Goal: Task Accomplishment & Management: Use online tool/utility

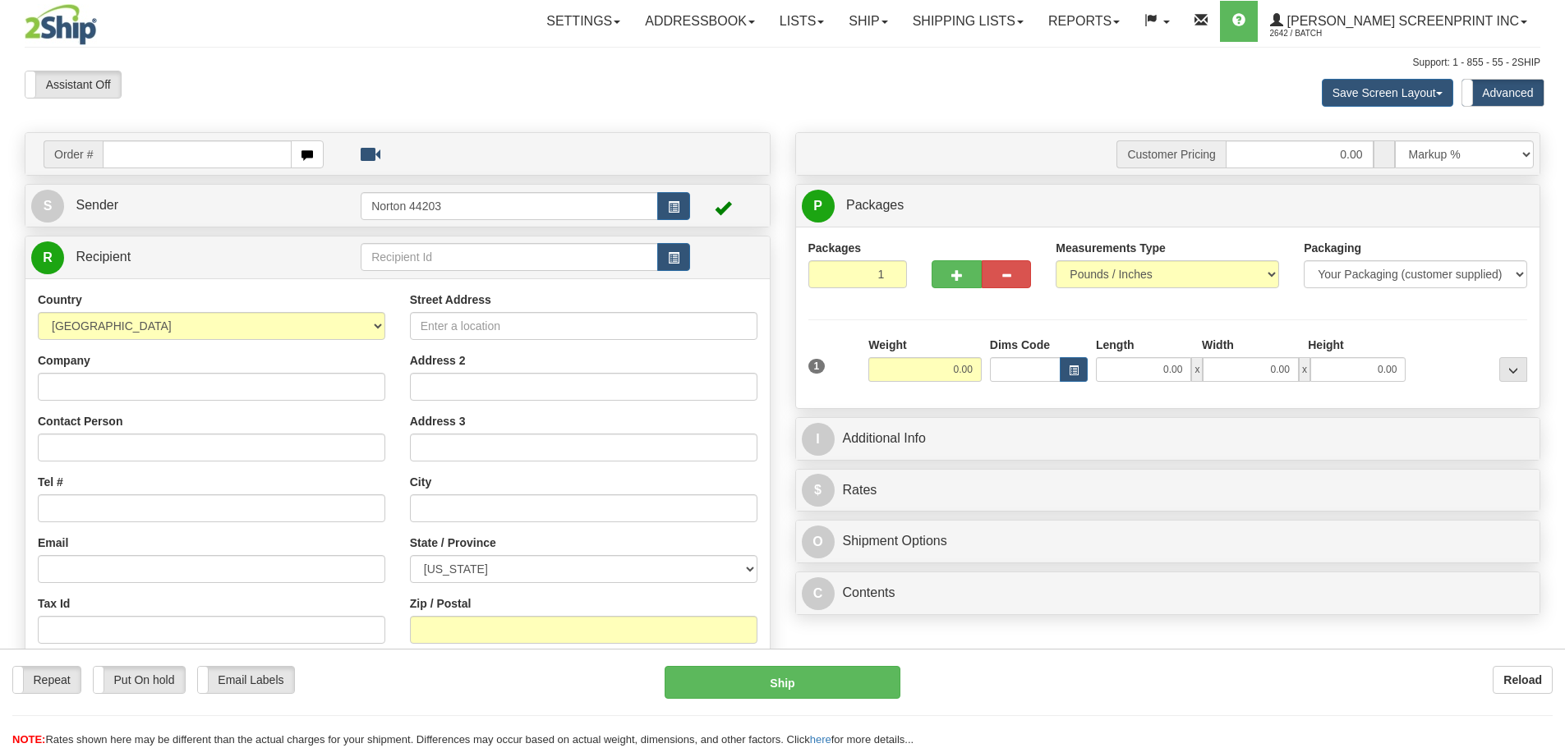
click at [899, 30] on link "Ship" at bounding box center [867, 21] width 63 height 41
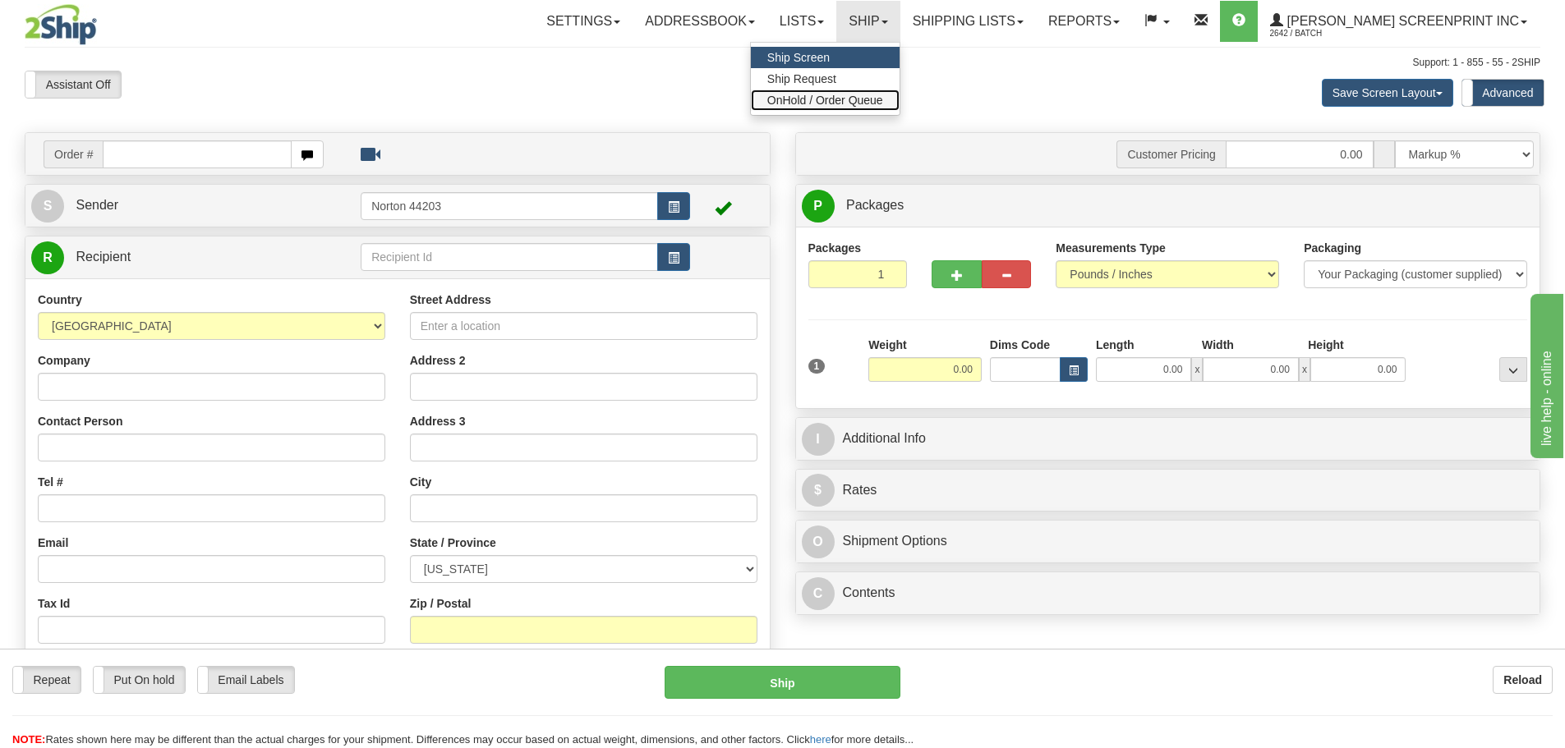
click at [883, 104] on span "OnHold / Order Queue" at bounding box center [825, 100] width 116 height 13
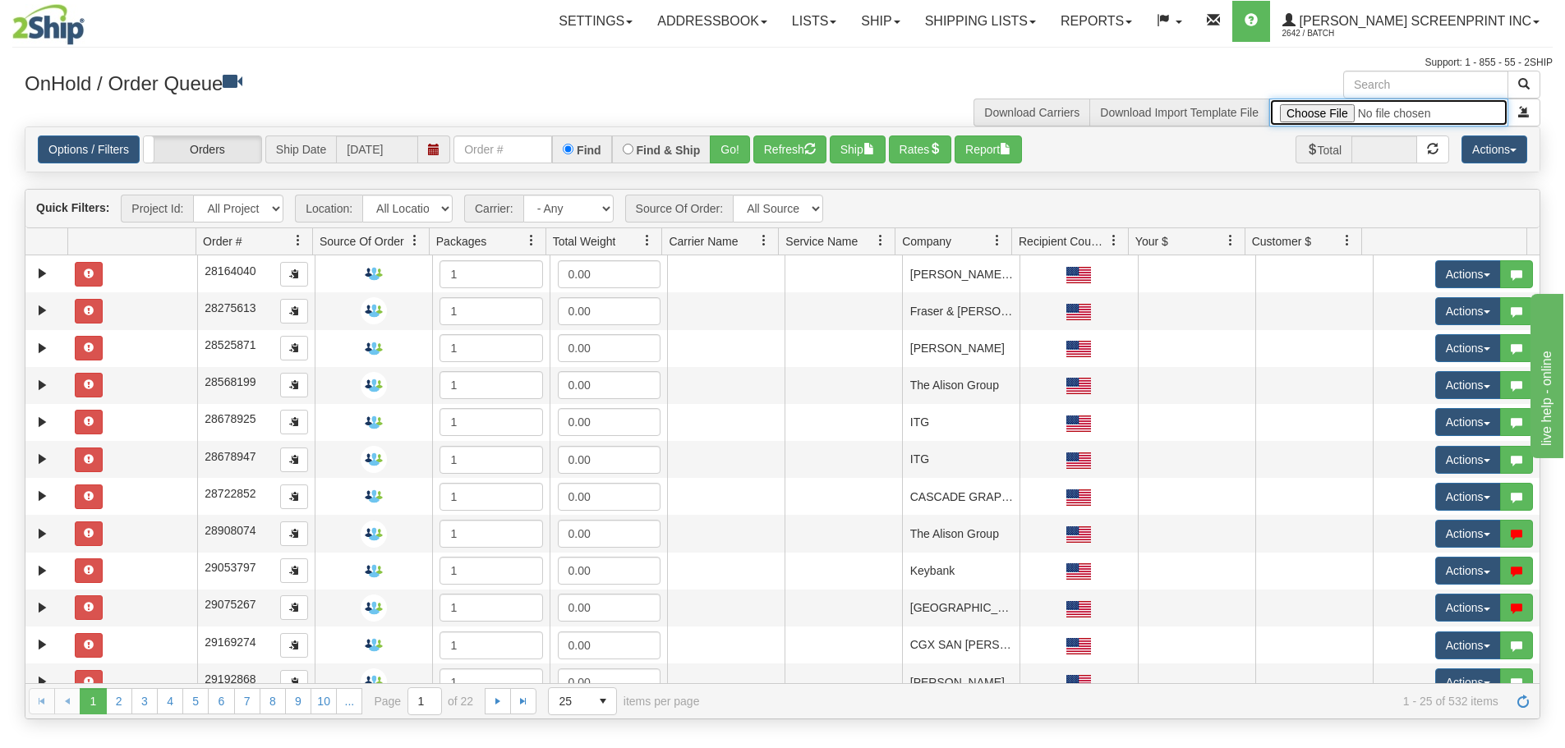
type input "C:\fakepath\Lowes Provider Signs OCT 2 FOR 2SHIP.xlsx"
click at [1526, 120] on button "submit" at bounding box center [1523, 113] width 33 height 28
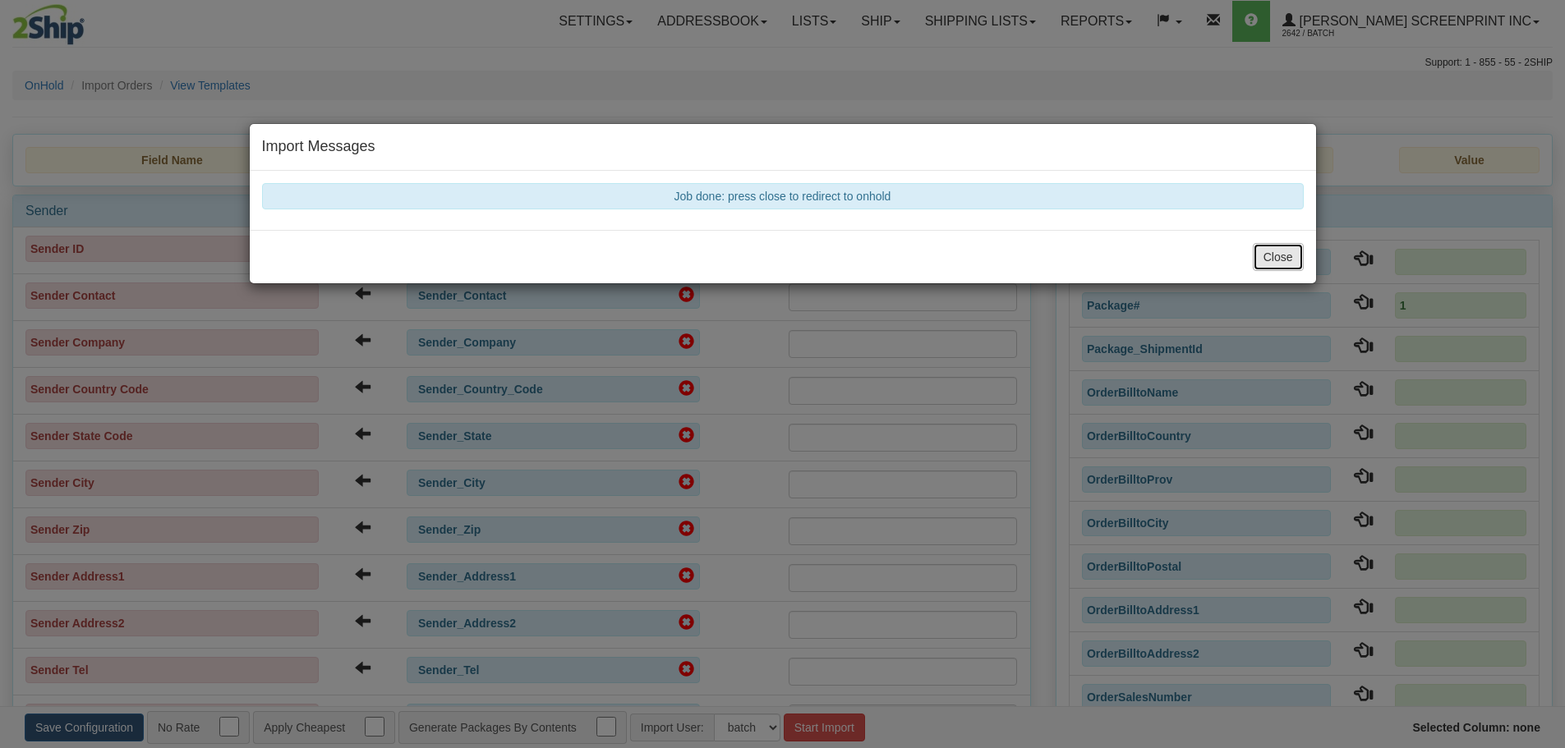
click at [1289, 256] on button "Close" at bounding box center [1278, 257] width 51 height 28
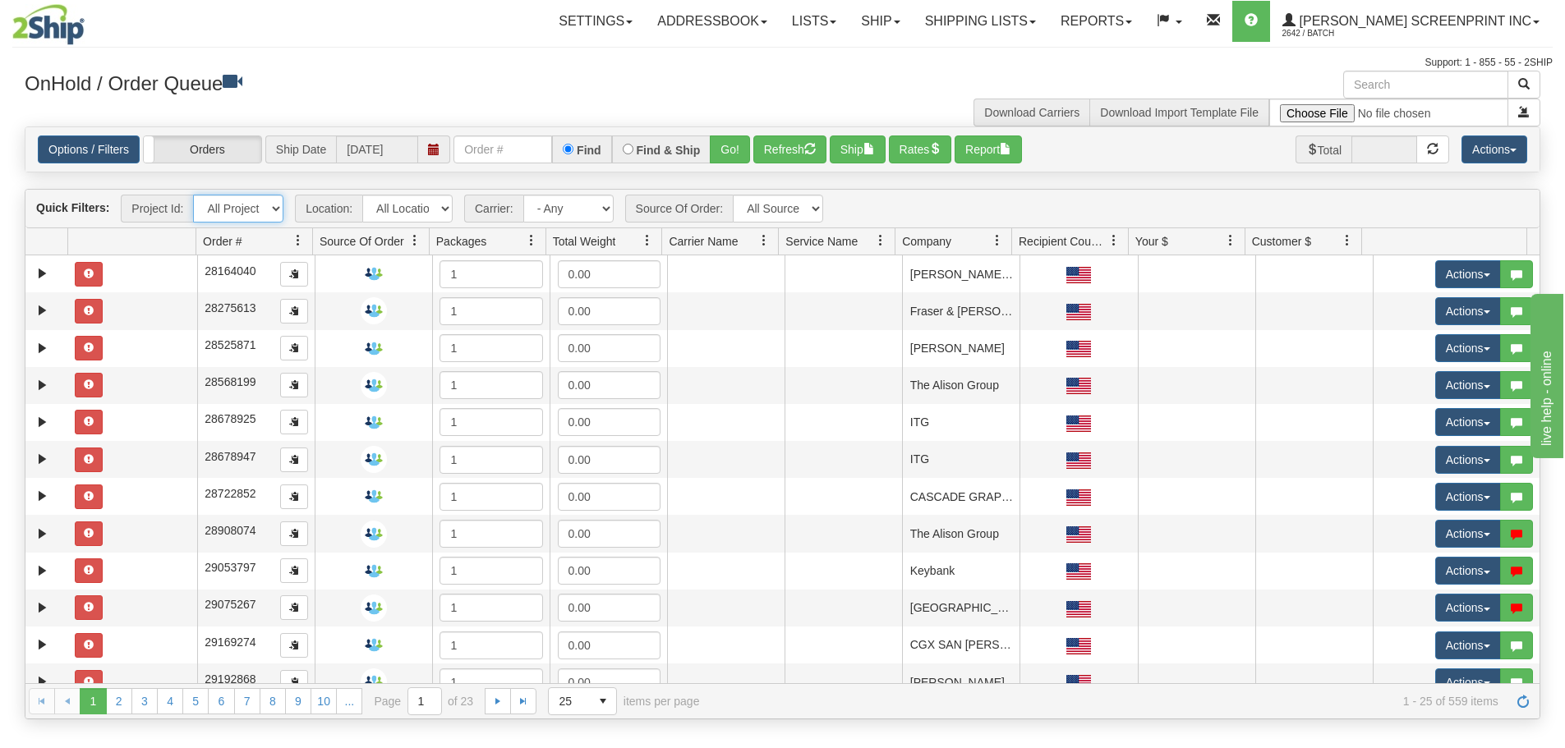
click at [278, 207] on select "All Projects HHG Lowes 10/2 Imagine ShipRequests 01.22.2024 ShipRequests 01.31.…" at bounding box center [238, 209] width 90 height 28
select select "HHG Lowes 10/2"
click at [193, 195] on select "All Projects HHG Lowes 10/2 Imagine ShipRequests 01.22.2024 ShipRequests 01.31.…" at bounding box center [238, 209] width 90 height 28
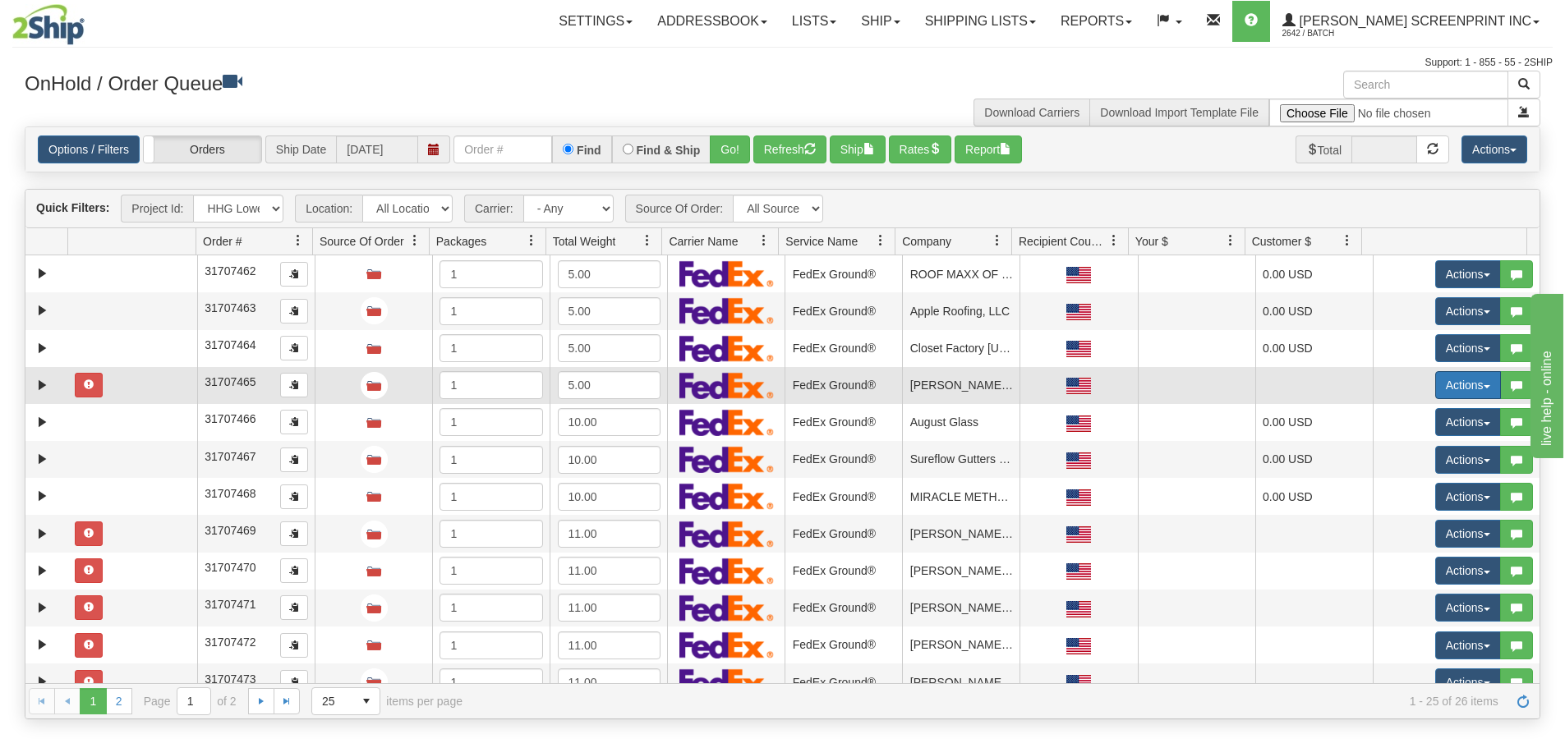
click at [1472, 381] on button "Actions" at bounding box center [1468, 385] width 66 height 28
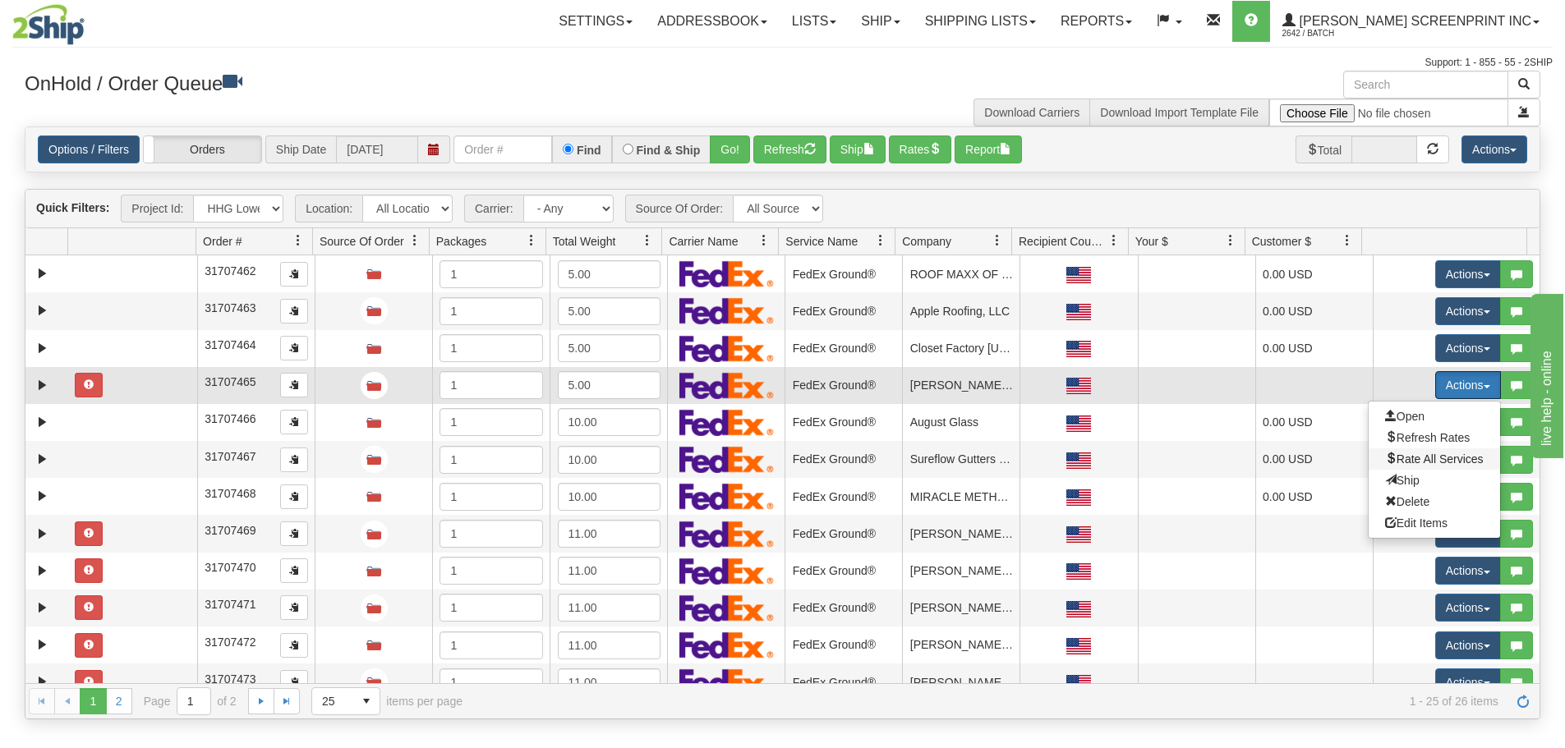
click at [1423, 454] on span "Rate All Services" at bounding box center [1434, 459] width 99 height 13
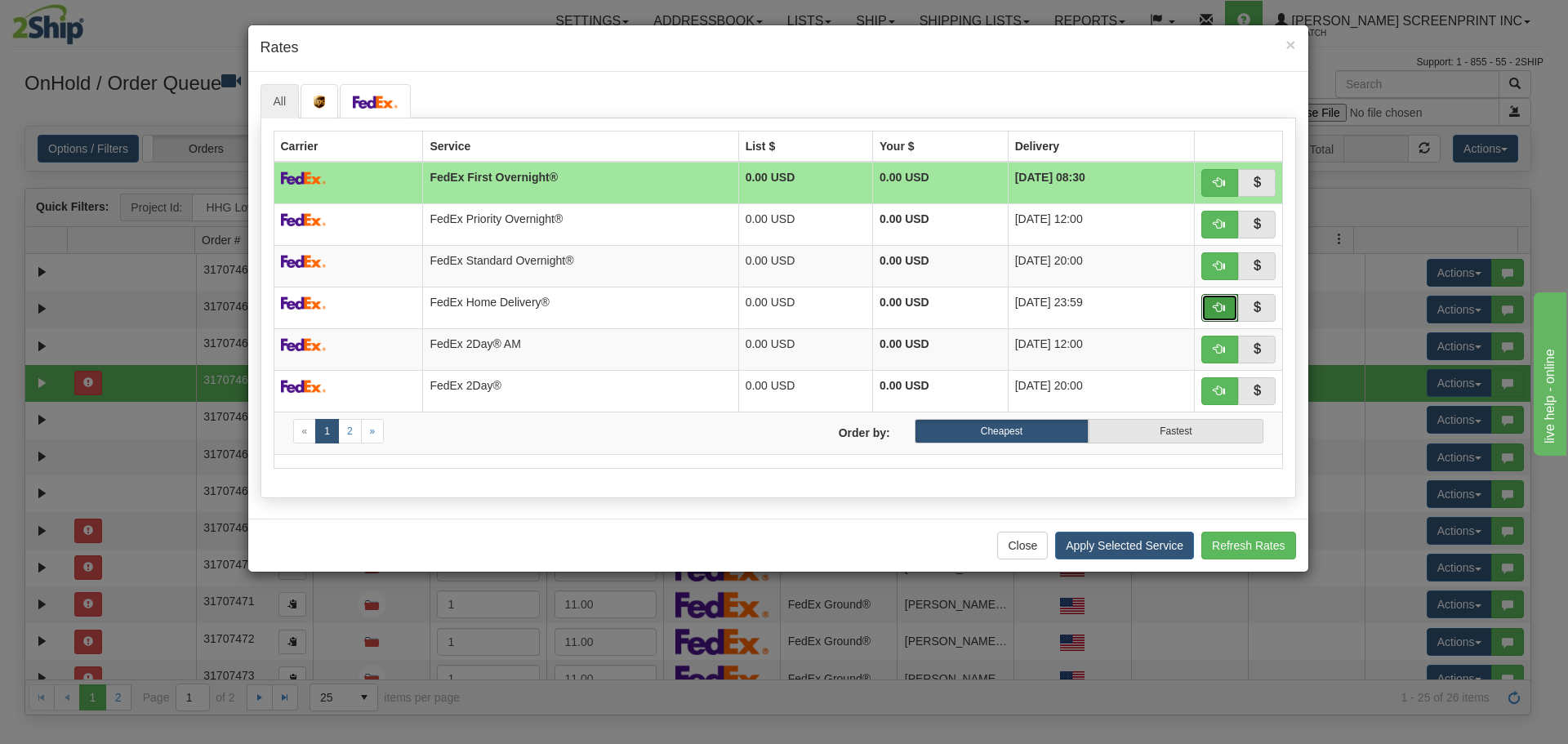
click at [1216, 303] on span "button" at bounding box center [1219, 306] width 11 height 11
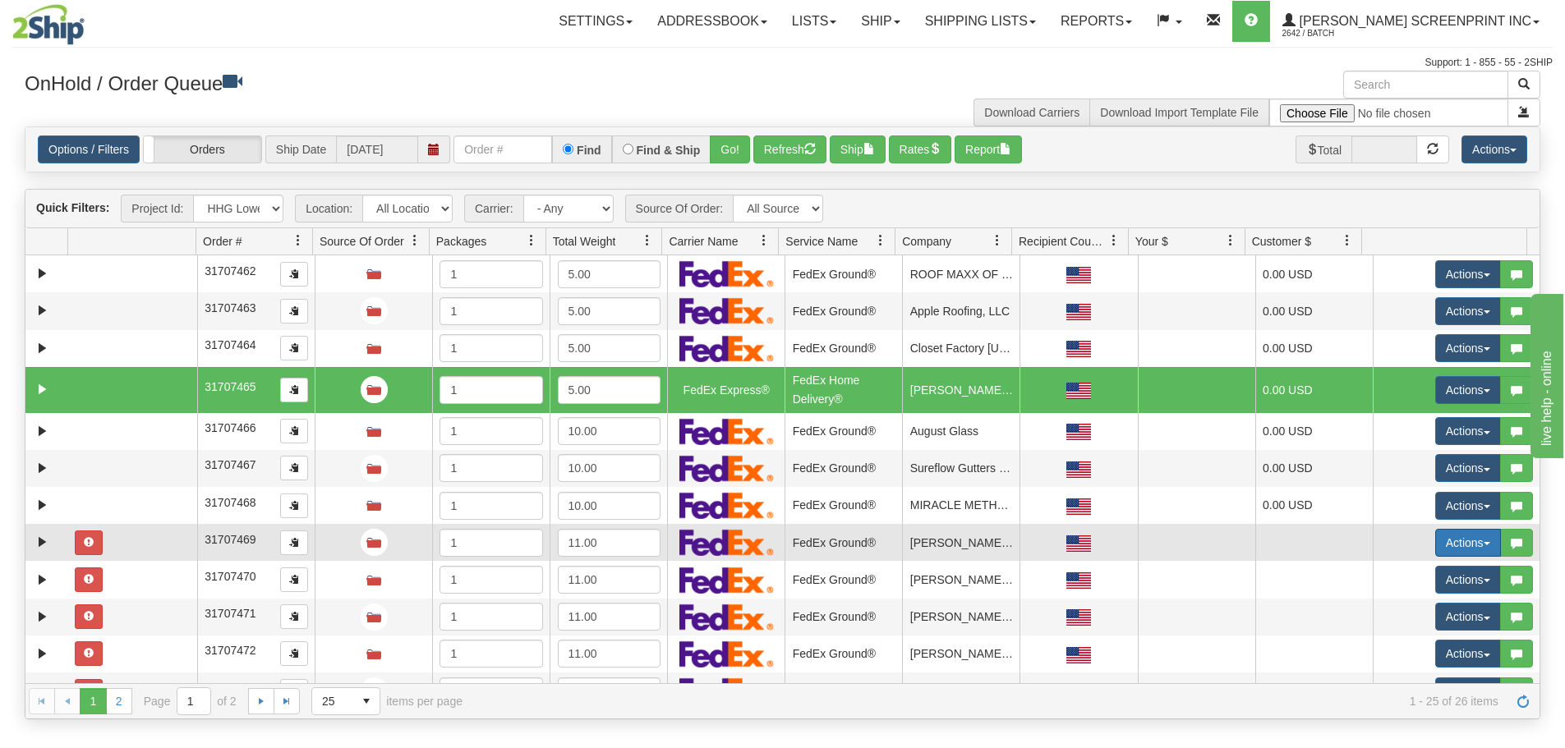
click at [1448, 540] on button "Actions" at bounding box center [1468, 543] width 66 height 28
click at [1437, 612] on span "Rate All Services" at bounding box center [1434, 616] width 99 height 13
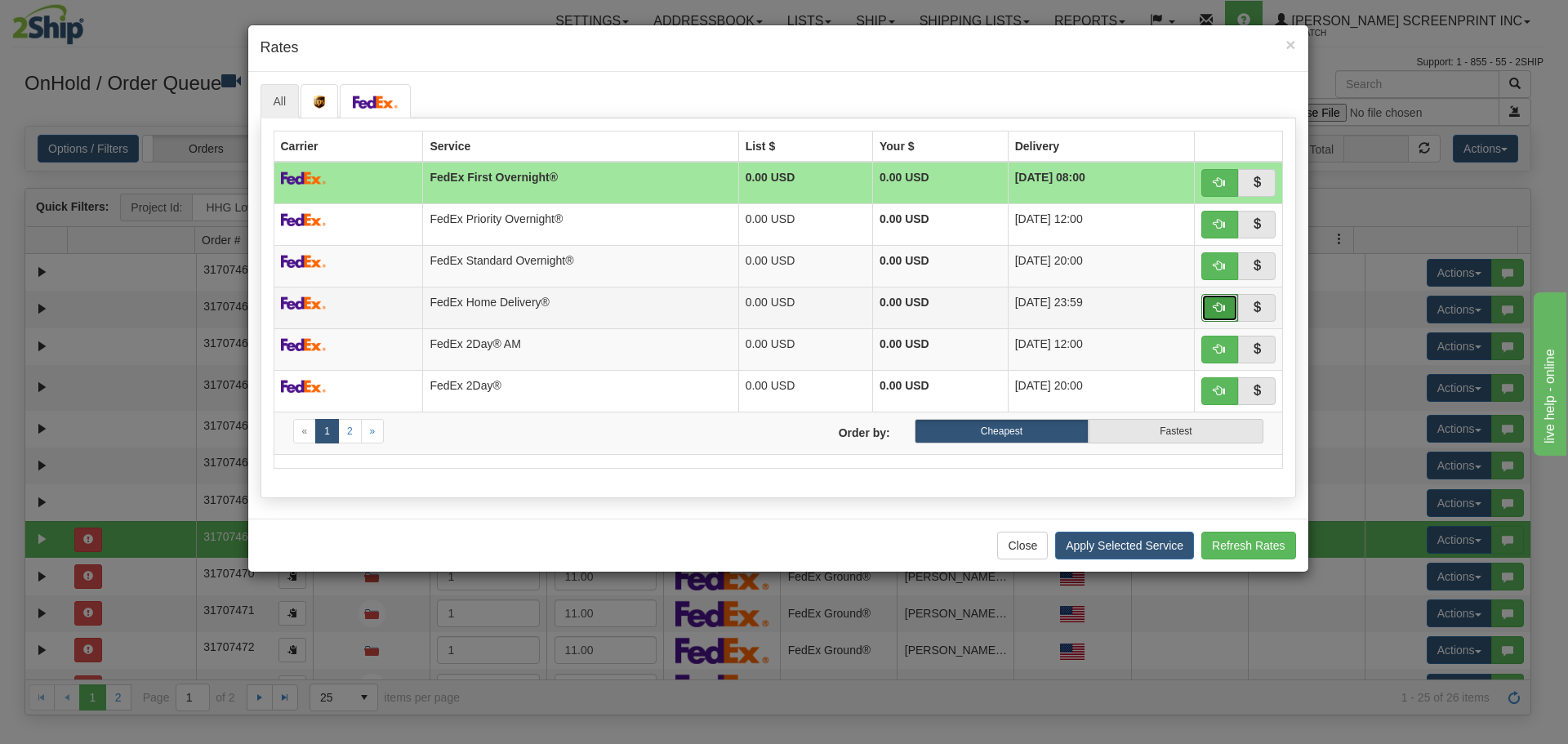
click at [1215, 297] on button "button" at bounding box center [1220, 308] width 38 height 28
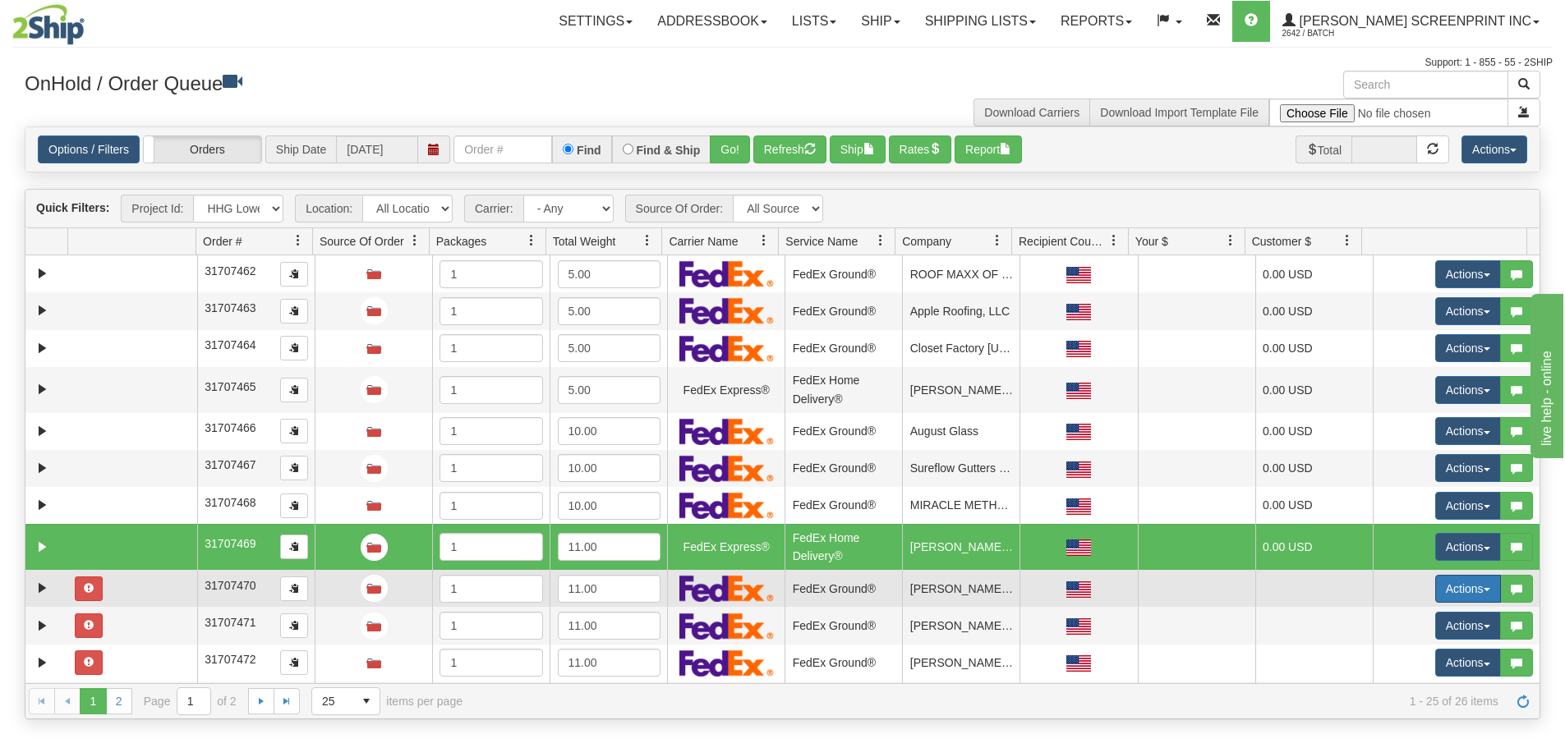
click at [1446, 587] on button "Actions" at bounding box center [1468, 589] width 66 height 28
click at [1424, 660] on span "Rate All Services" at bounding box center [1434, 662] width 99 height 13
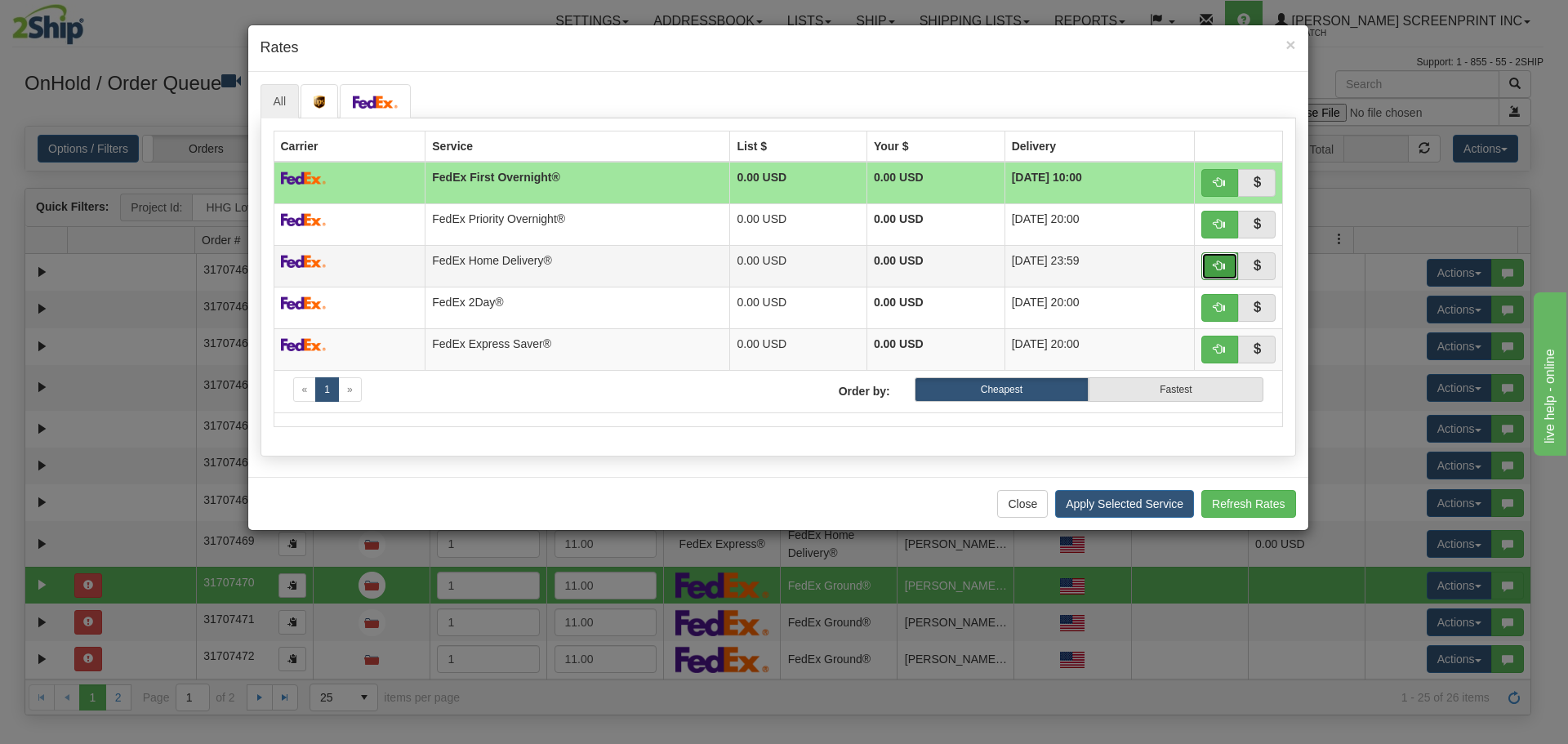
click at [1220, 260] on span "button" at bounding box center [1219, 265] width 11 height 11
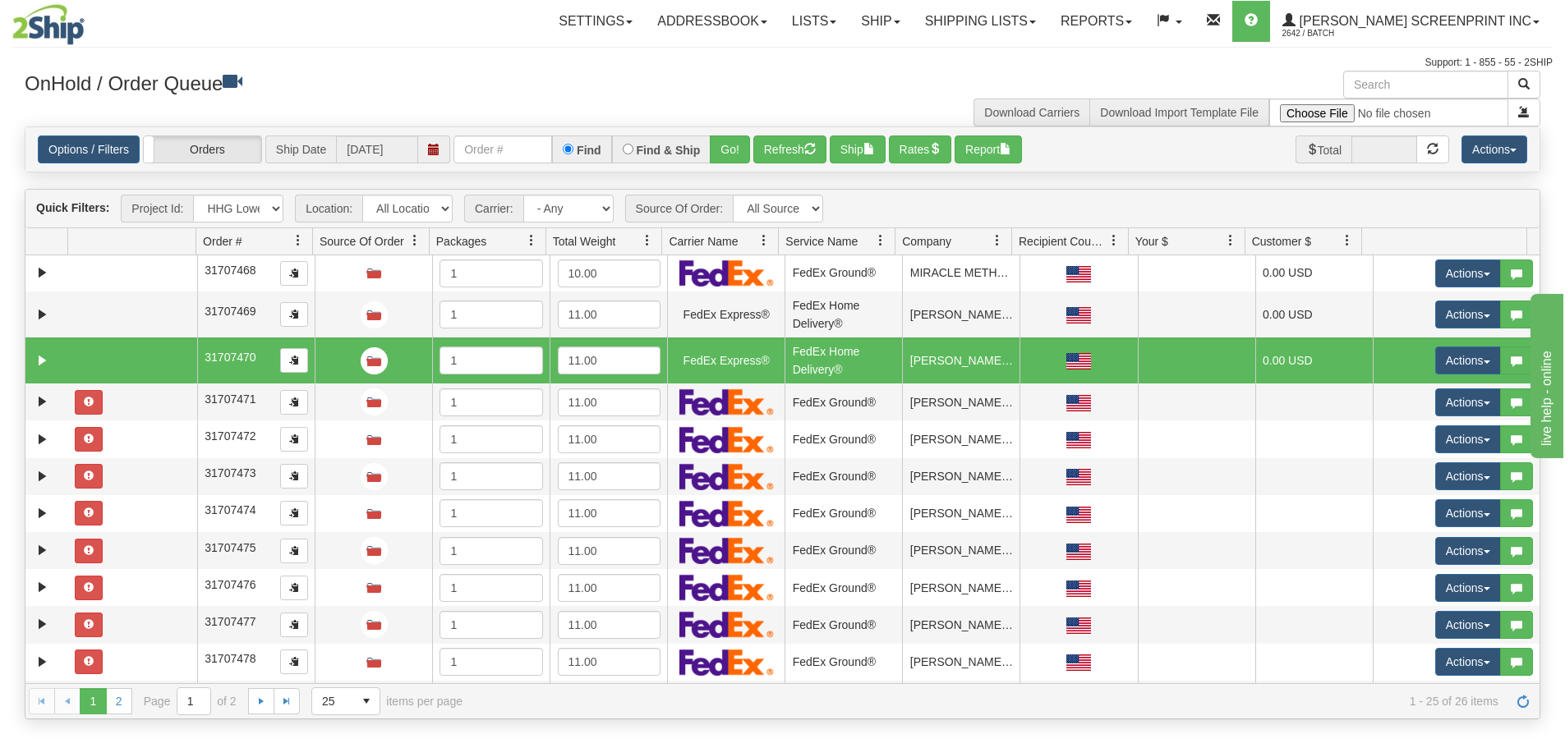
scroll to position [329, 0]
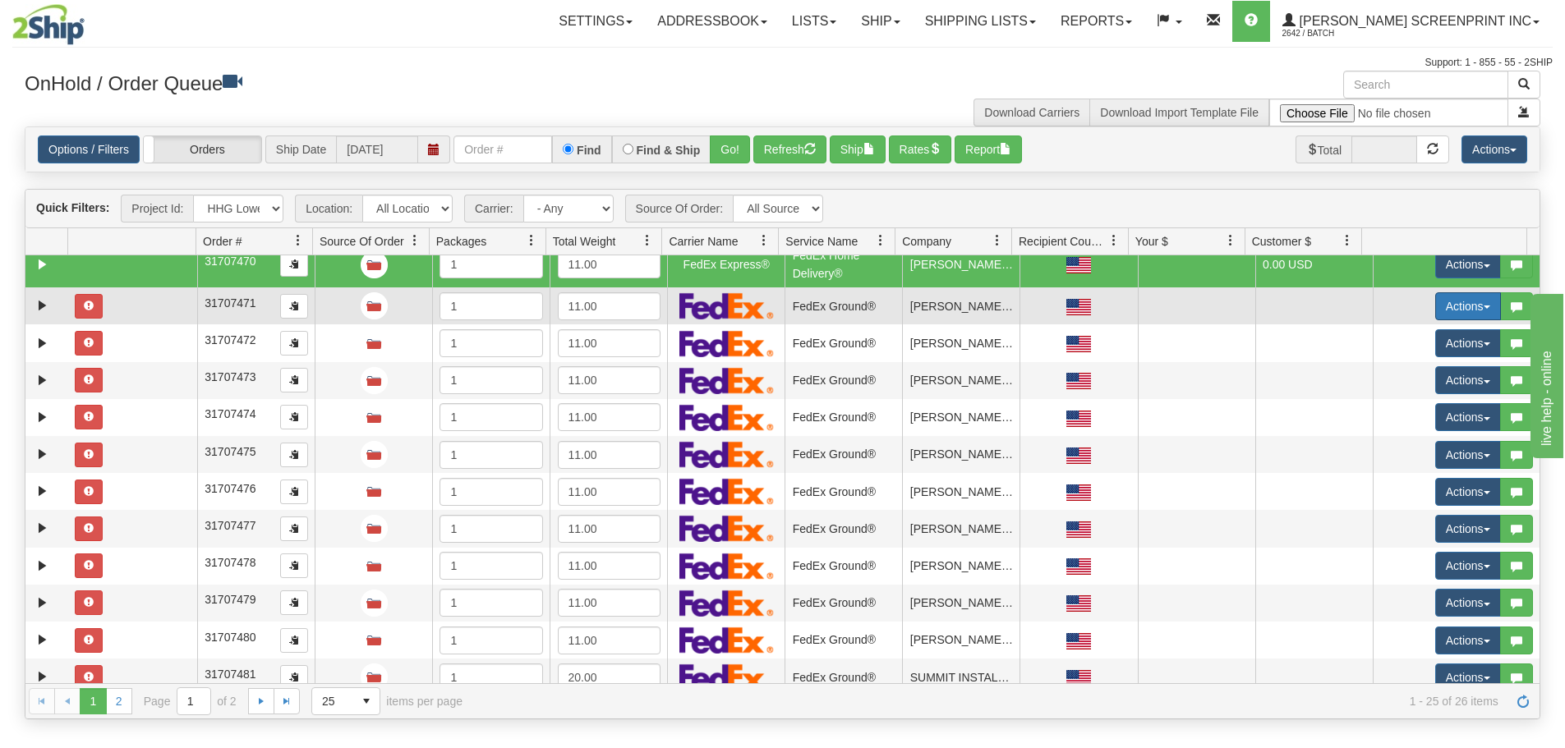
click at [1465, 305] on button "Actions" at bounding box center [1468, 306] width 66 height 28
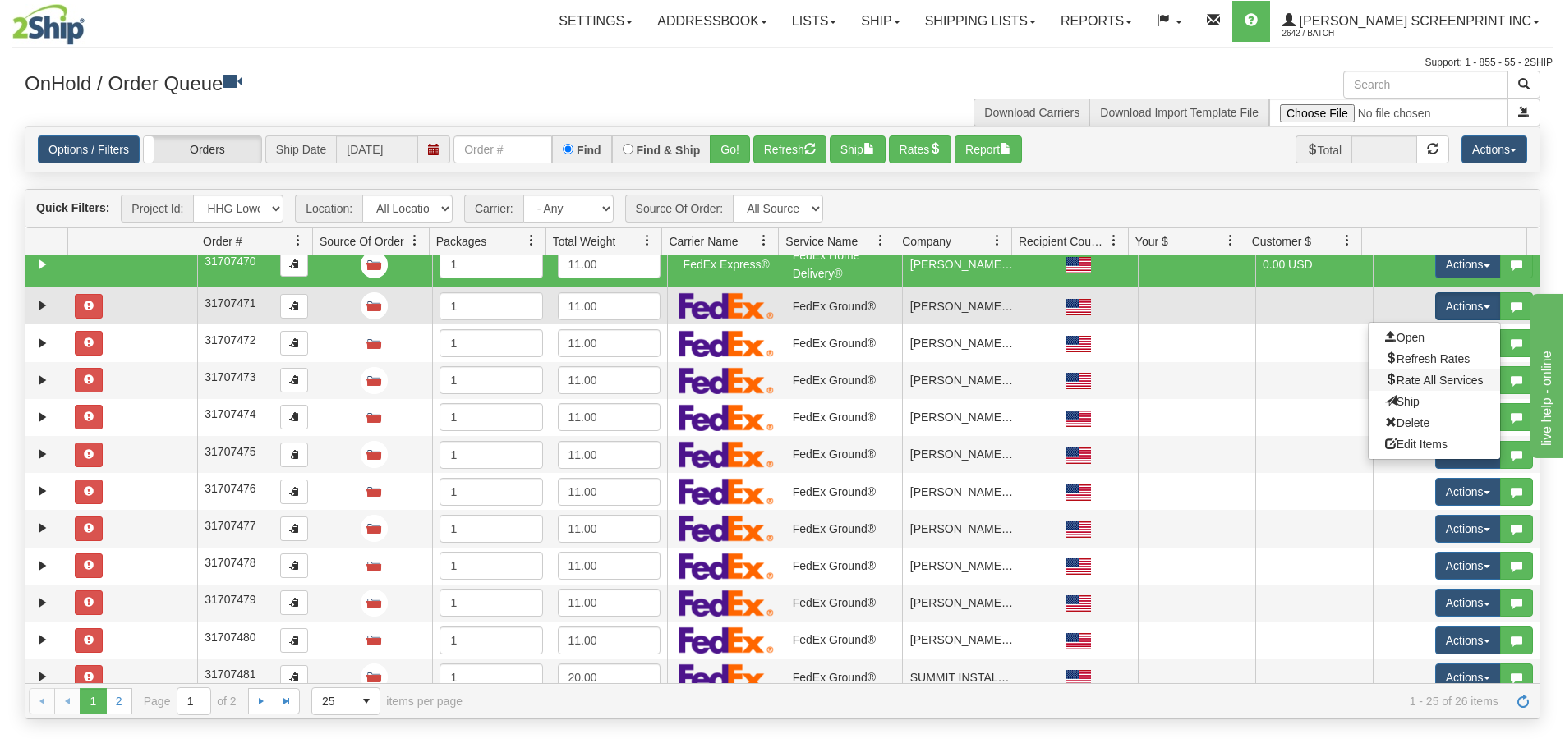
click at [1451, 387] on link "Rate All Services" at bounding box center [1433, 380] width 131 height 21
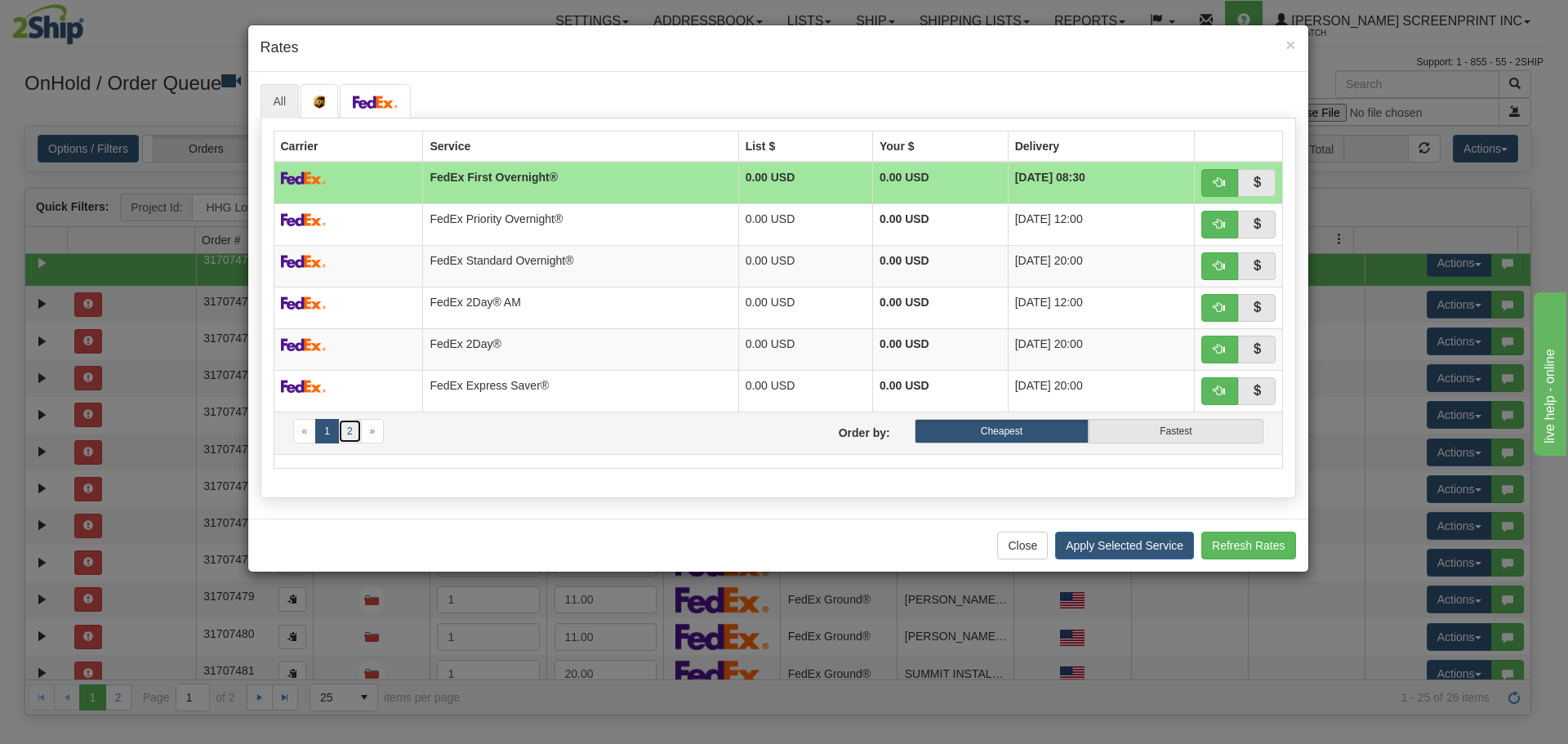
click at [342, 432] on link "2" at bounding box center [350, 431] width 24 height 25
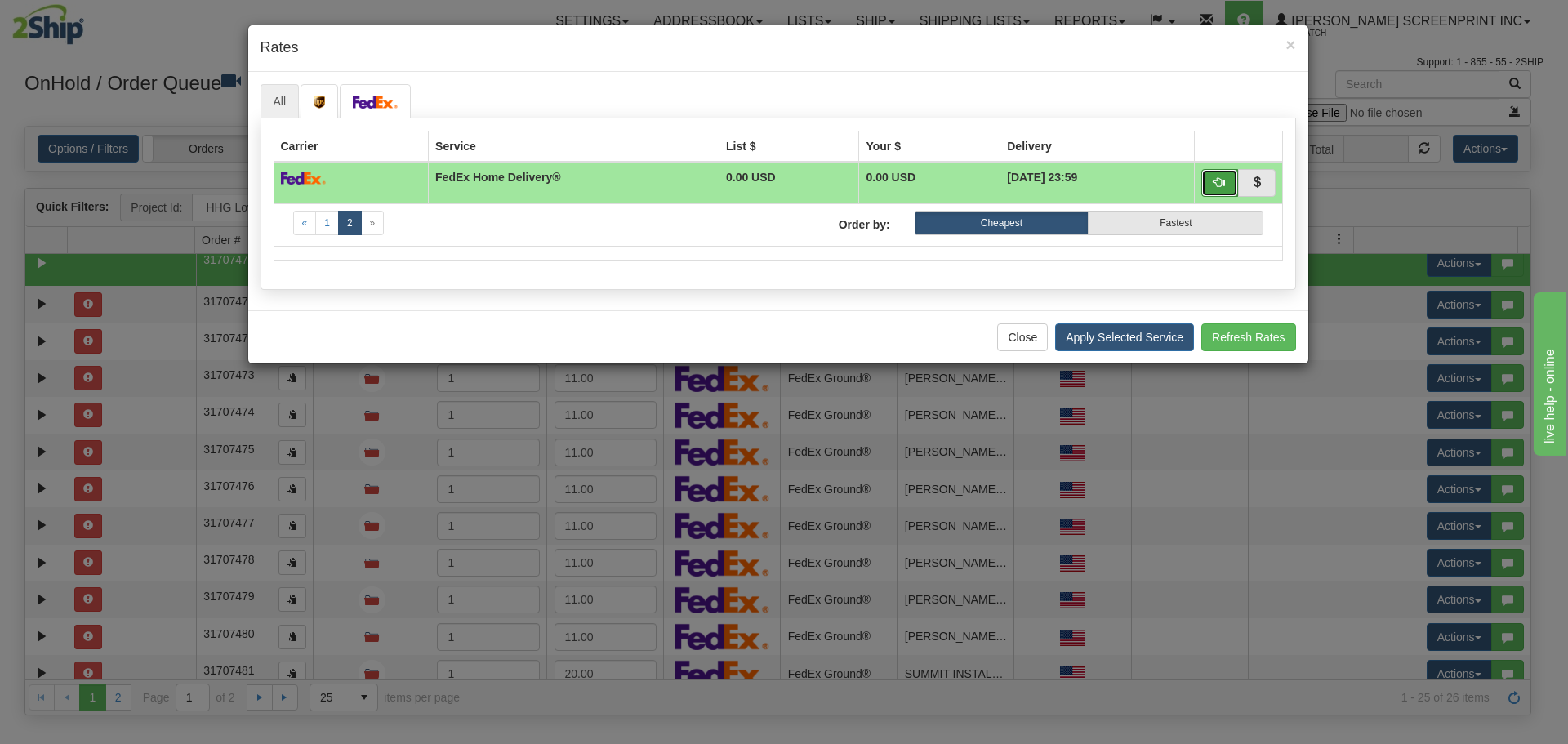
click at [1212, 185] on button "button" at bounding box center [1220, 183] width 38 height 28
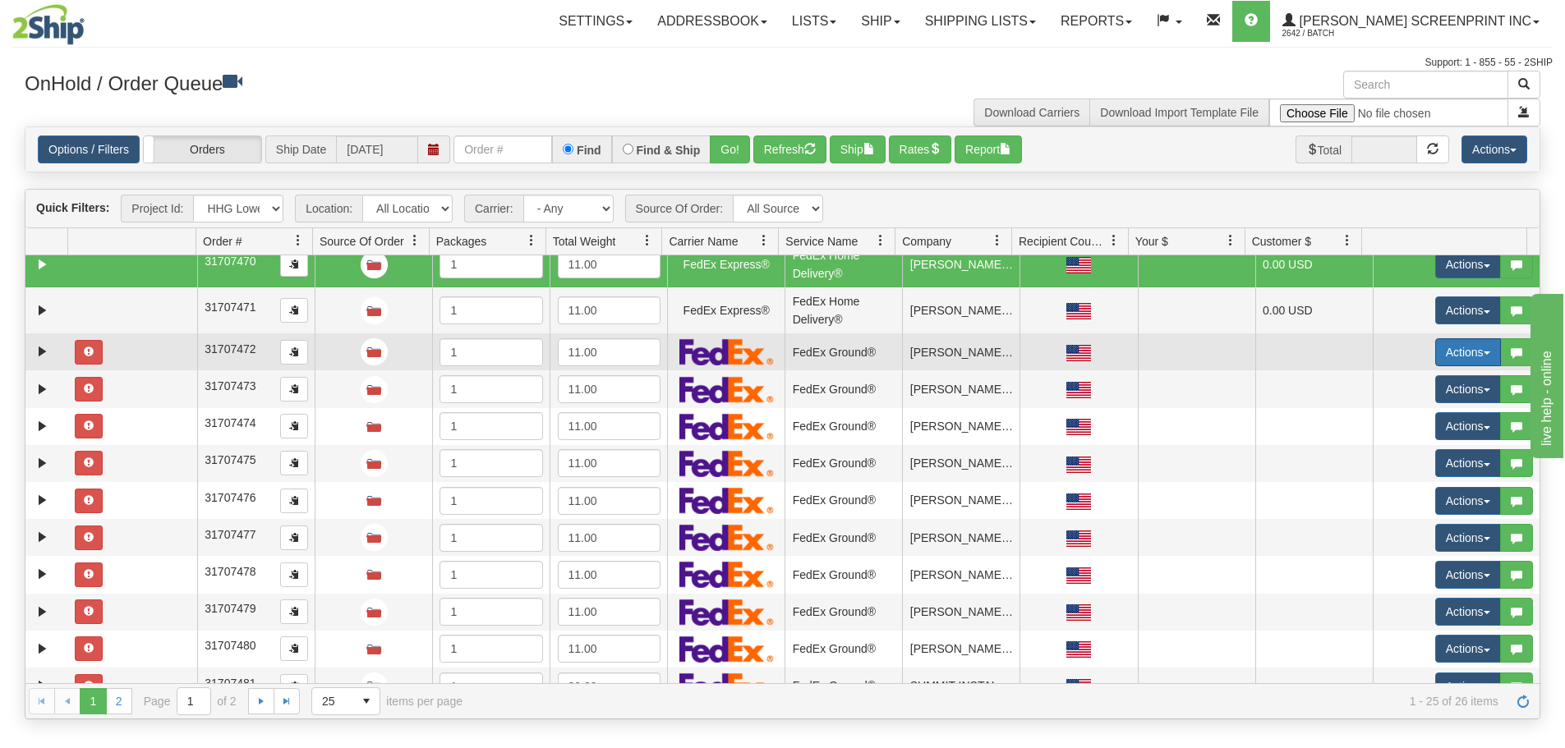
click at [1478, 354] on button "Actions" at bounding box center [1468, 352] width 66 height 28
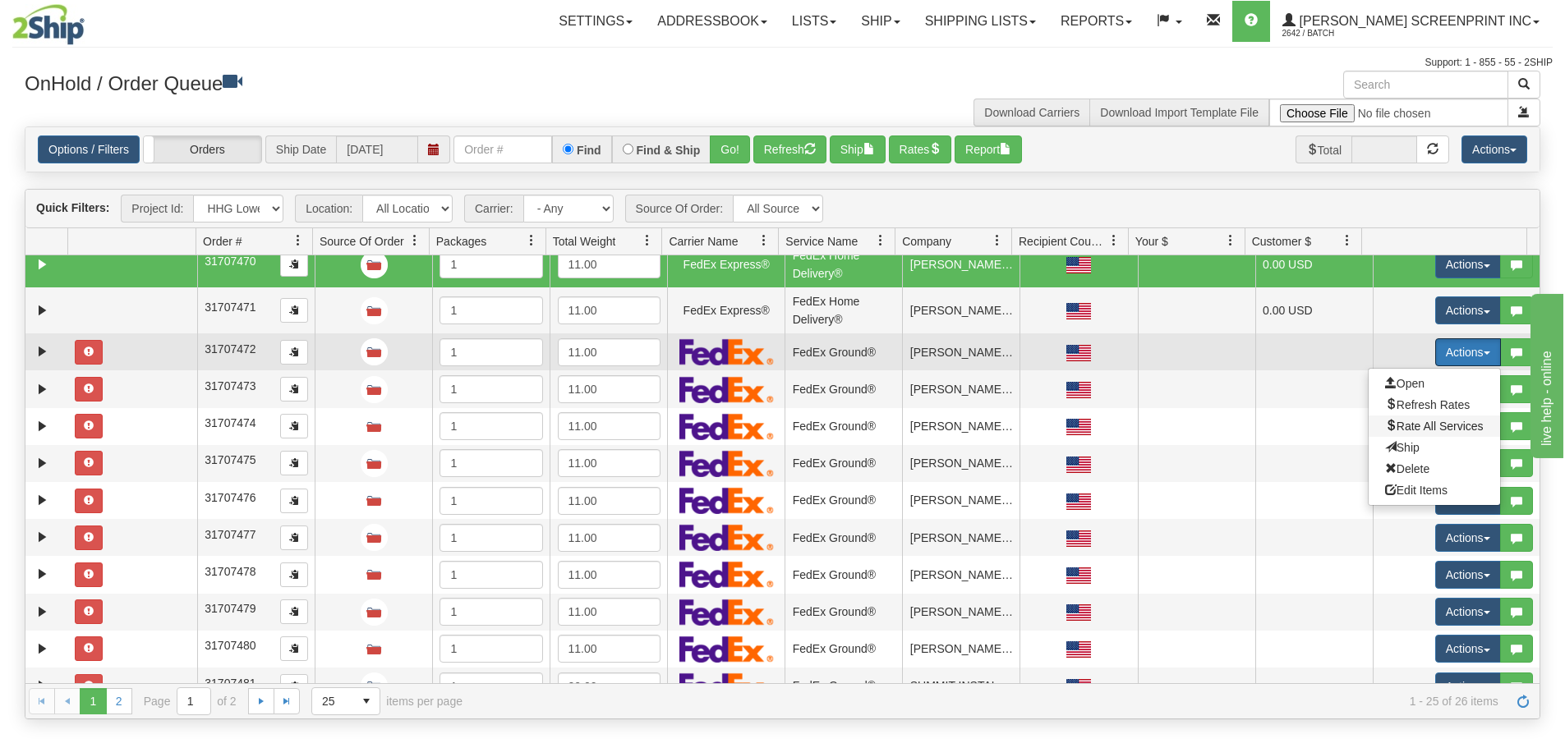
click at [1449, 428] on span "Rate All Services" at bounding box center [1434, 426] width 99 height 13
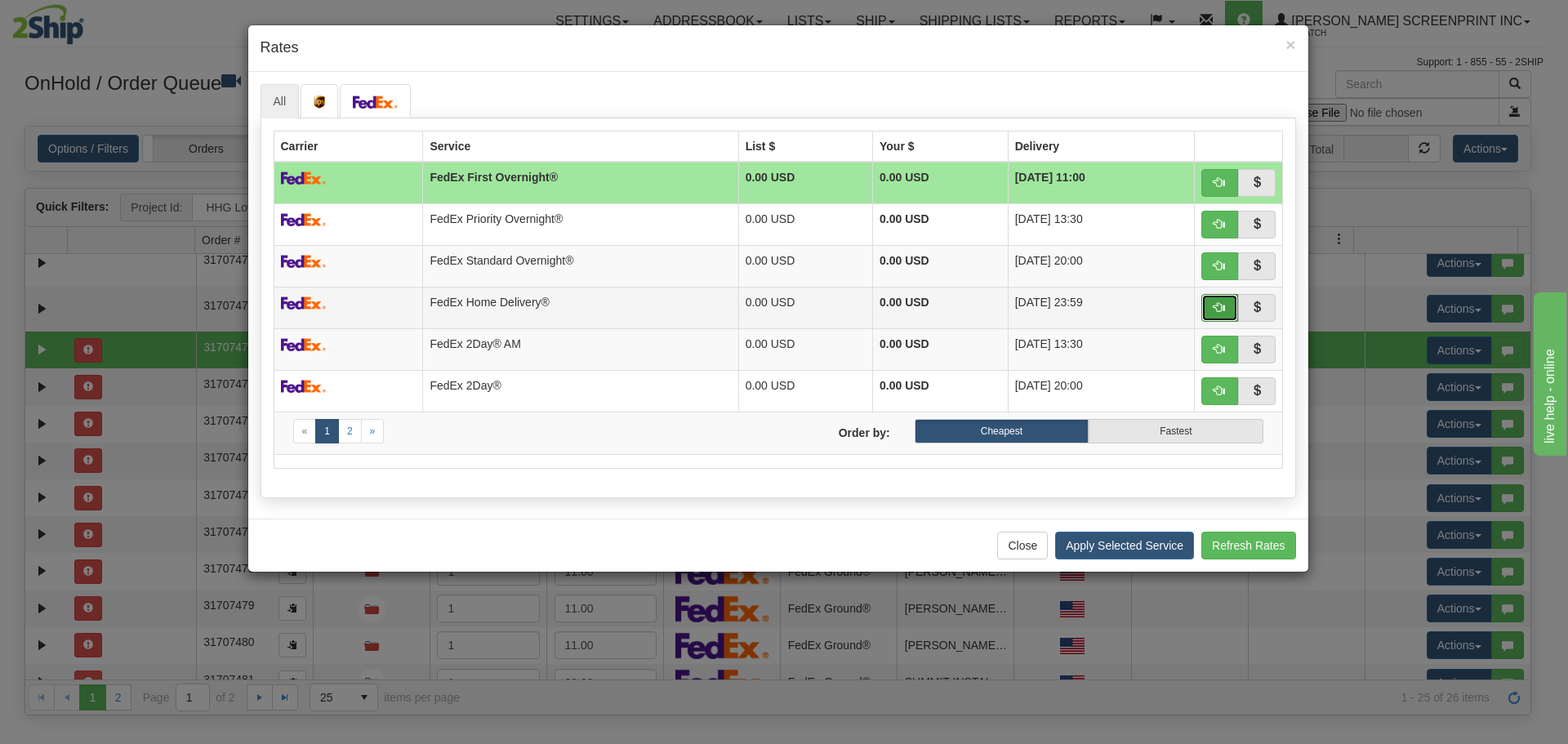
click at [1214, 308] on span "button" at bounding box center [1219, 306] width 11 height 11
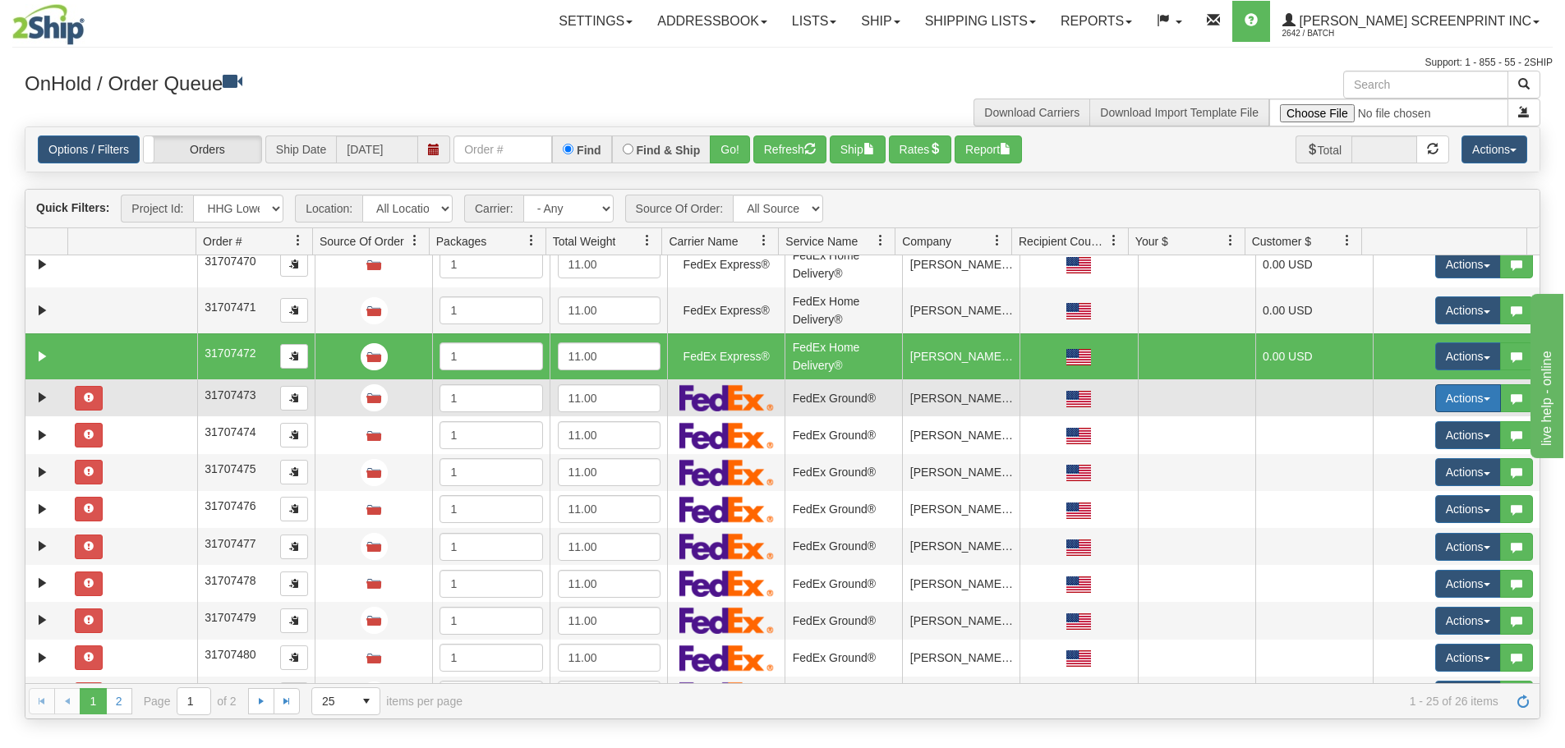
click at [1465, 399] on button "Actions" at bounding box center [1468, 398] width 66 height 28
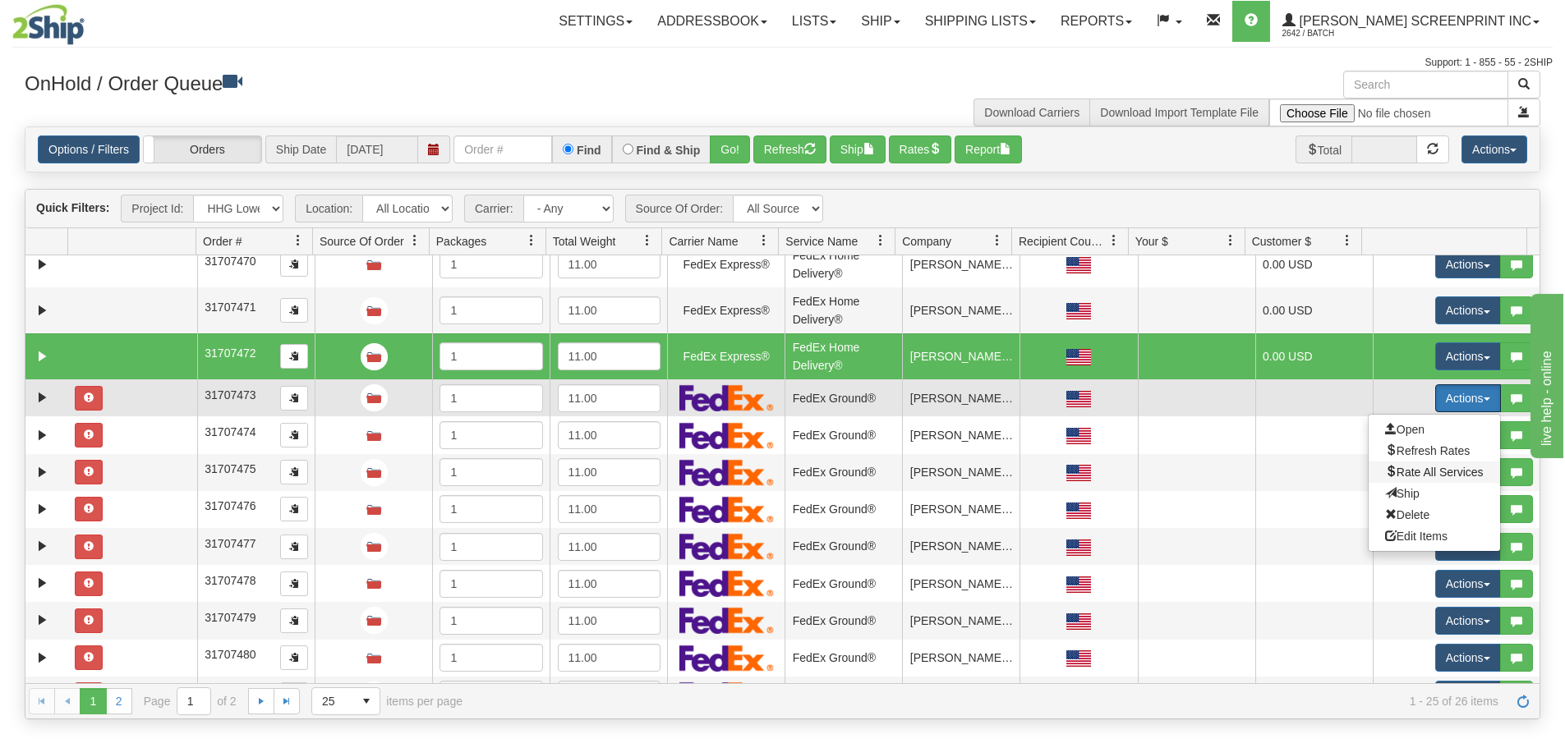
click at [1455, 467] on span "Rate All Services" at bounding box center [1434, 472] width 99 height 13
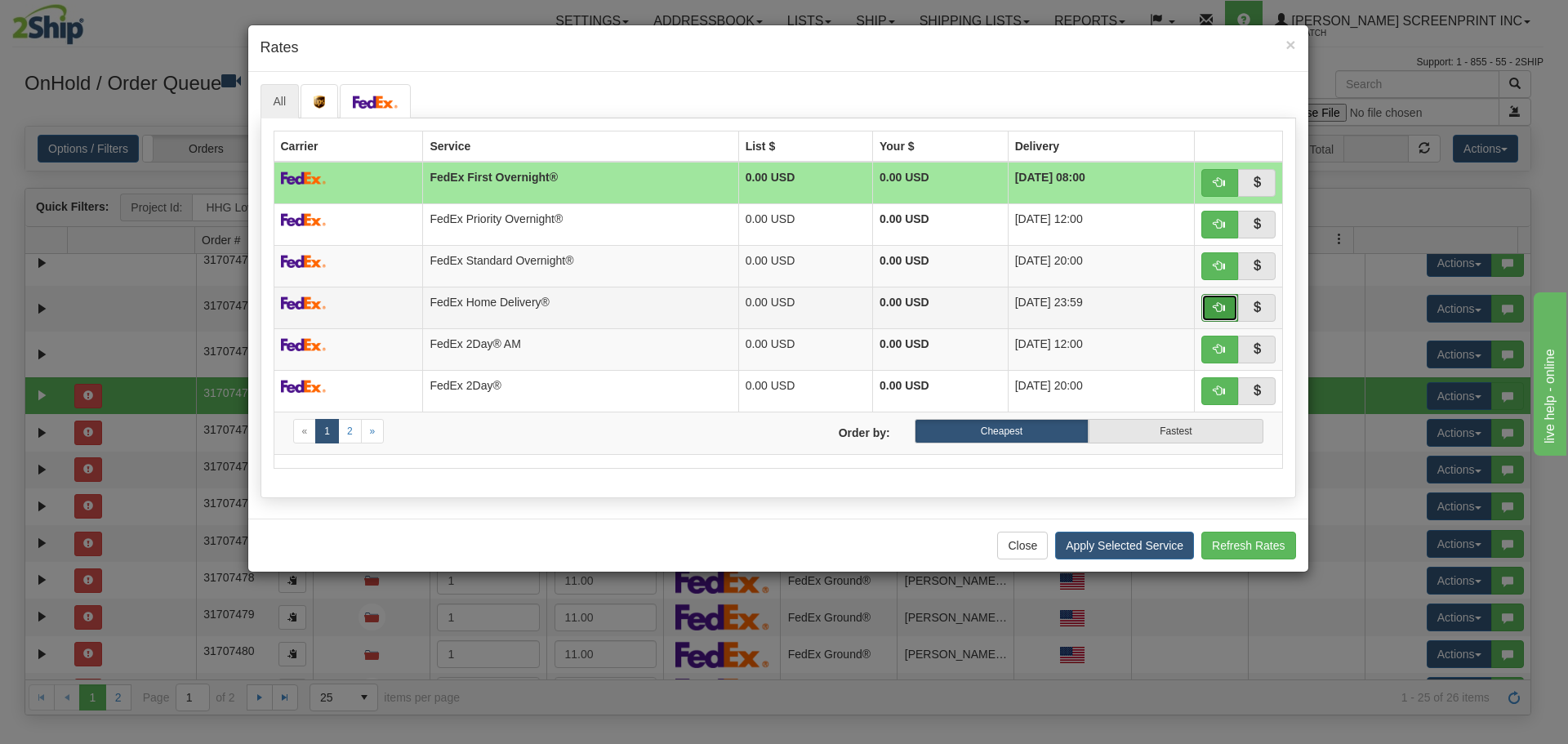
click at [1224, 315] on button "button" at bounding box center [1220, 308] width 38 height 28
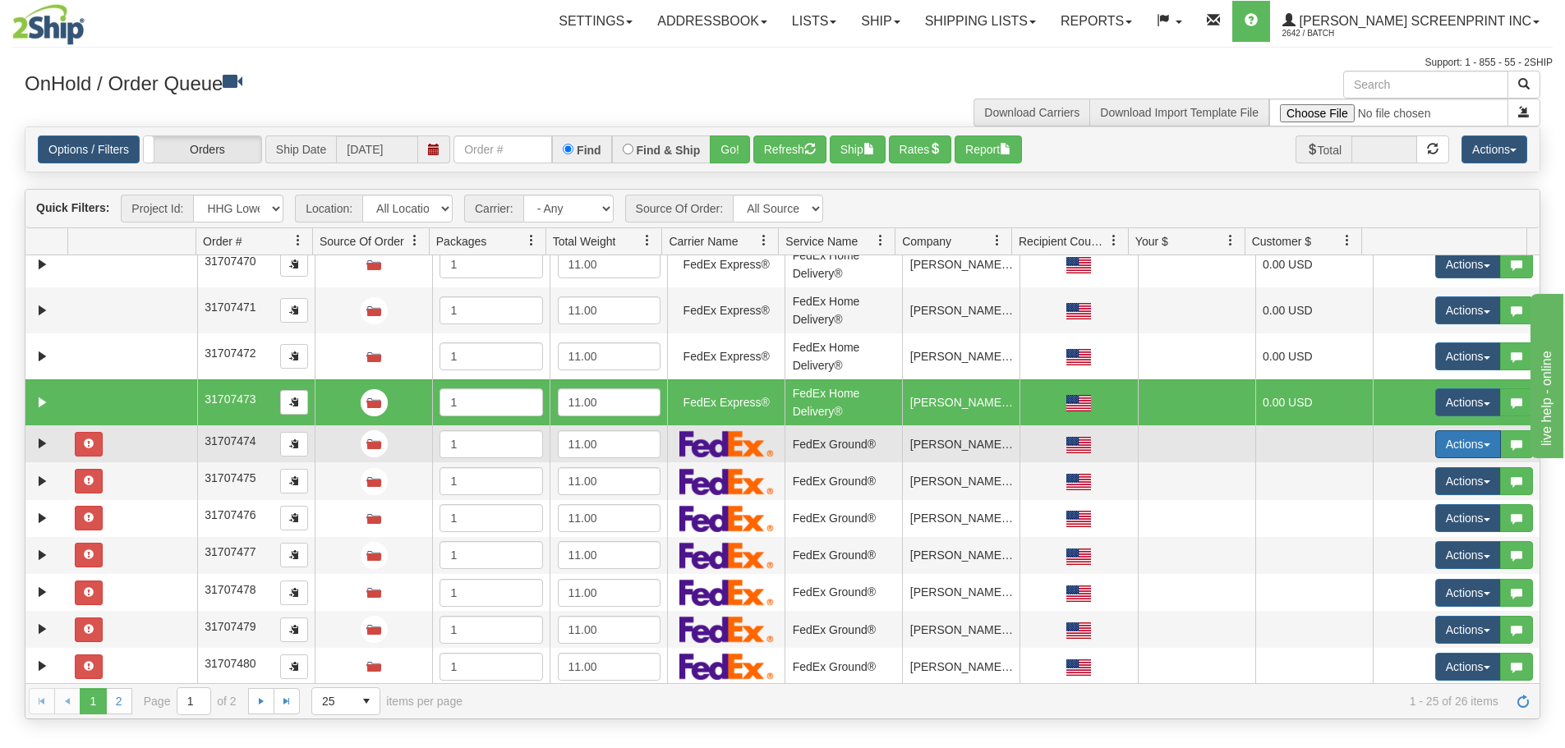
click at [1483, 446] on span "button" at bounding box center [1486, 445] width 7 height 3
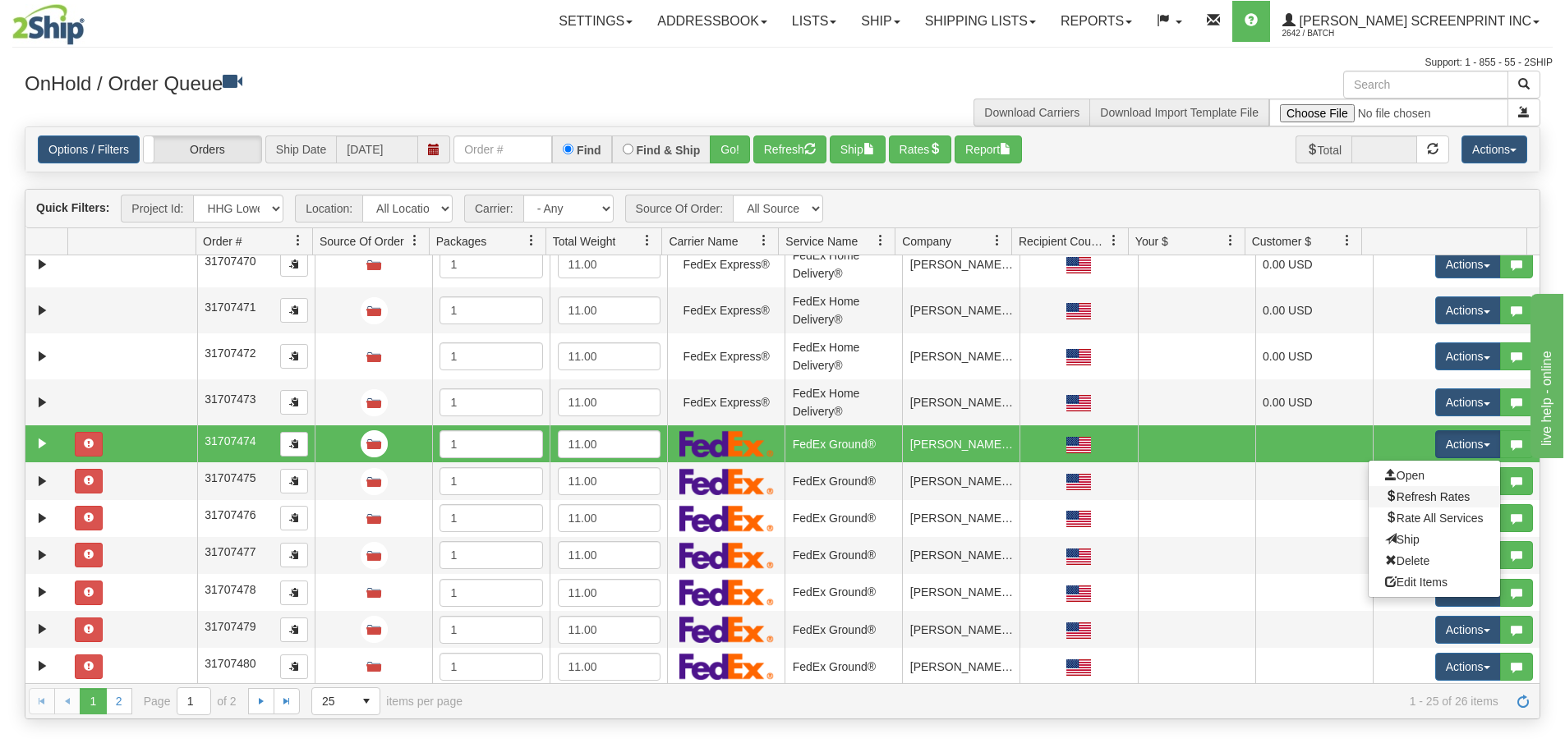
click at [1469, 494] on link "Refresh Rates" at bounding box center [1433, 496] width 131 height 21
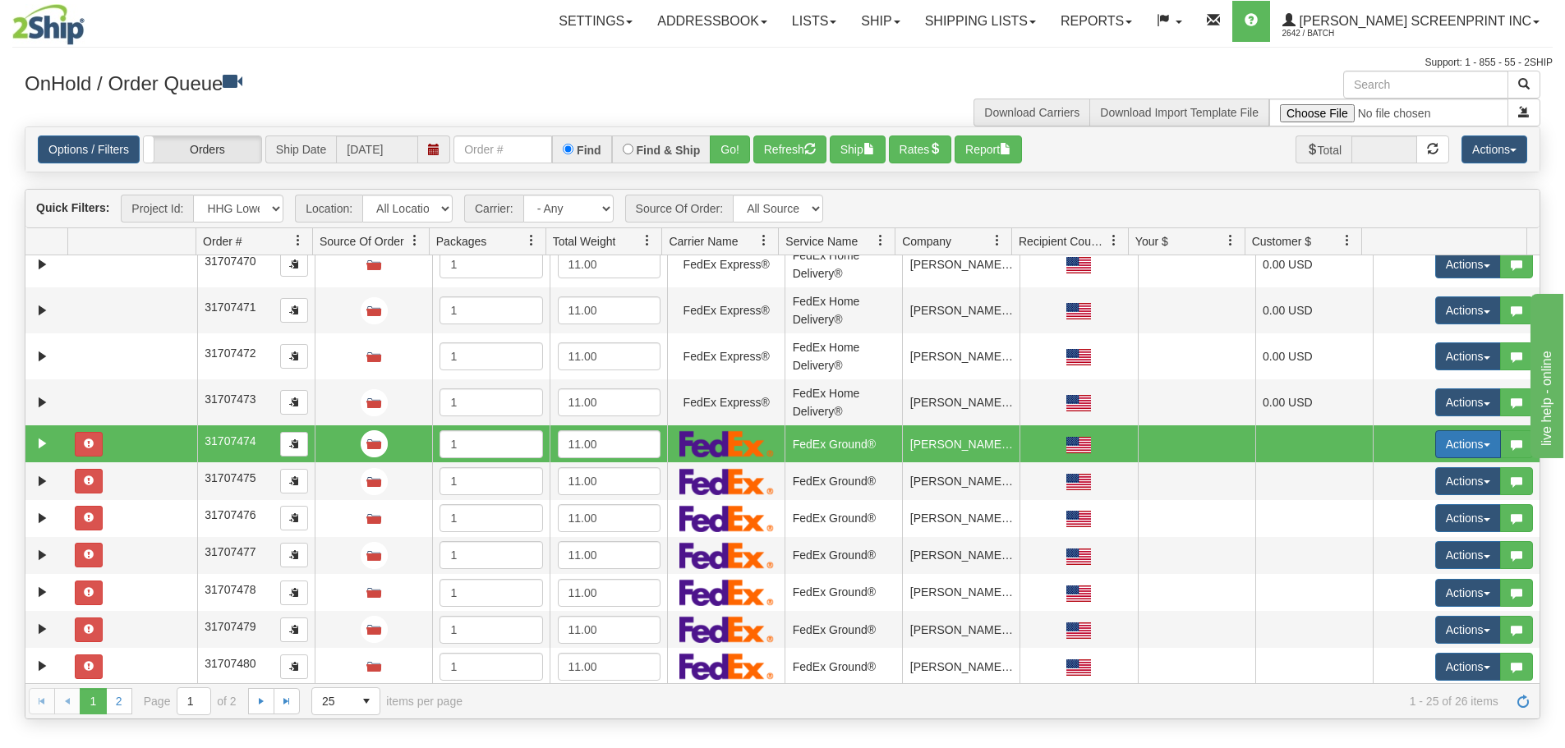
click at [1473, 448] on button "Actions" at bounding box center [1468, 444] width 66 height 28
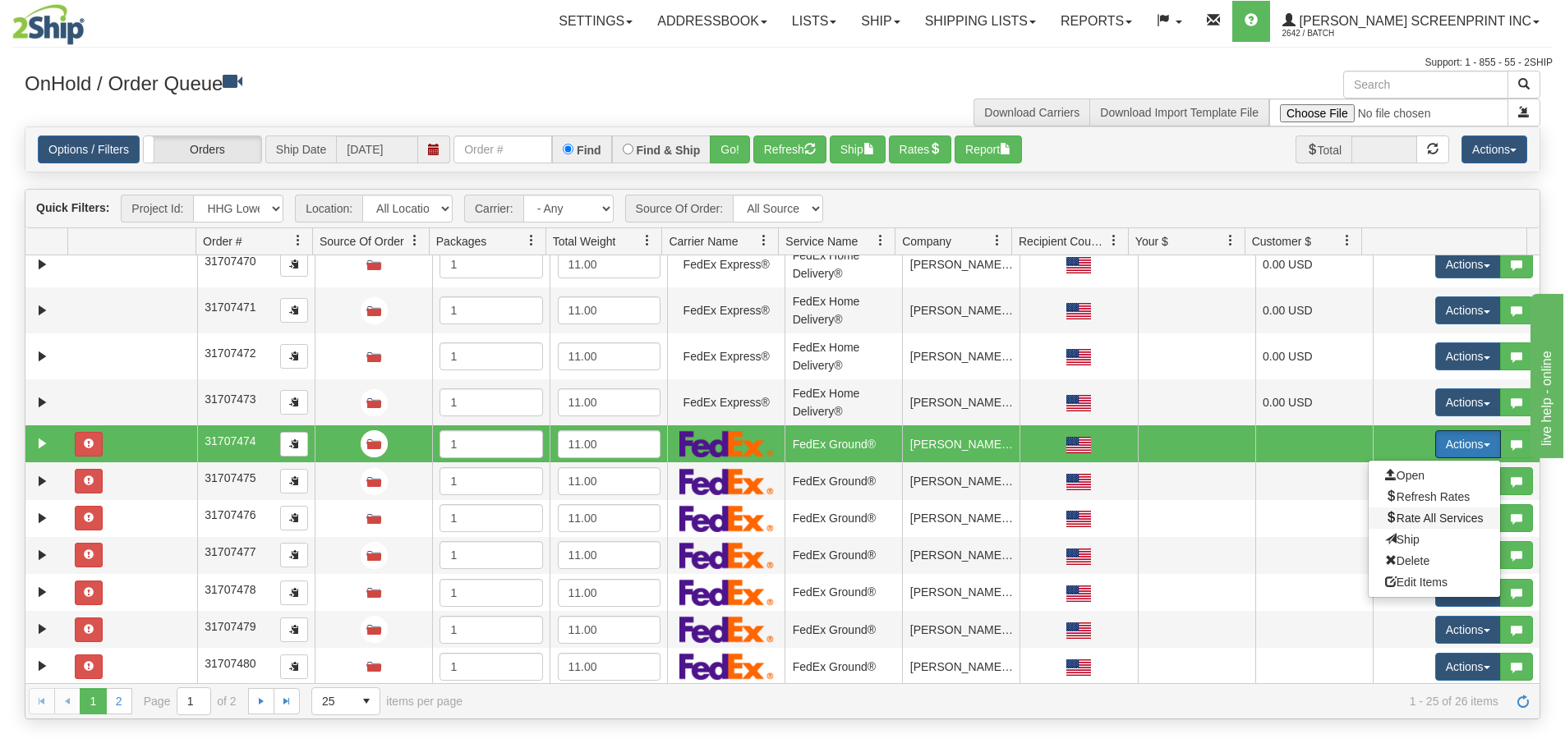
click at [1459, 517] on span "Rate All Services" at bounding box center [1434, 518] width 99 height 13
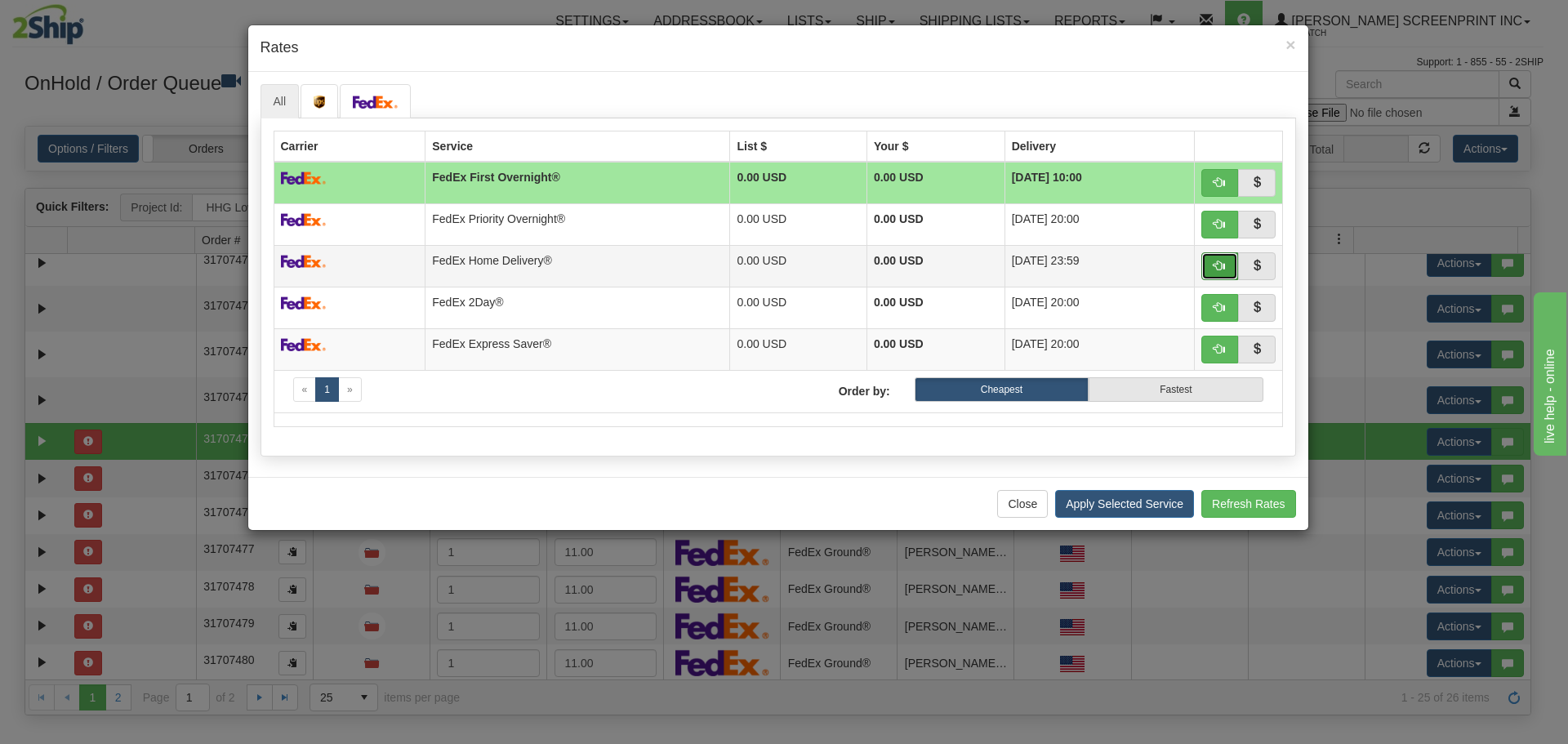
click at [1214, 268] on span "button" at bounding box center [1219, 265] width 11 height 11
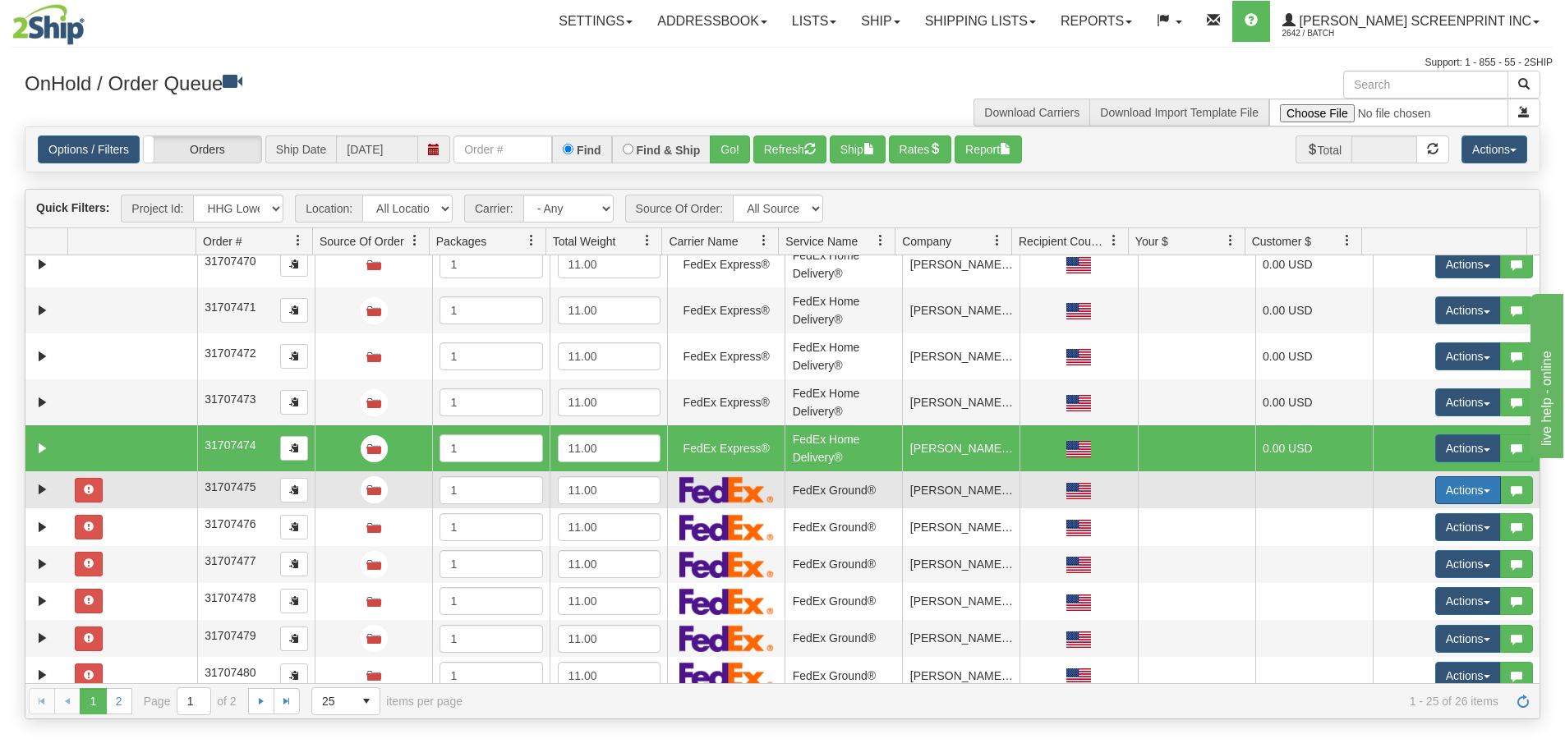
click at [1469, 485] on button "Actions" at bounding box center [1468, 490] width 66 height 28
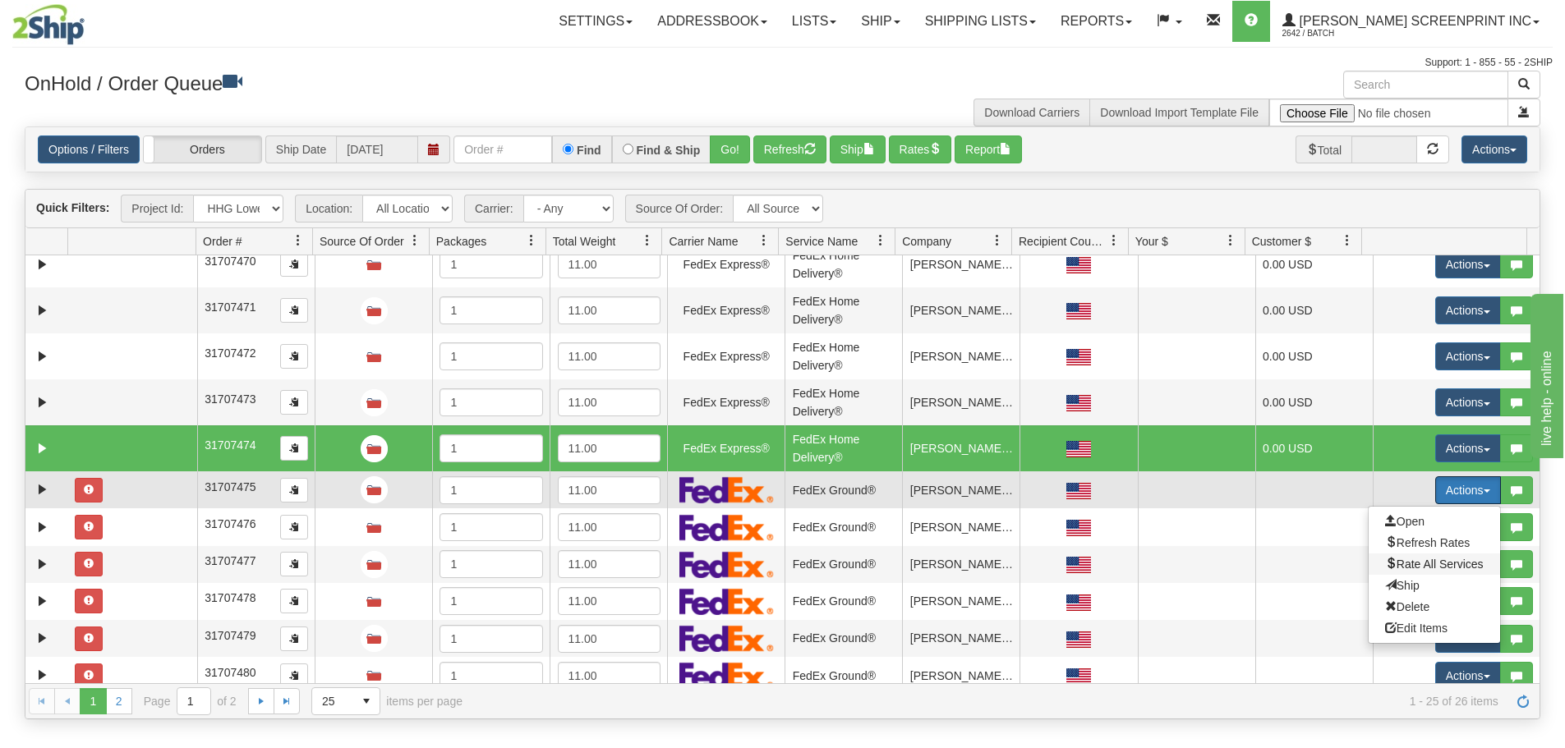
click at [1462, 568] on span "Rate All Services" at bounding box center [1434, 564] width 99 height 13
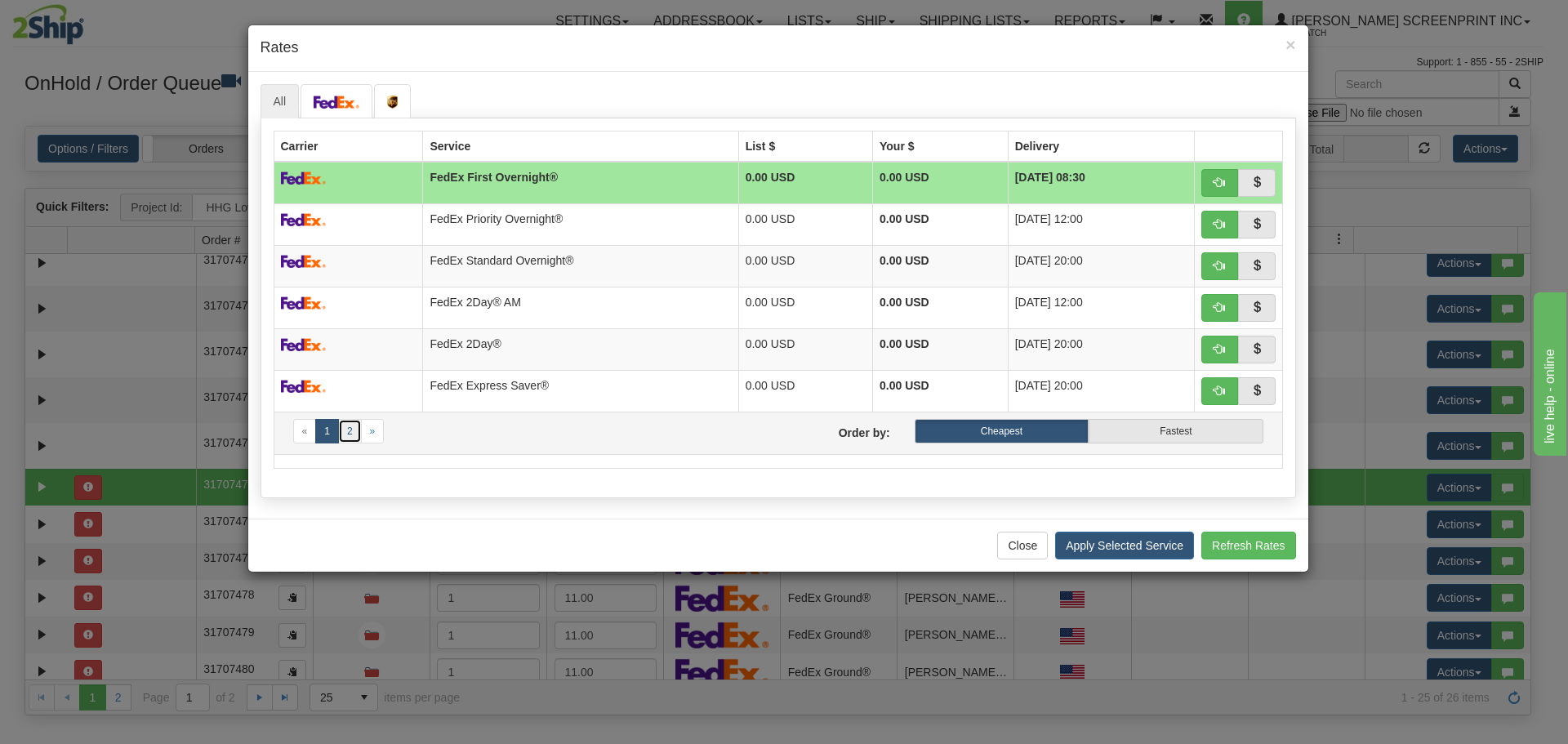
click at [352, 432] on link "2" at bounding box center [350, 431] width 24 height 25
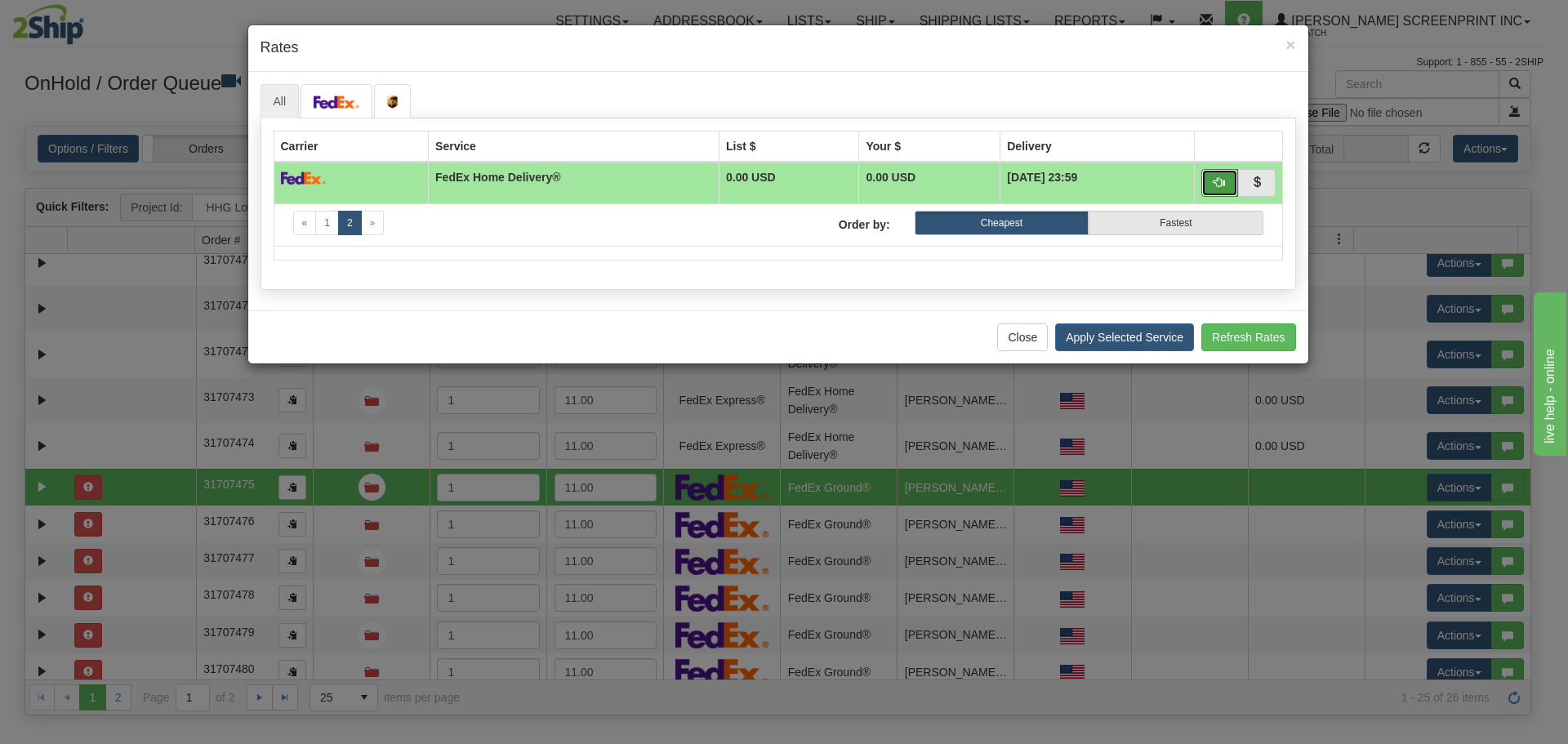
click at [1215, 179] on span "button" at bounding box center [1219, 181] width 11 height 11
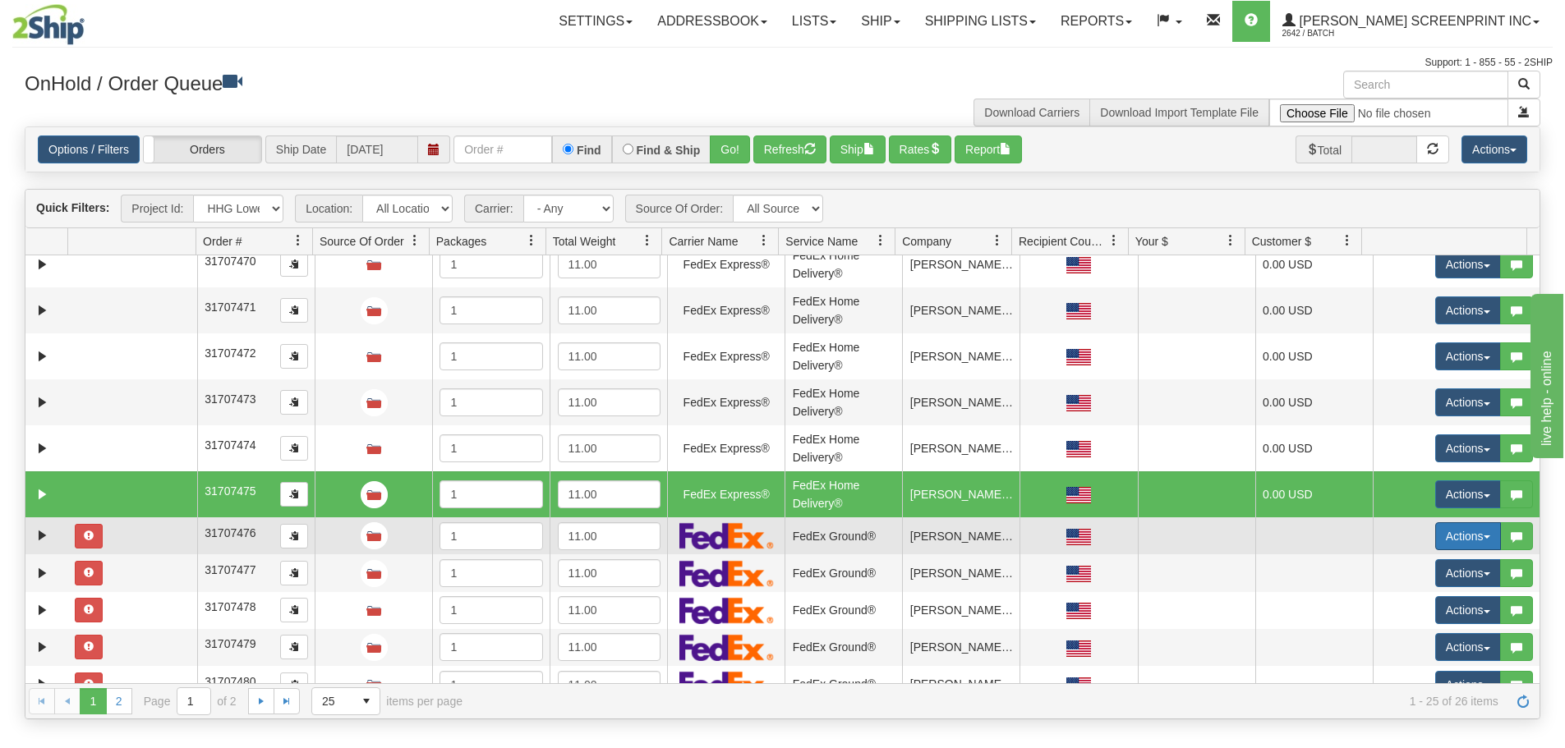
click at [1451, 536] on button "Actions" at bounding box center [1468, 536] width 66 height 28
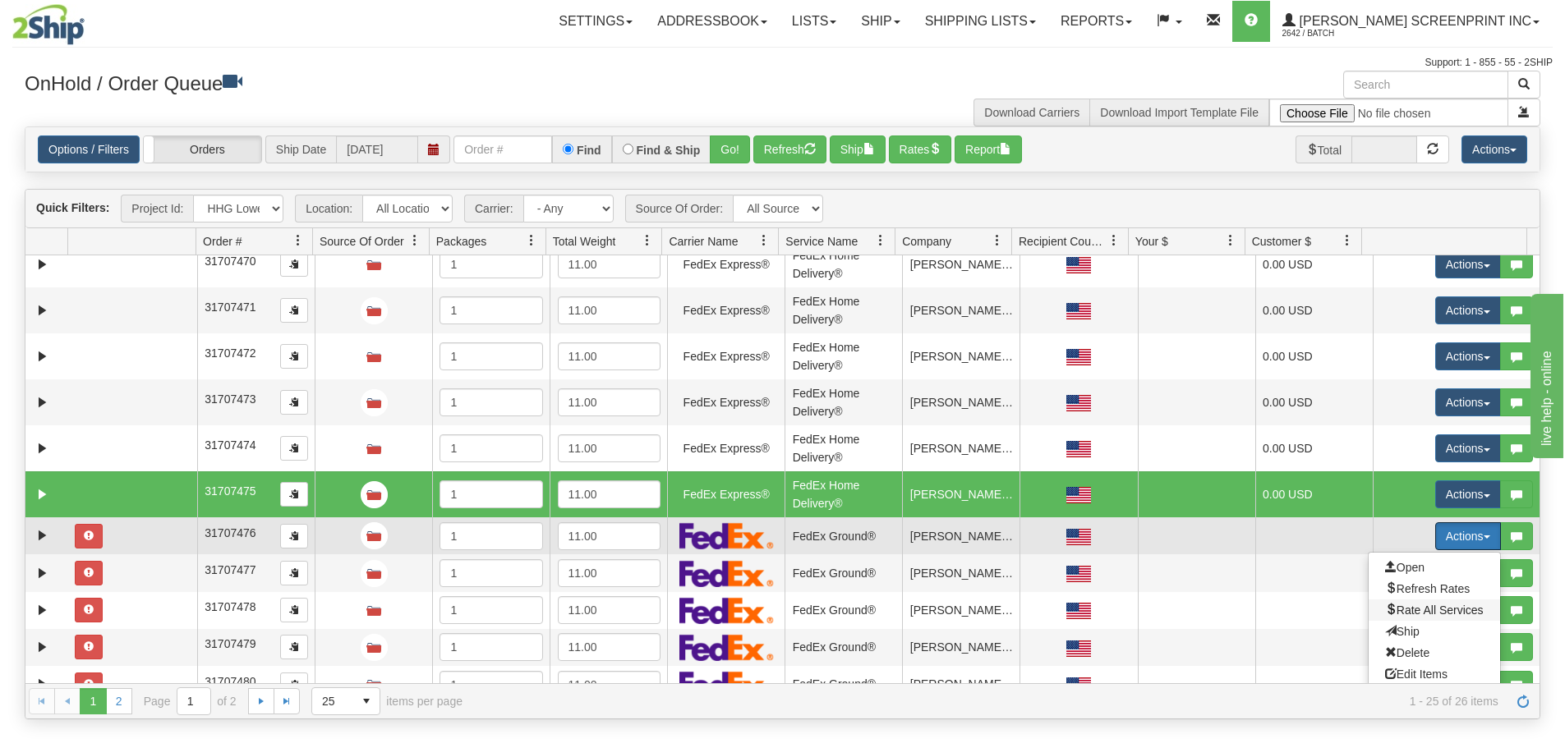
click at [1451, 604] on span "Rate All Services" at bounding box center [1434, 610] width 99 height 13
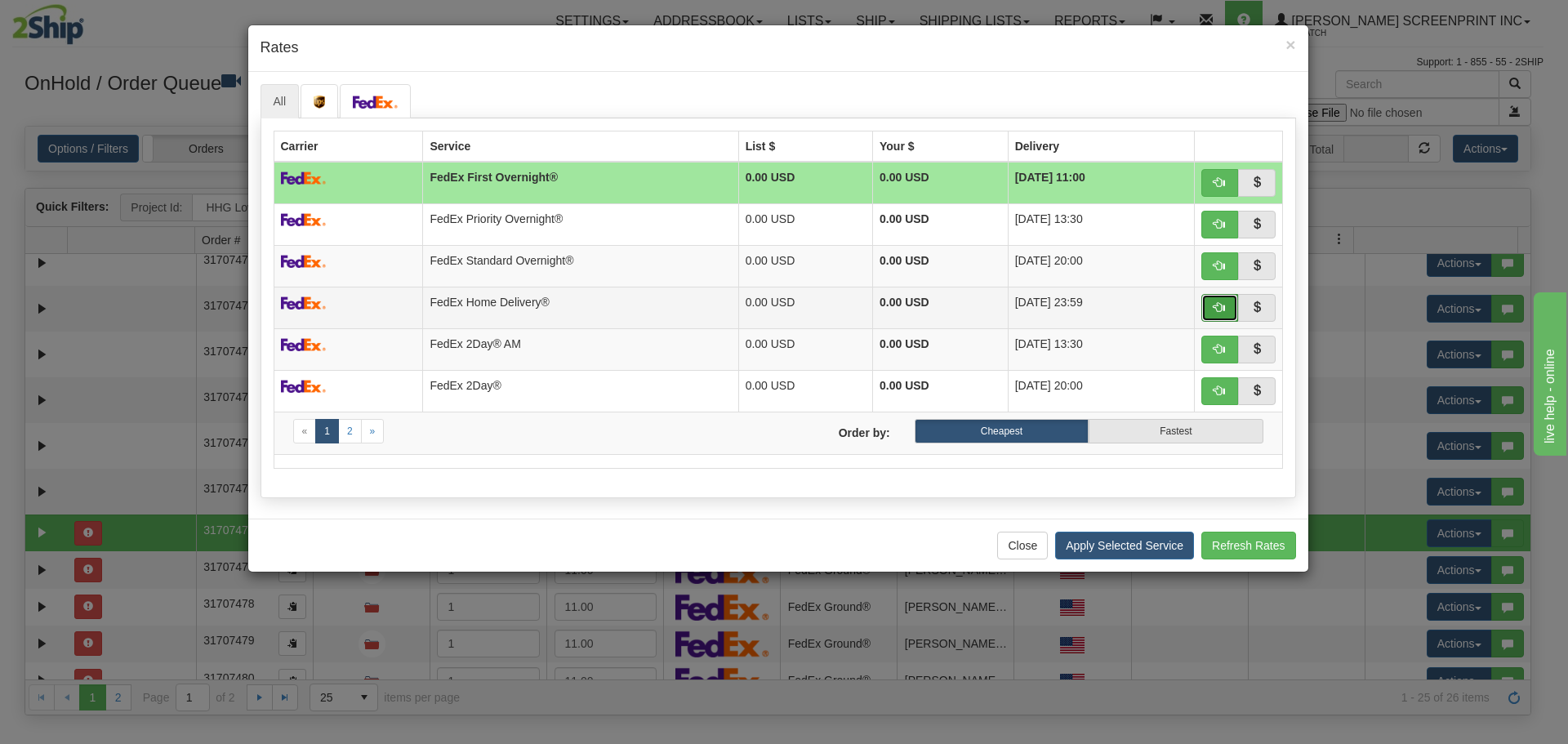
click at [1221, 310] on span "button" at bounding box center [1219, 306] width 11 height 11
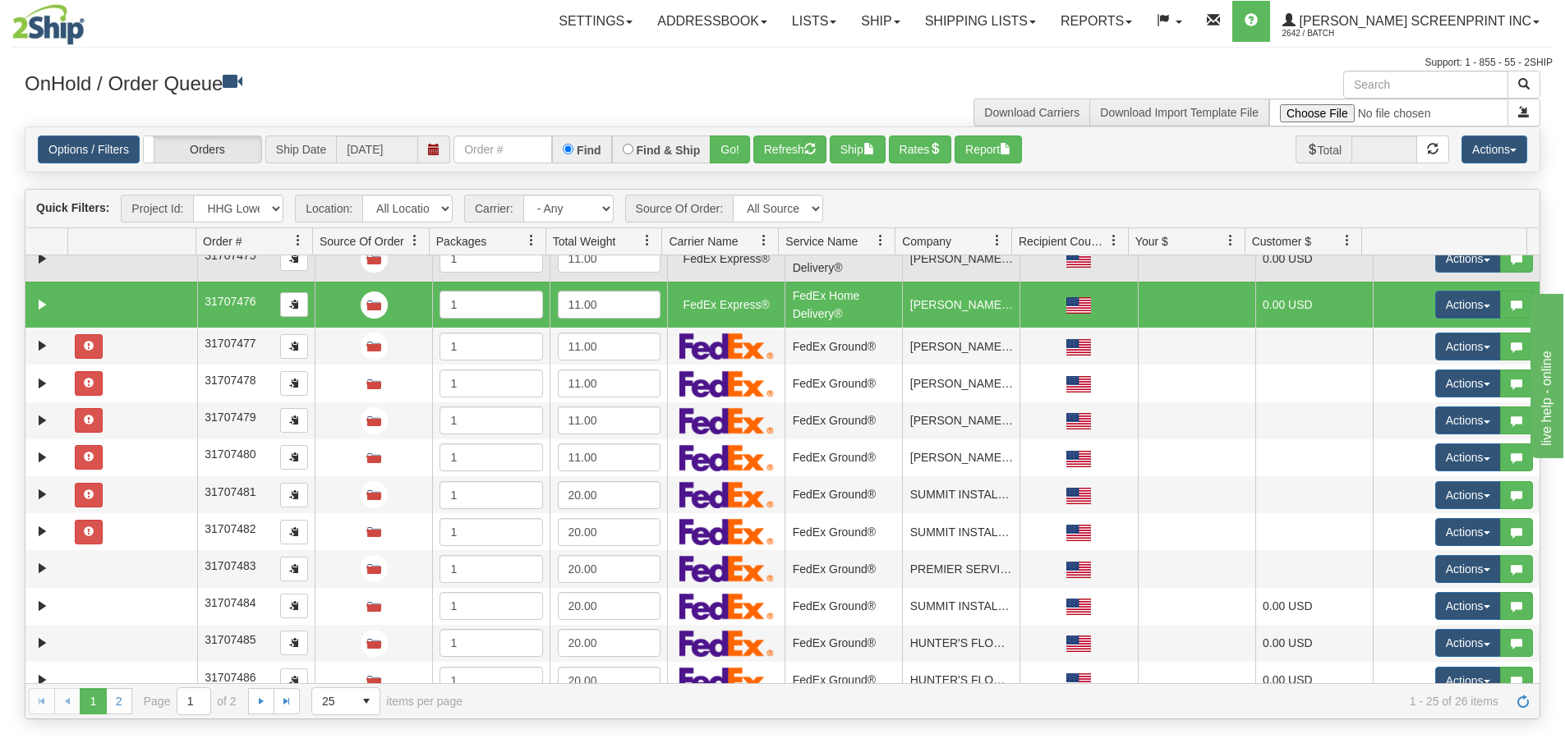
scroll to position [580, 0]
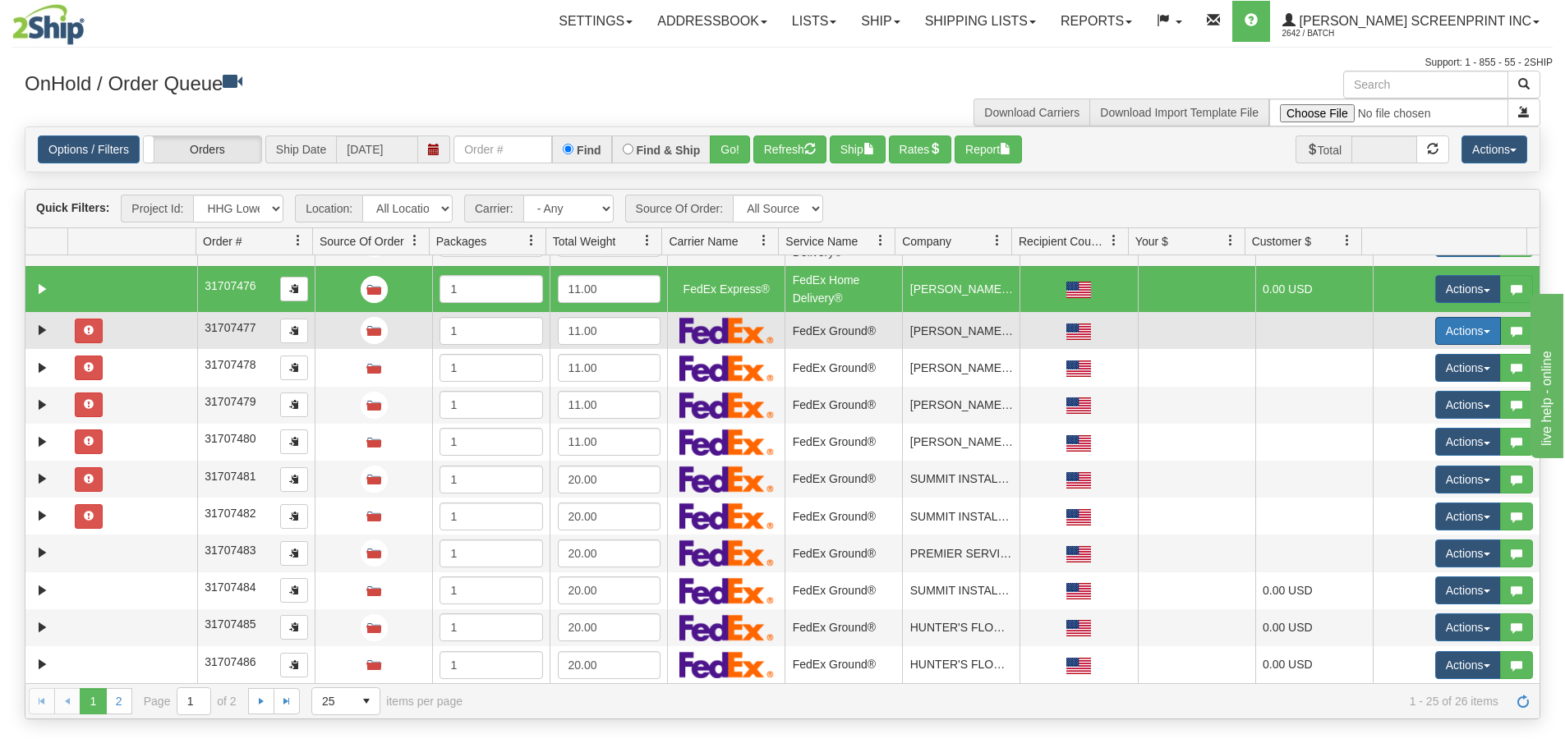
click at [1436, 342] on button "Actions" at bounding box center [1468, 331] width 66 height 28
click at [1443, 402] on span "Rate All Services" at bounding box center [1434, 404] width 99 height 13
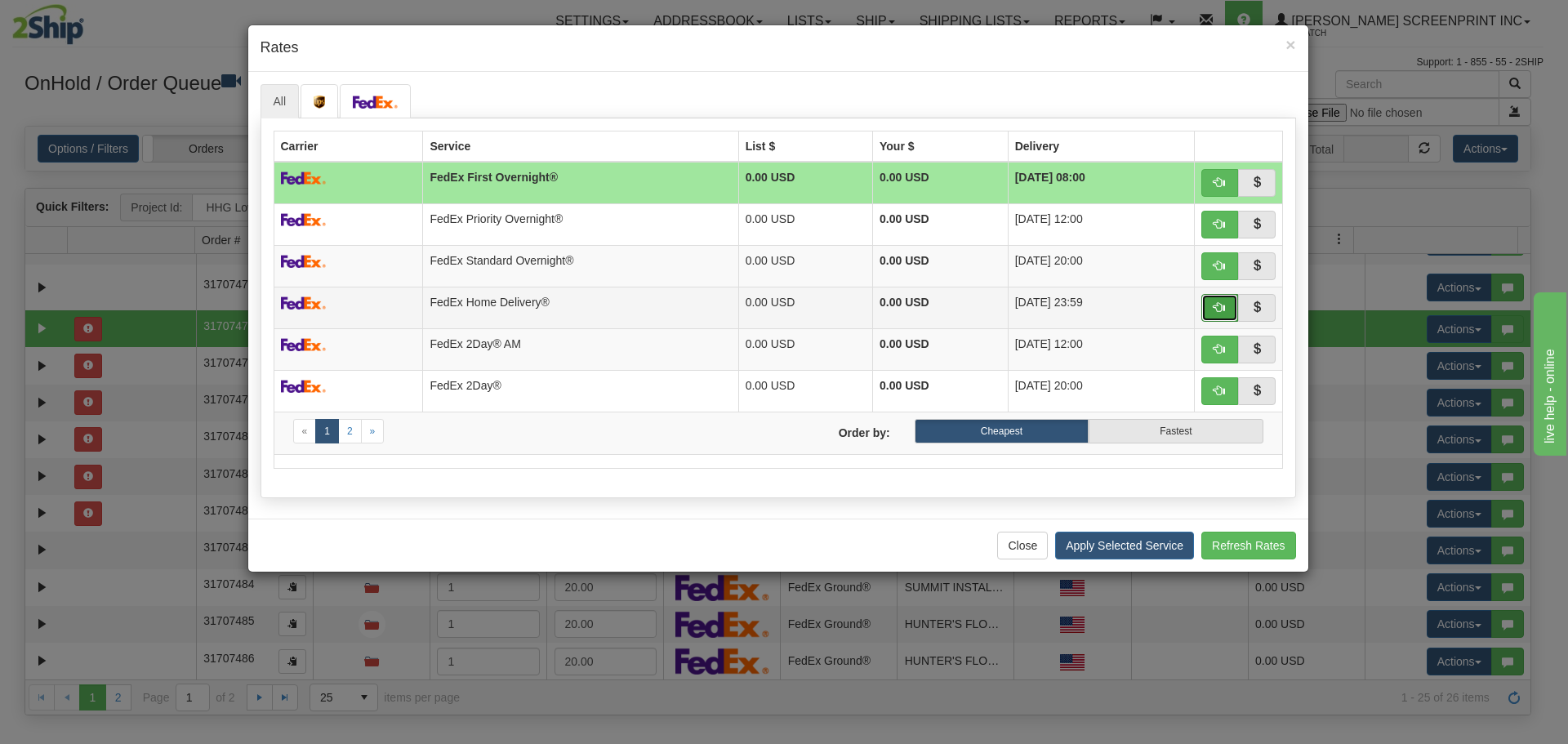
click at [1205, 305] on button "button" at bounding box center [1220, 308] width 38 height 28
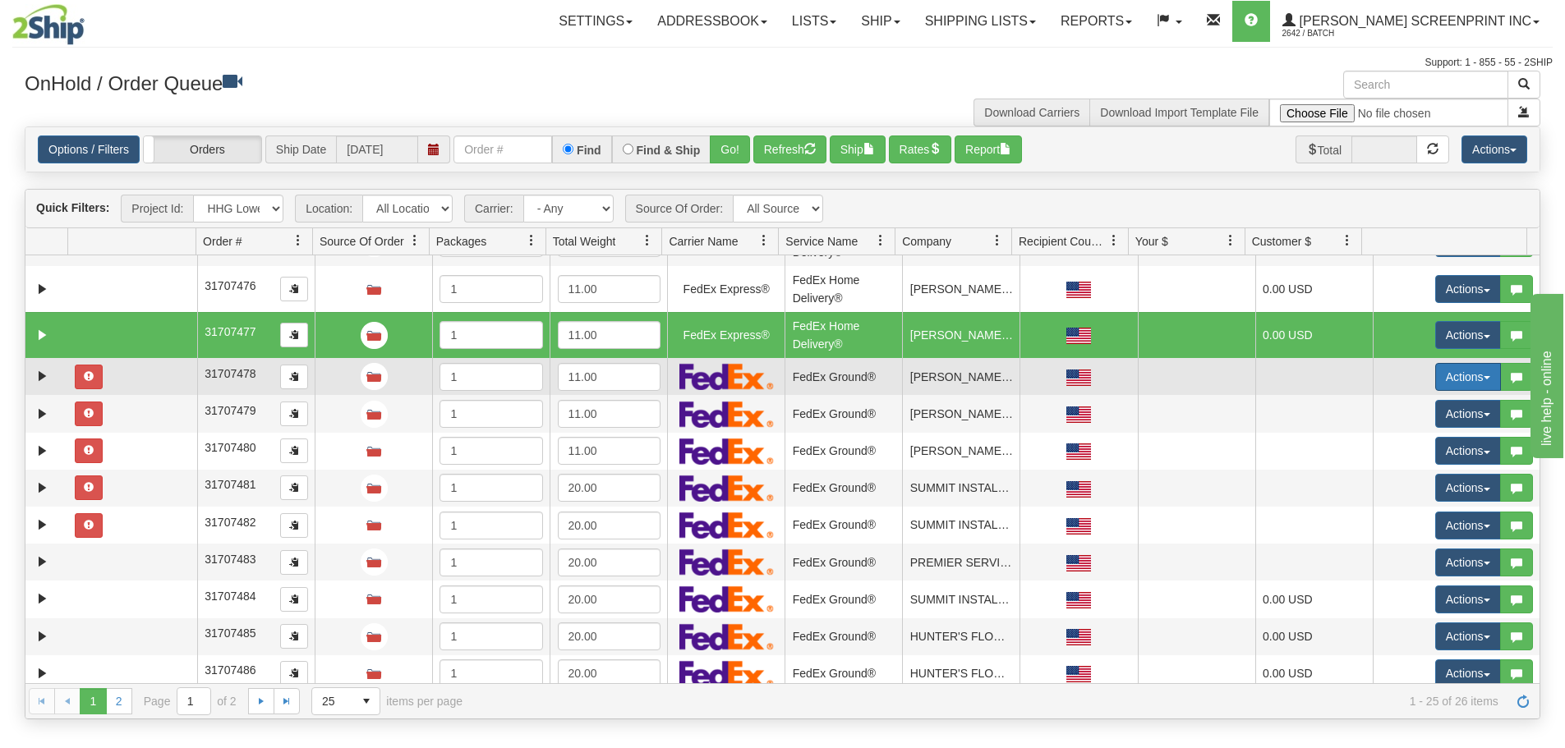
click at [1435, 367] on button "Actions" at bounding box center [1468, 377] width 66 height 28
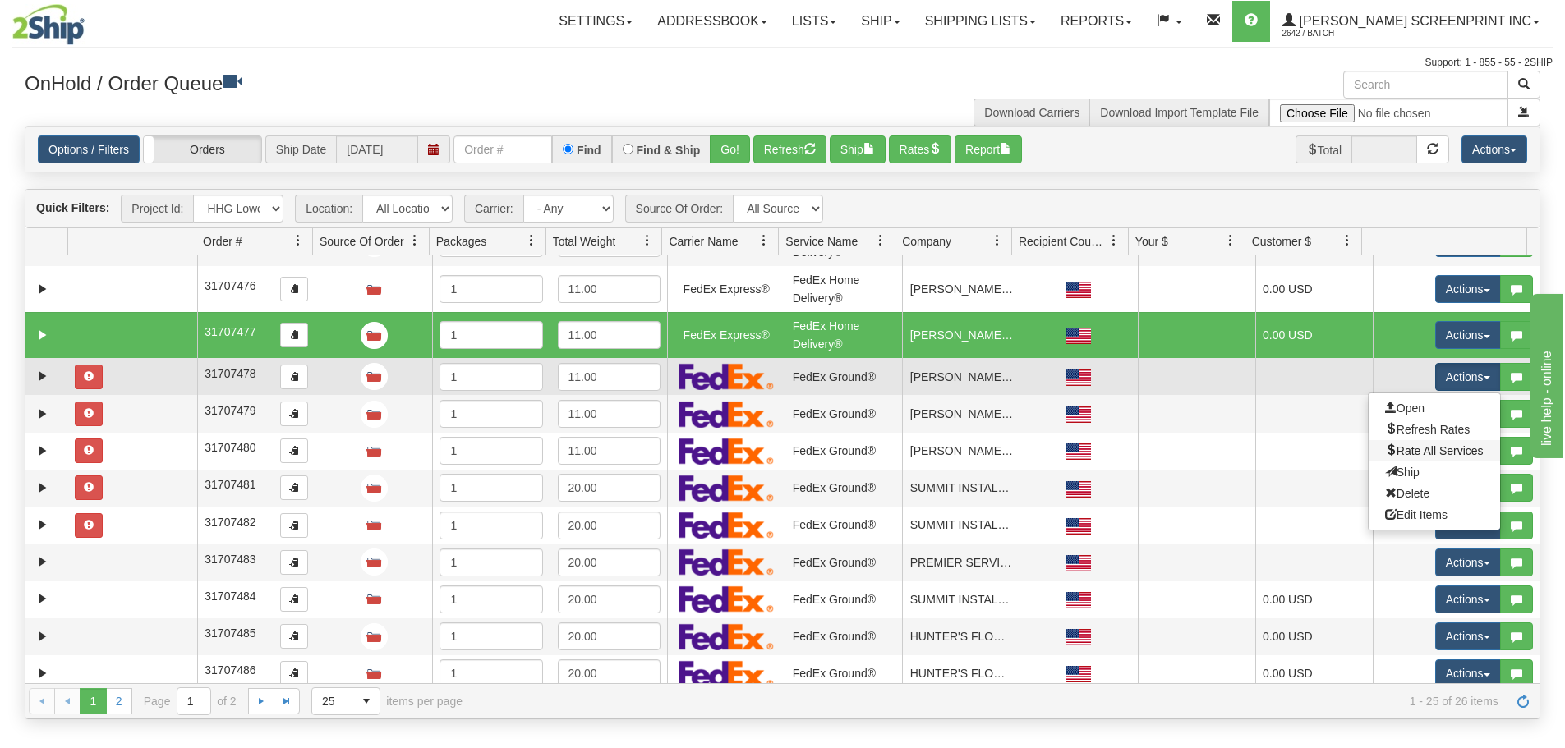
click at [1436, 444] on link "Rate All Services" at bounding box center [1433, 450] width 131 height 21
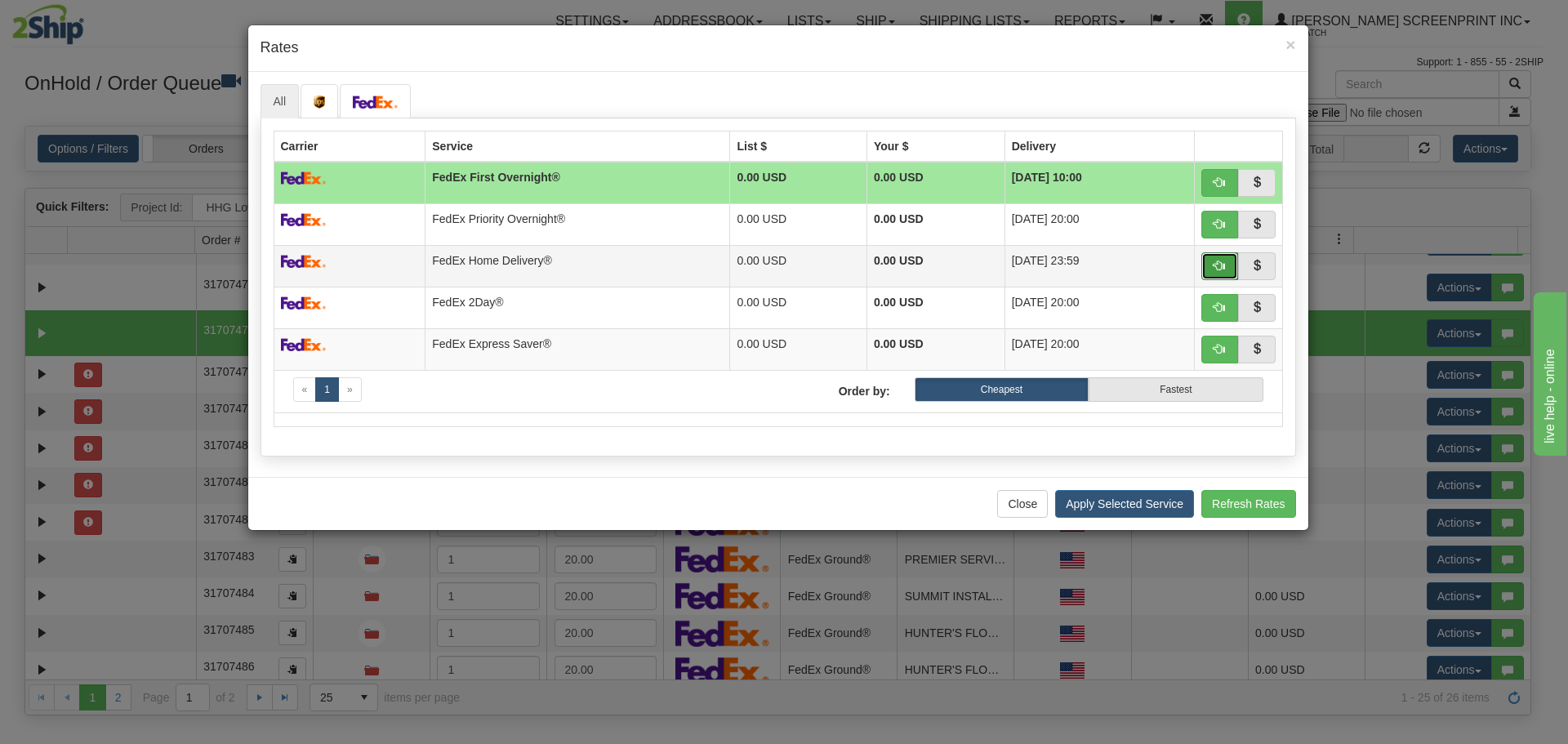
click at [1221, 261] on span "button" at bounding box center [1219, 265] width 11 height 11
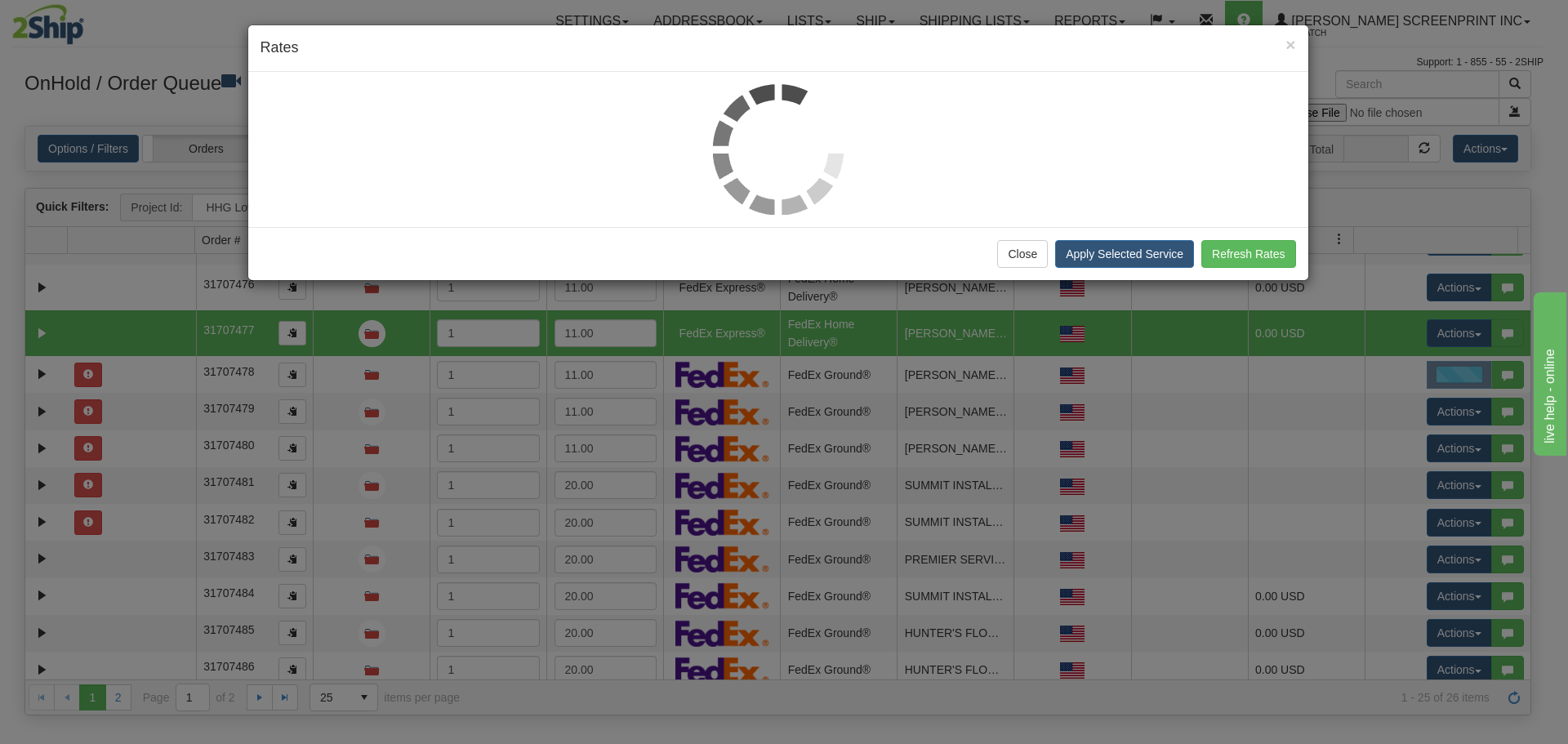
click at [1457, 415] on div "× Rates Close Apply Selected Service Refresh Rates" at bounding box center [784, 372] width 1568 height 744
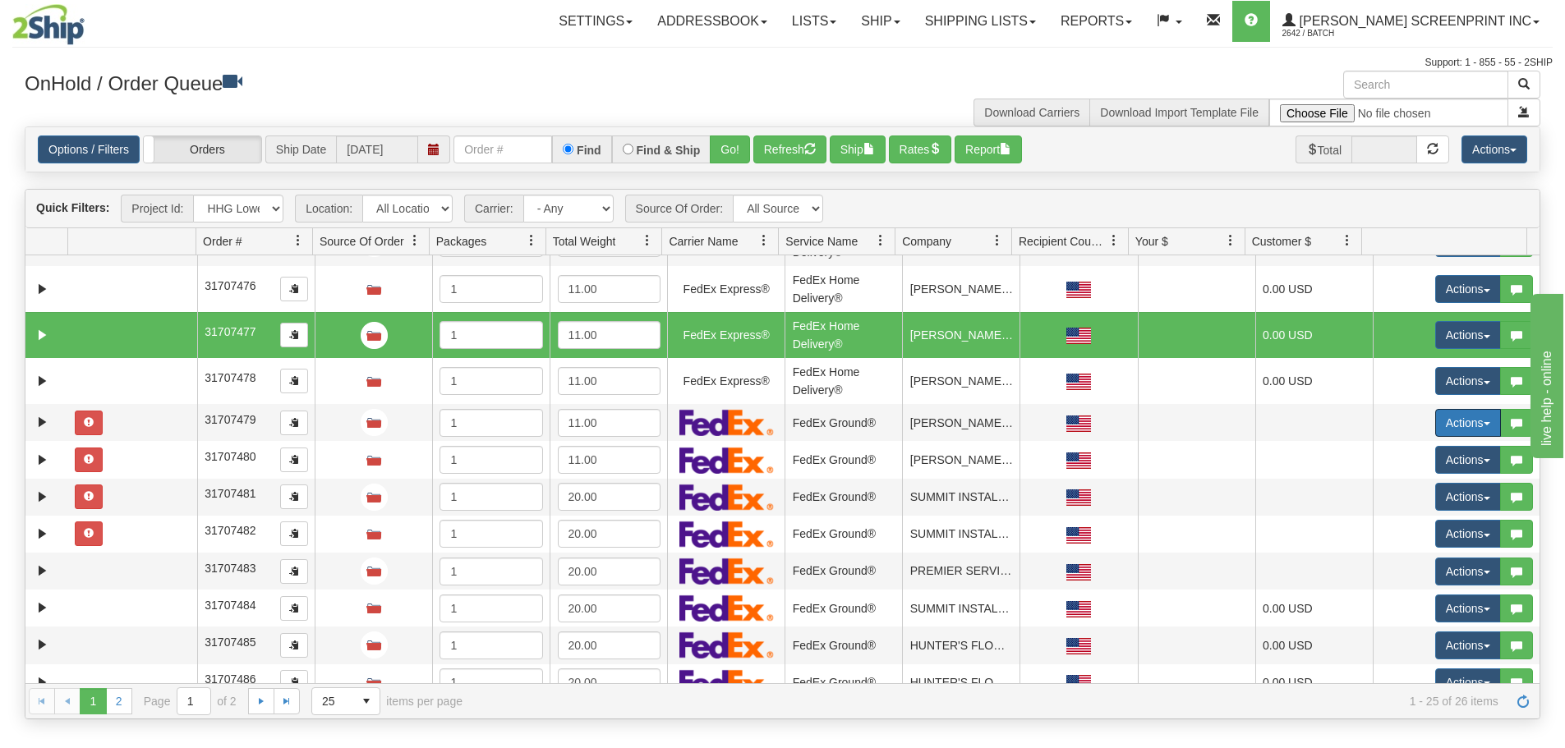
click at [1465, 417] on button "Actions" at bounding box center [1468, 423] width 66 height 28
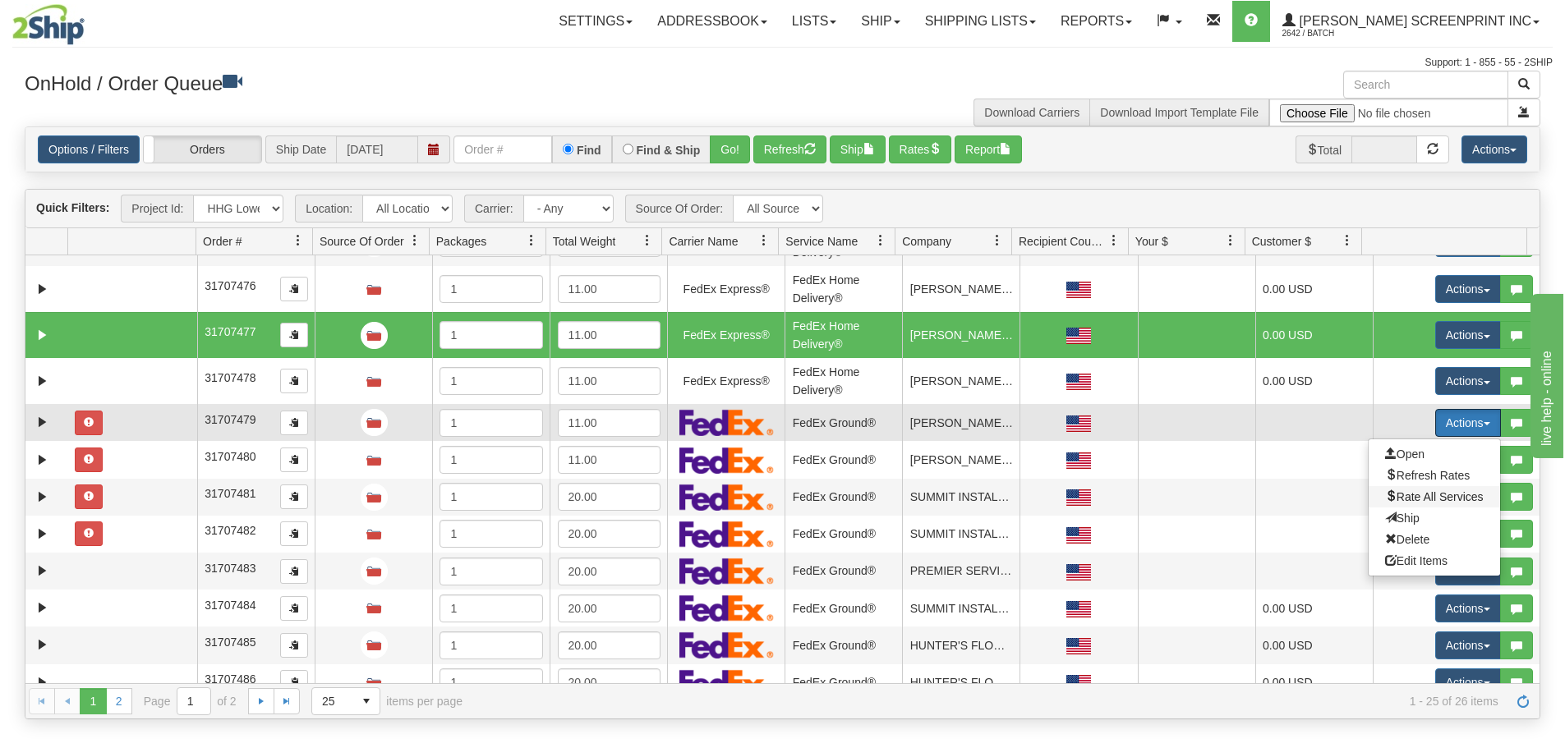
click at [1452, 495] on span "Rate All Services" at bounding box center [1434, 496] width 99 height 13
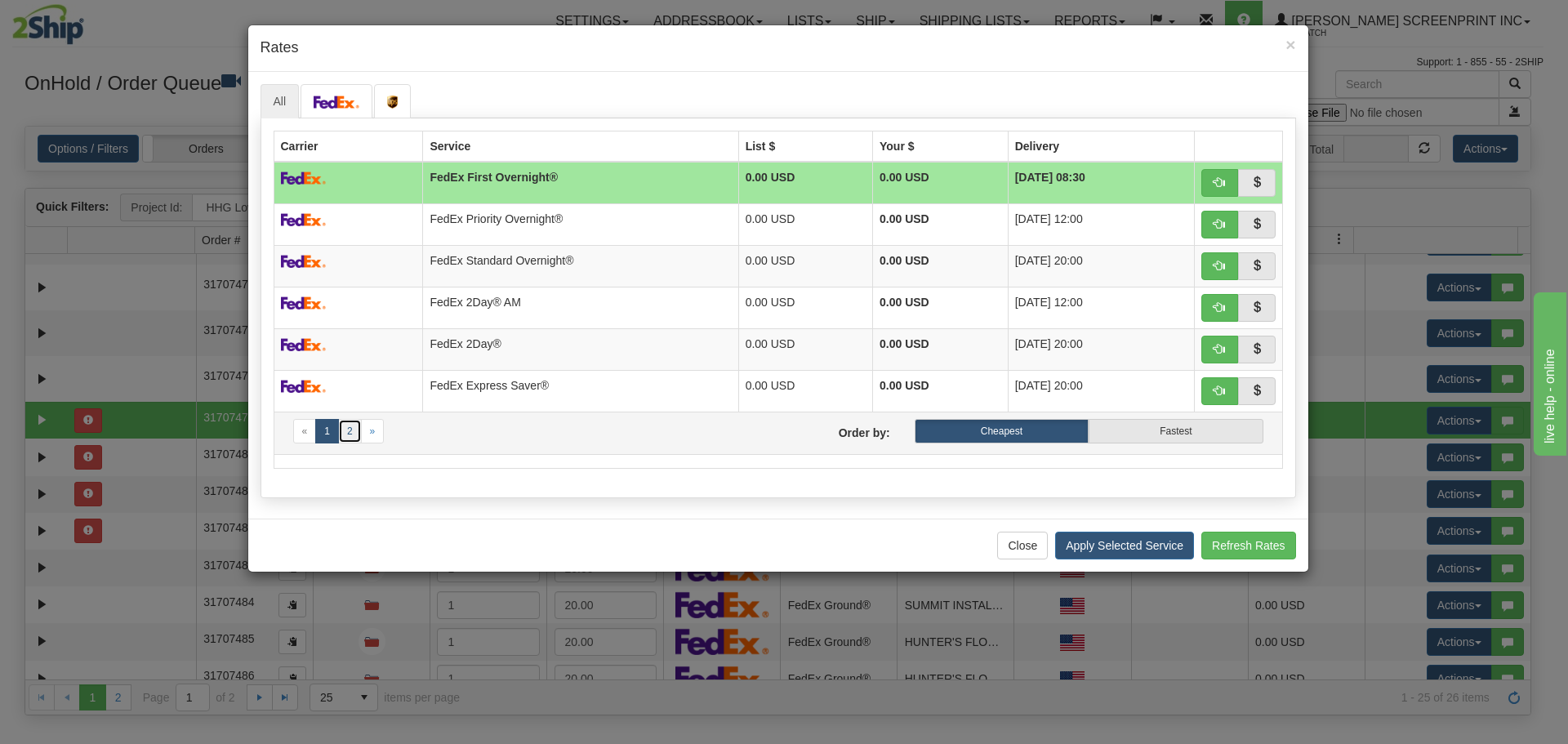
click at [346, 437] on link "2" at bounding box center [350, 431] width 24 height 25
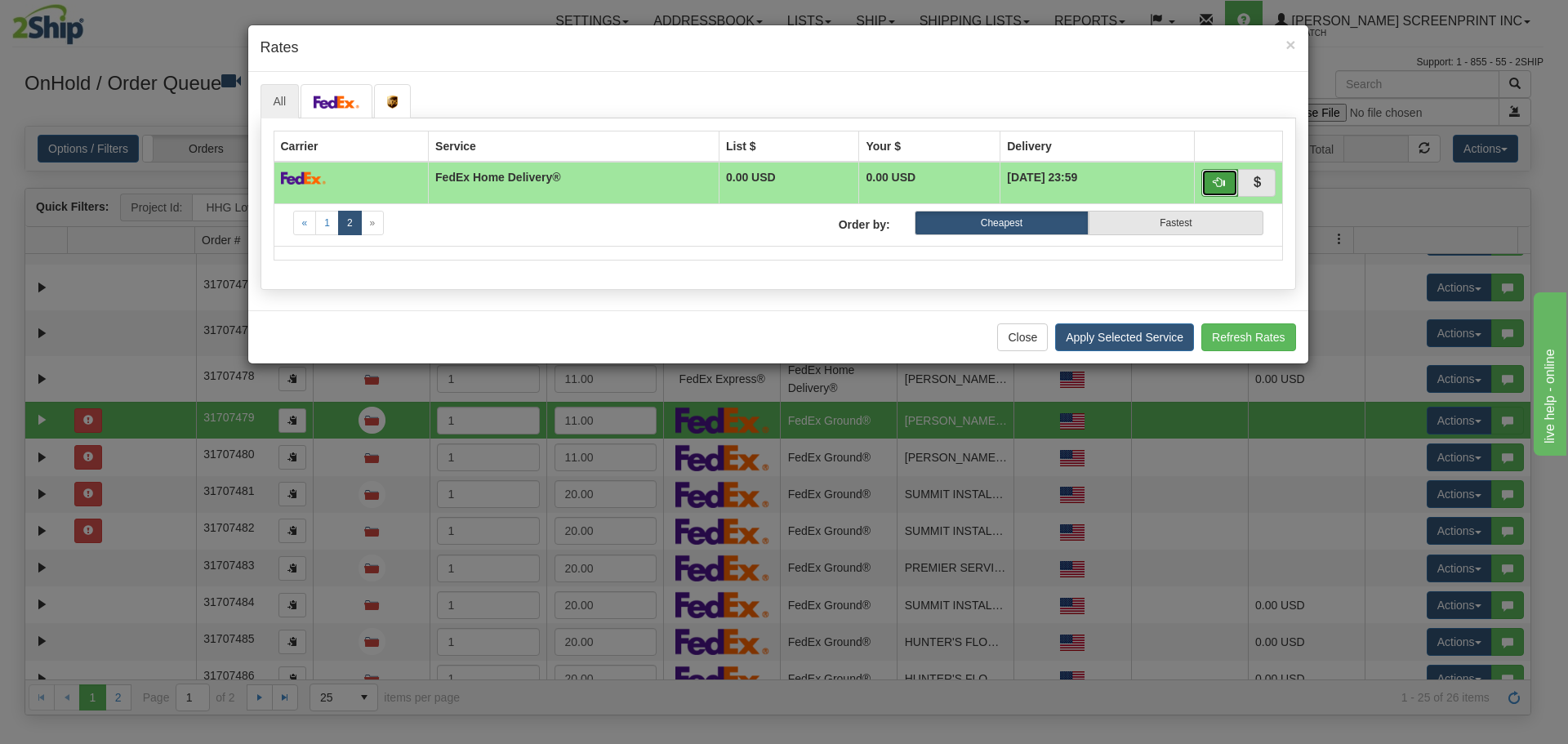
click at [1218, 188] on span "button" at bounding box center [1219, 181] width 11 height 11
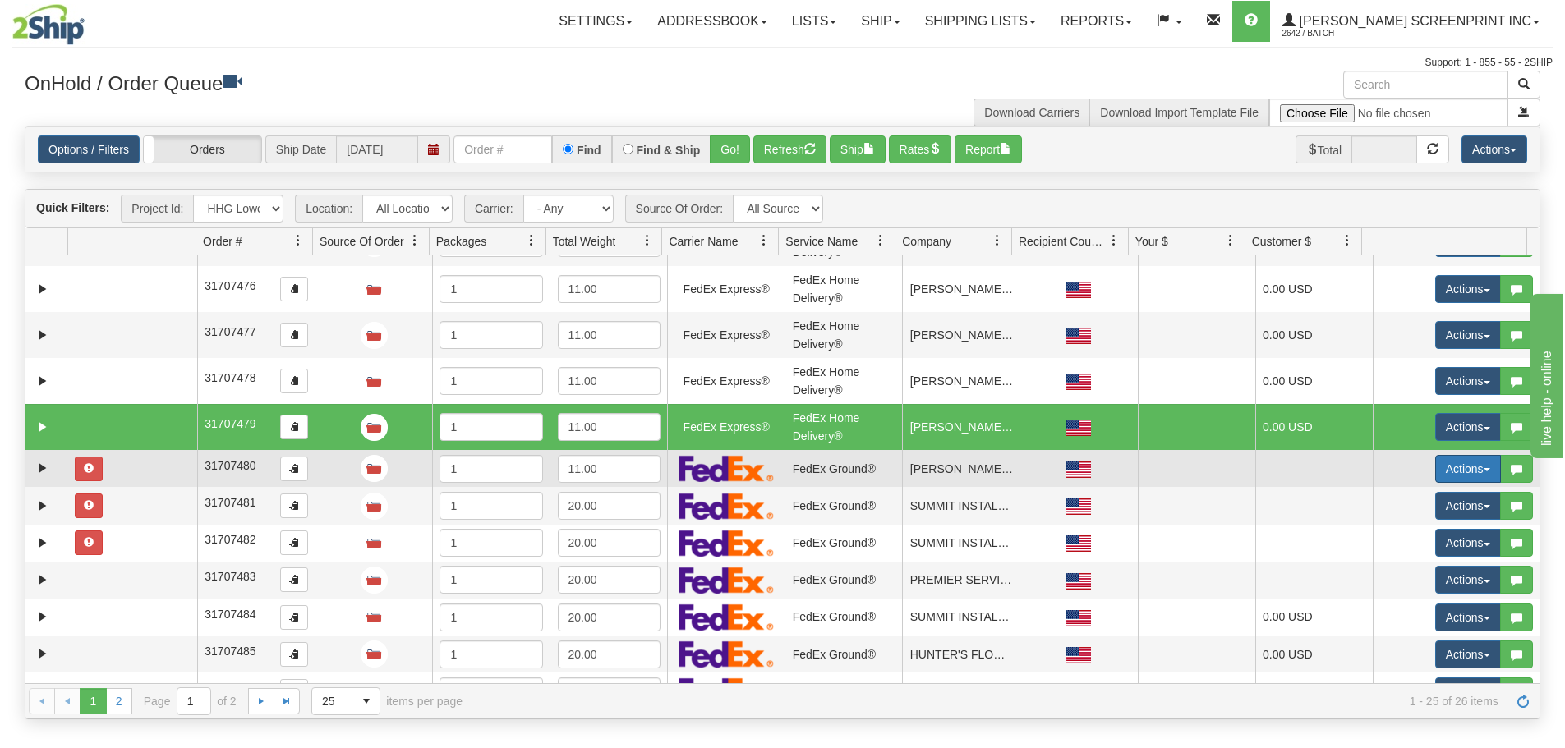
click at [1444, 475] on button "Actions" at bounding box center [1468, 469] width 66 height 28
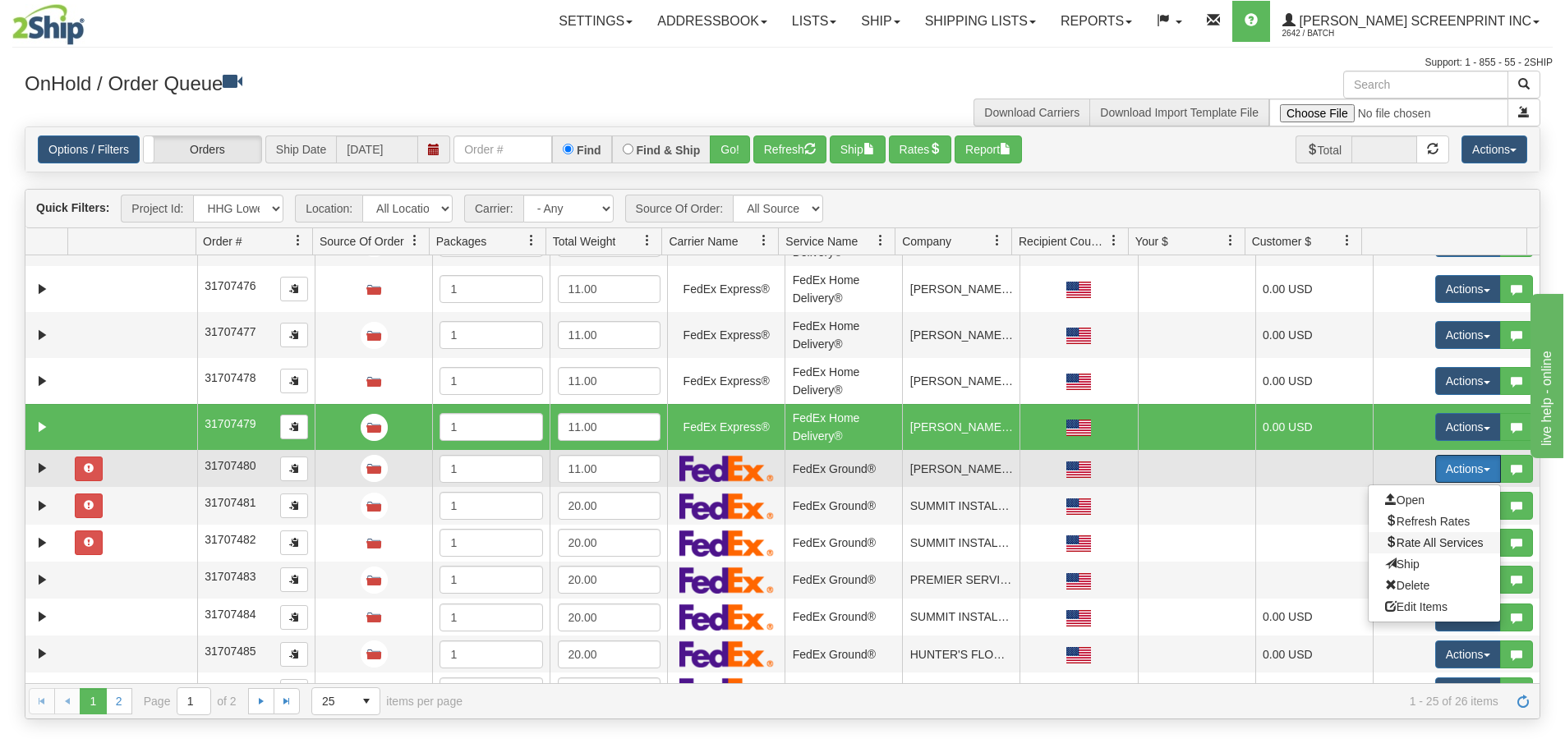
click at [1440, 541] on span "Rate All Services" at bounding box center [1434, 542] width 99 height 13
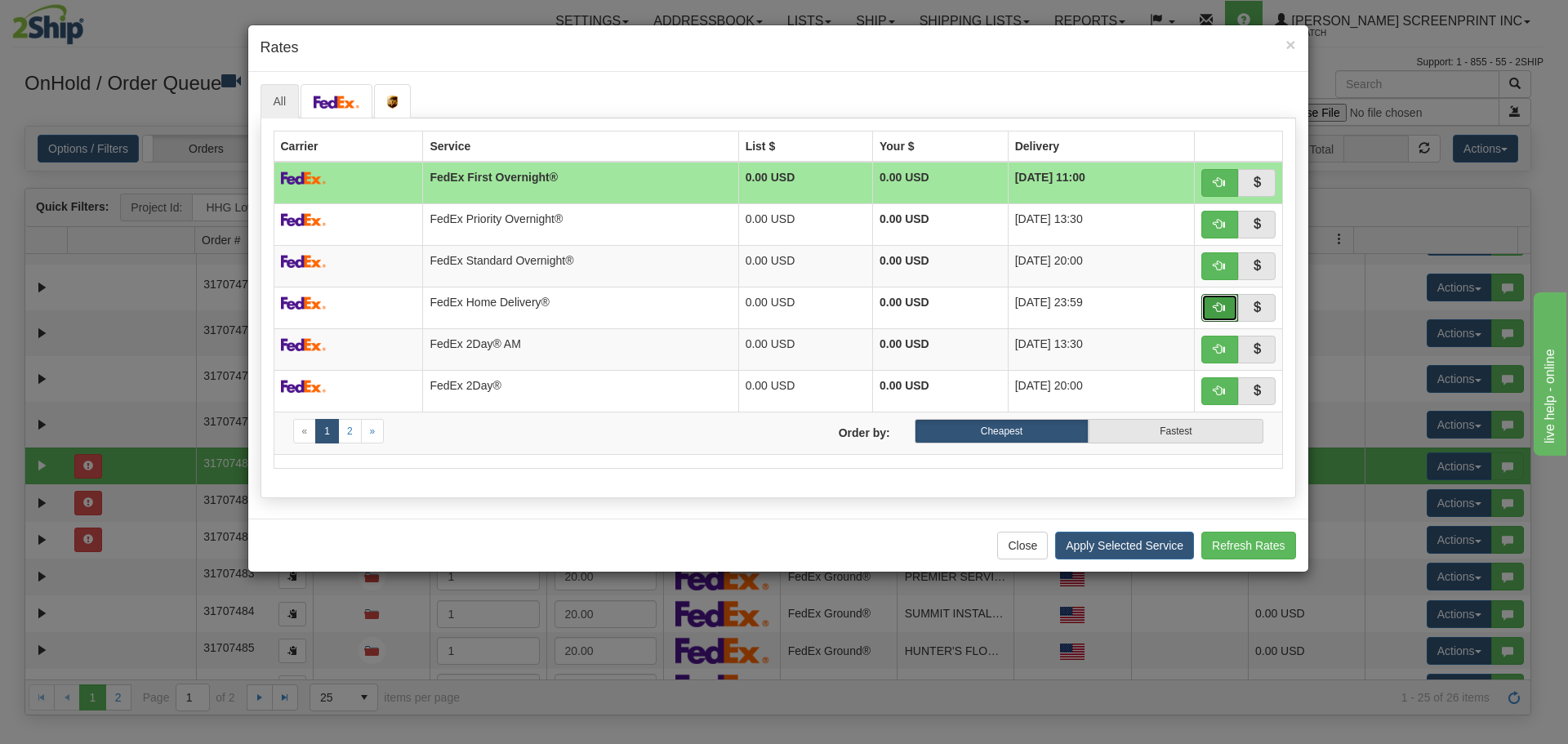
click at [1214, 310] on span "button" at bounding box center [1219, 306] width 11 height 11
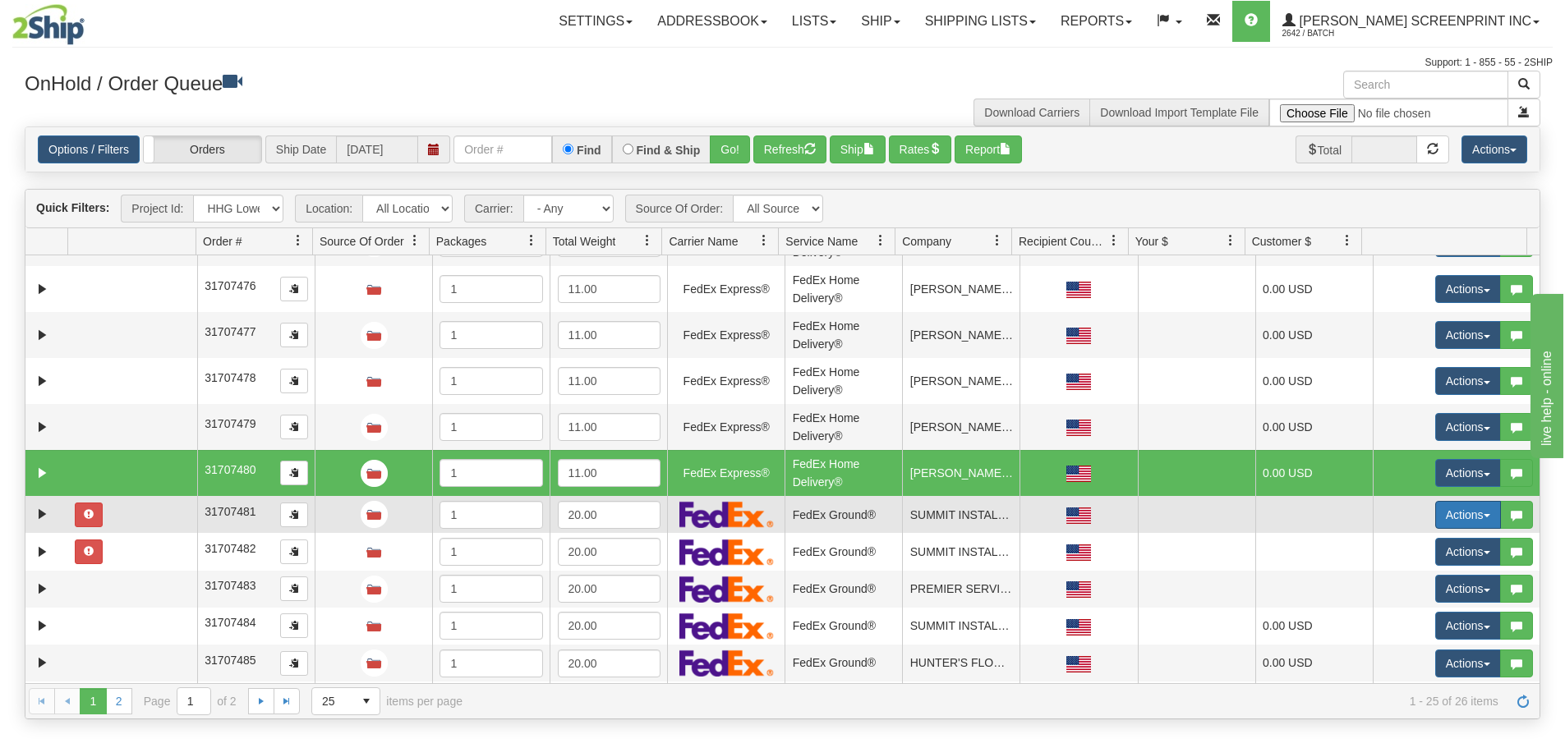
click at [1483, 514] on span "button" at bounding box center [1486, 515] width 7 height 3
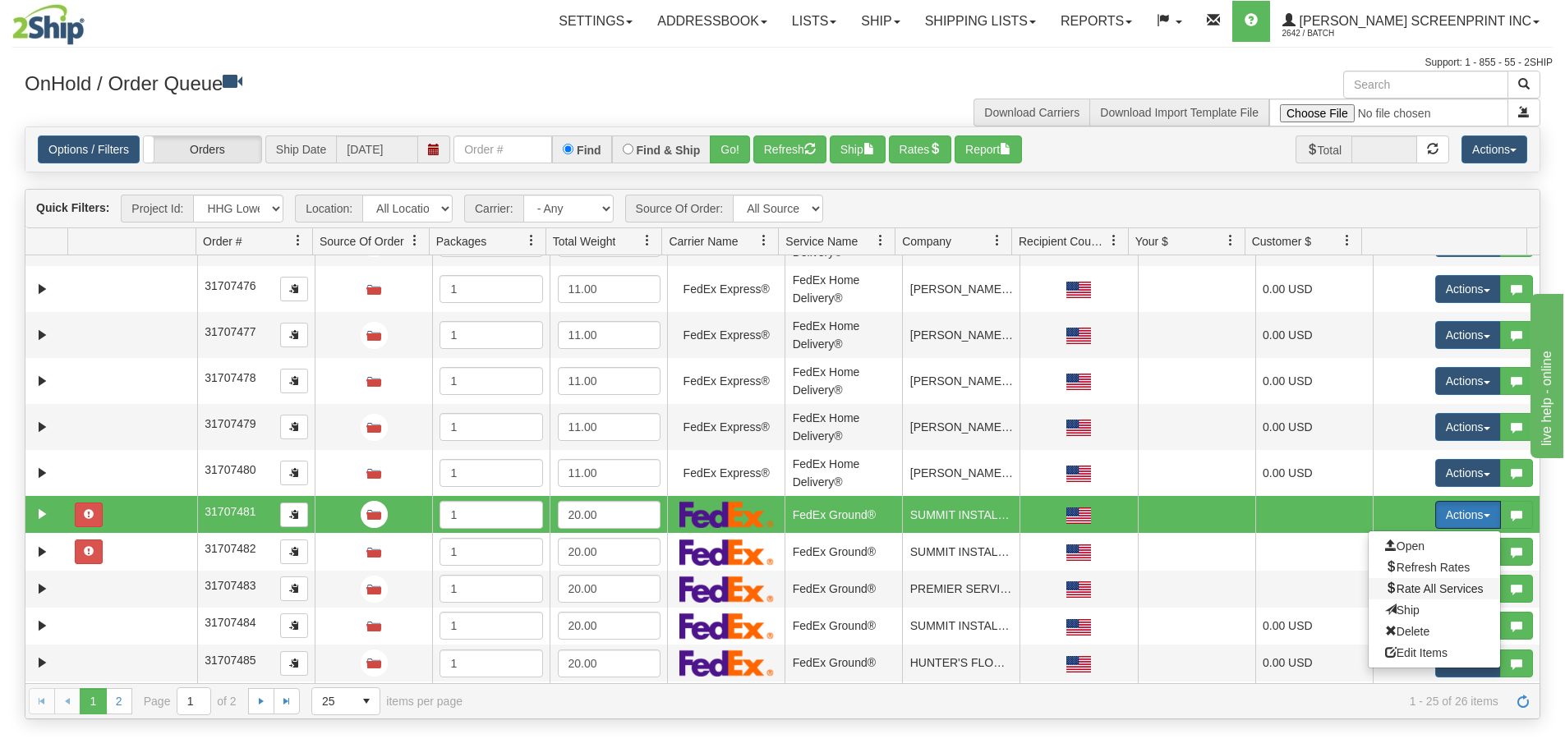
click at [1451, 590] on span "Rate All Services" at bounding box center [1434, 588] width 99 height 13
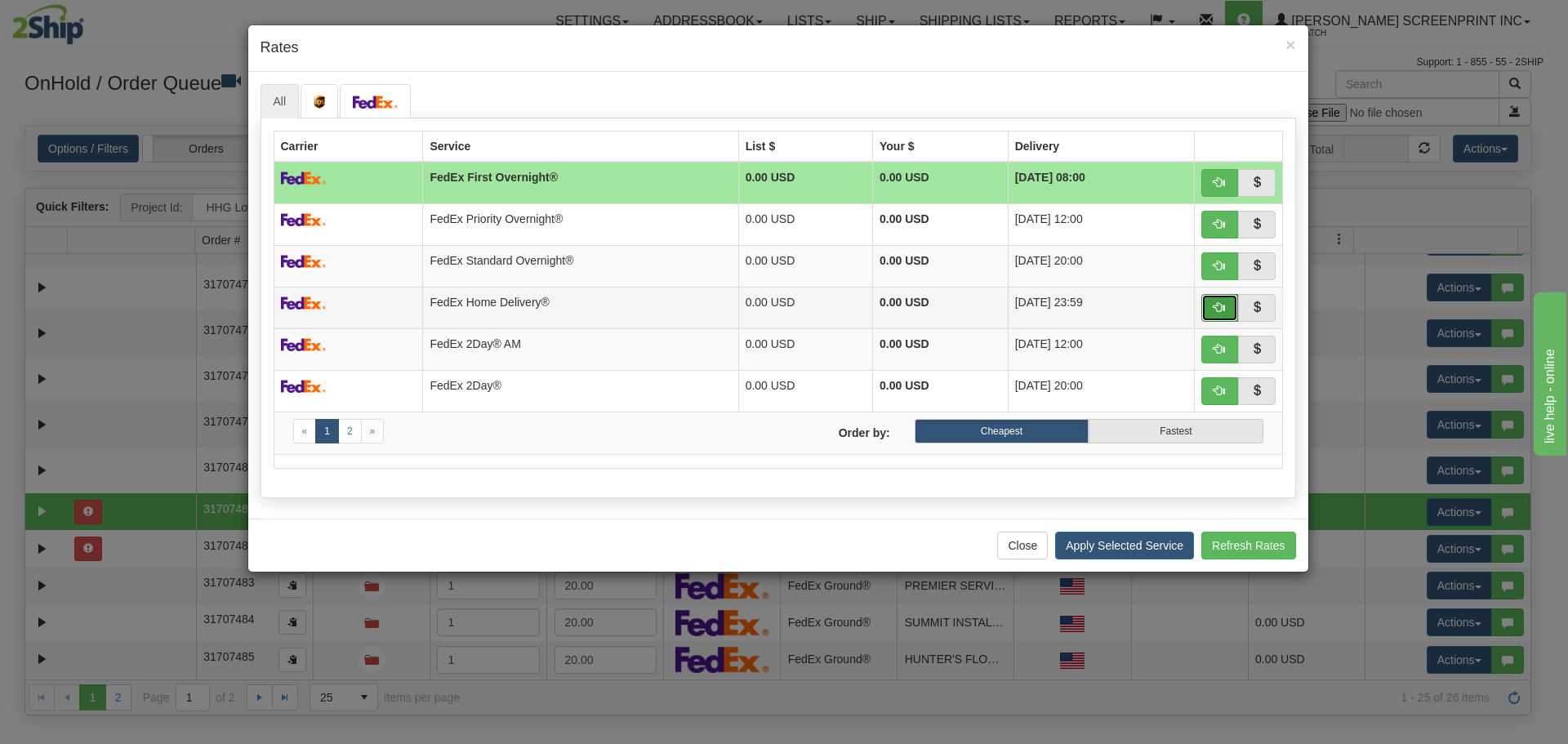
click at [1218, 317] on button "button" at bounding box center [1220, 308] width 38 height 28
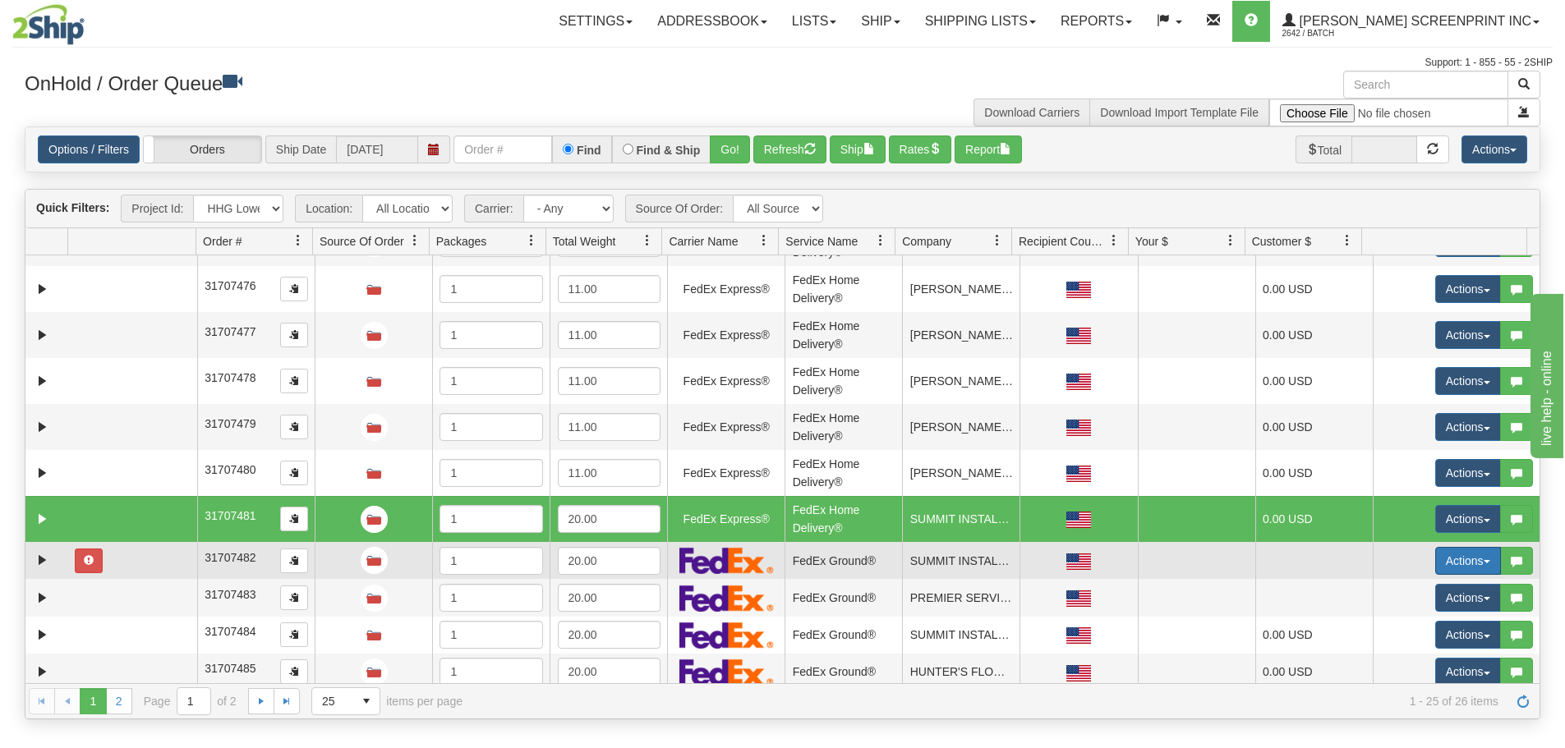
click at [1468, 558] on button "Actions" at bounding box center [1468, 561] width 66 height 28
click at [1435, 640] on span "Rate All Services" at bounding box center [1434, 634] width 99 height 13
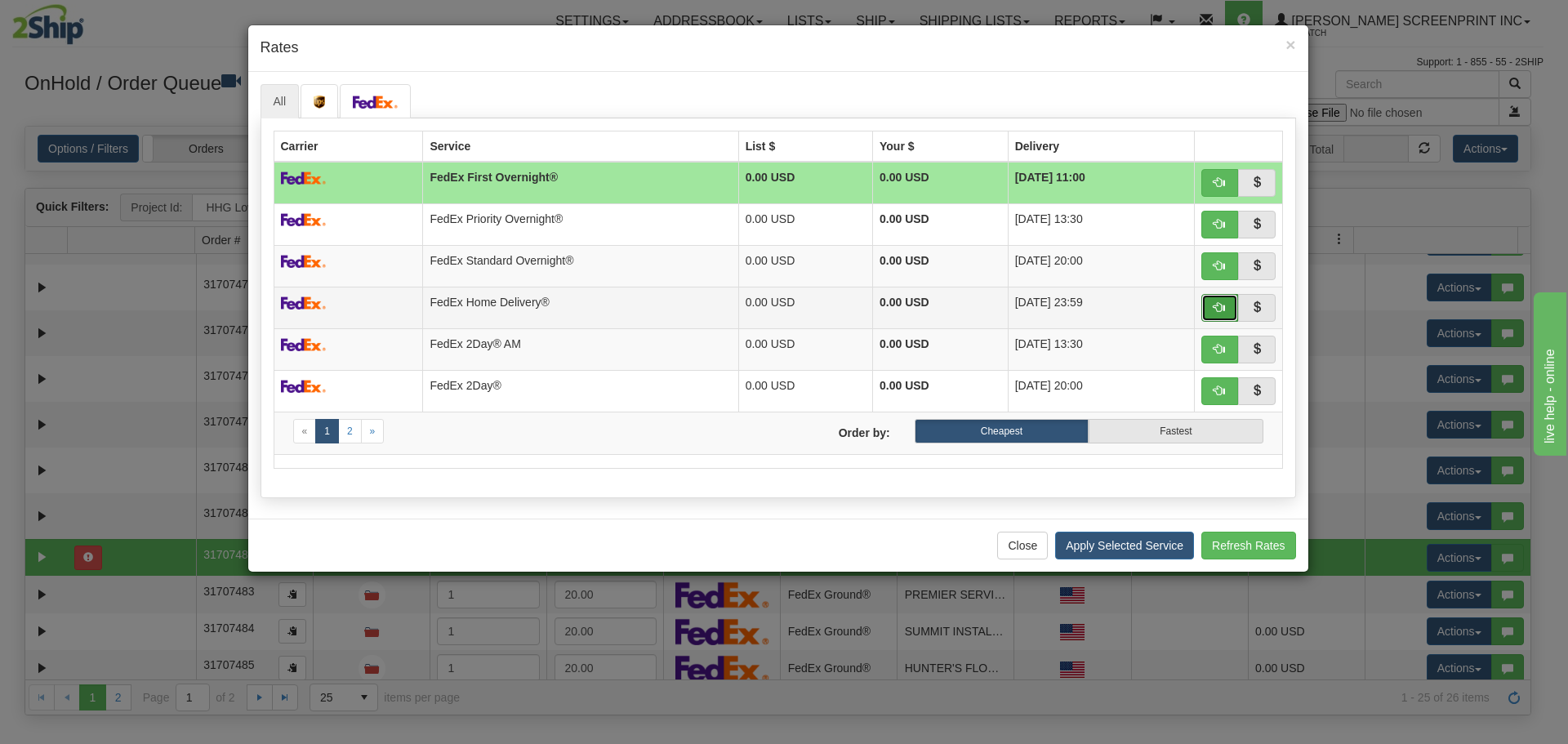
click at [1215, 301] on span "button" at bounding box center [1219, 306] width 11 height 11
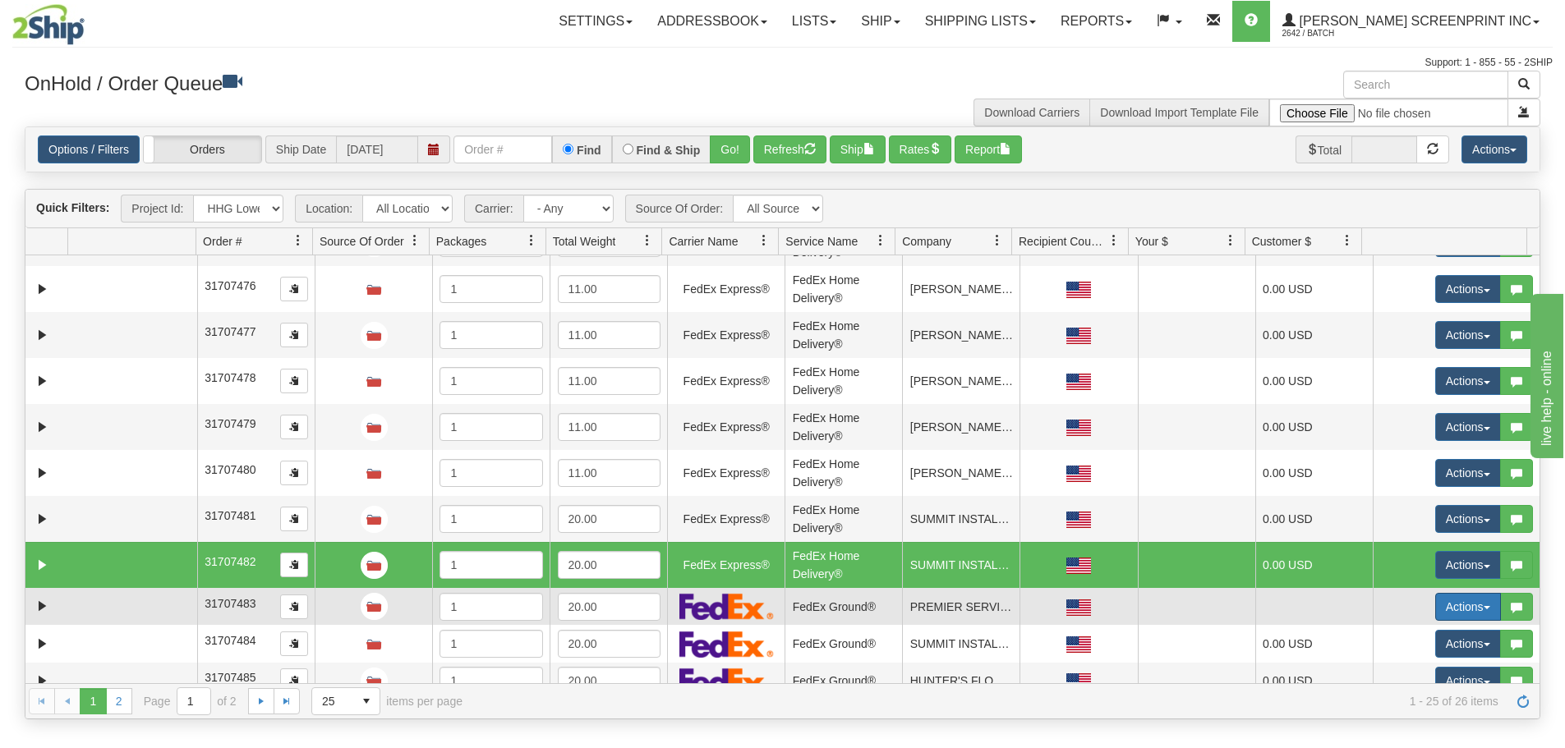
click at [1469, 601] on button "Actions" at bounding box center [1468, 607] width 66 height 28
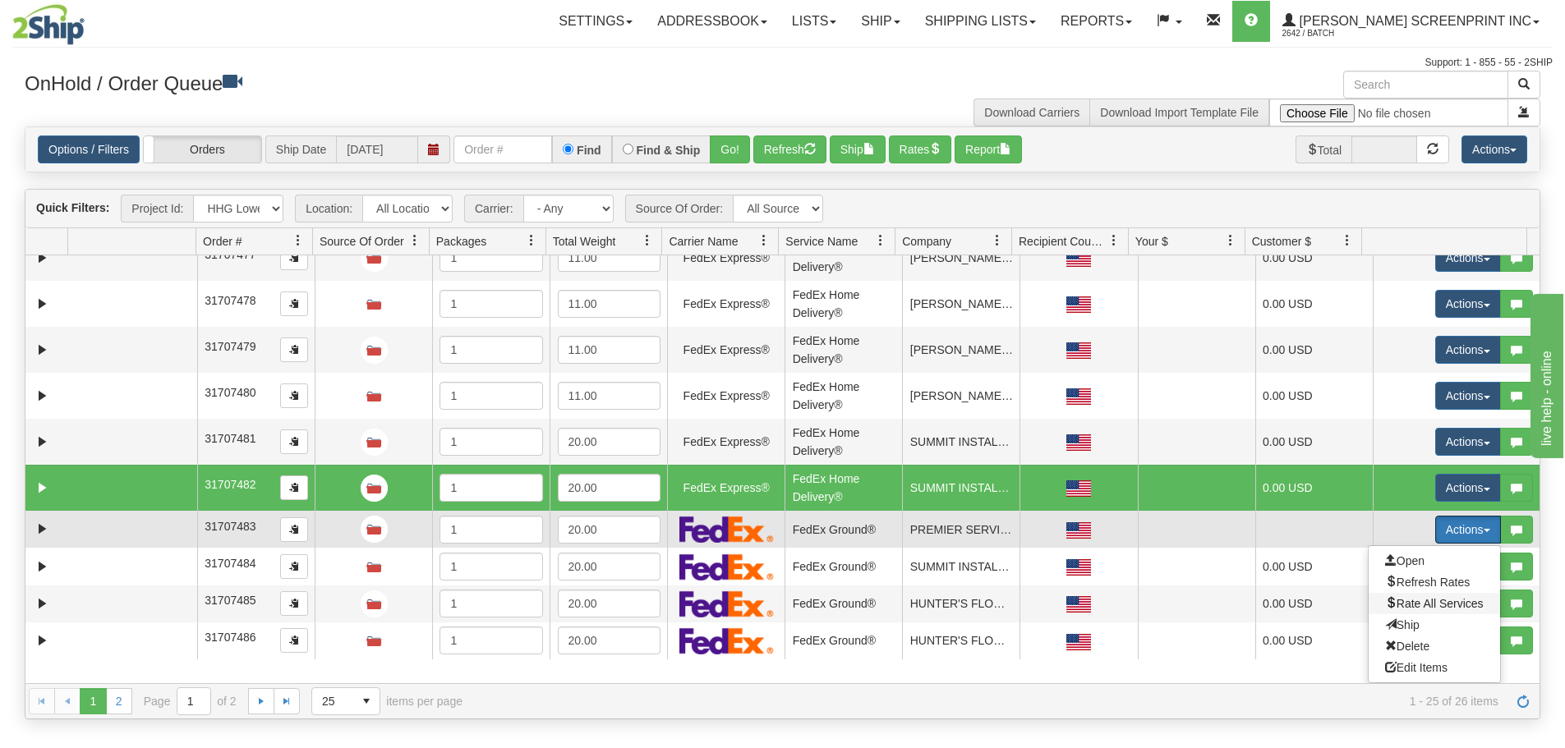
click at [1446, 605] on span "Rate All Services" at bounding box center [1434, 603] width 99 height 13
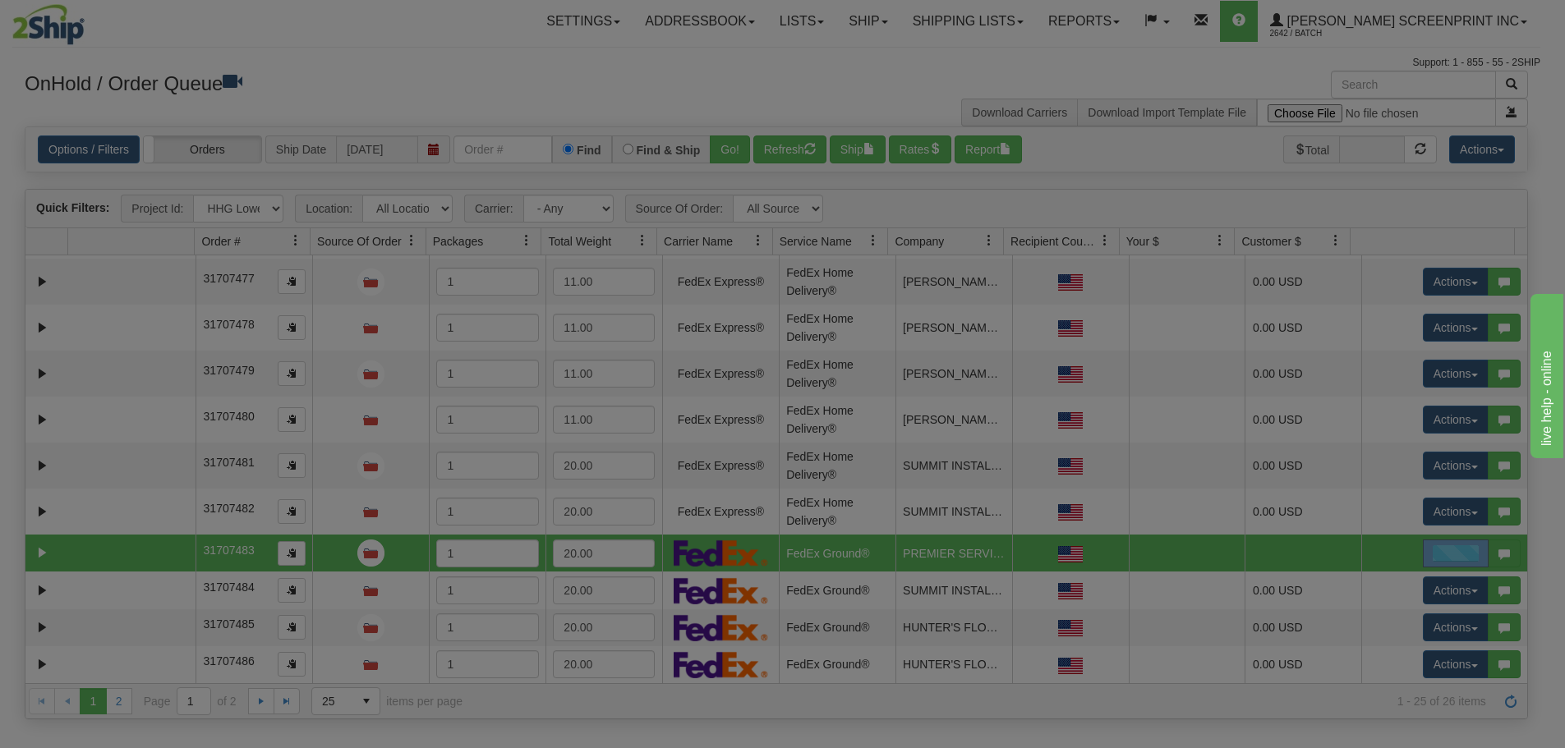
scroll to position [633, 0]
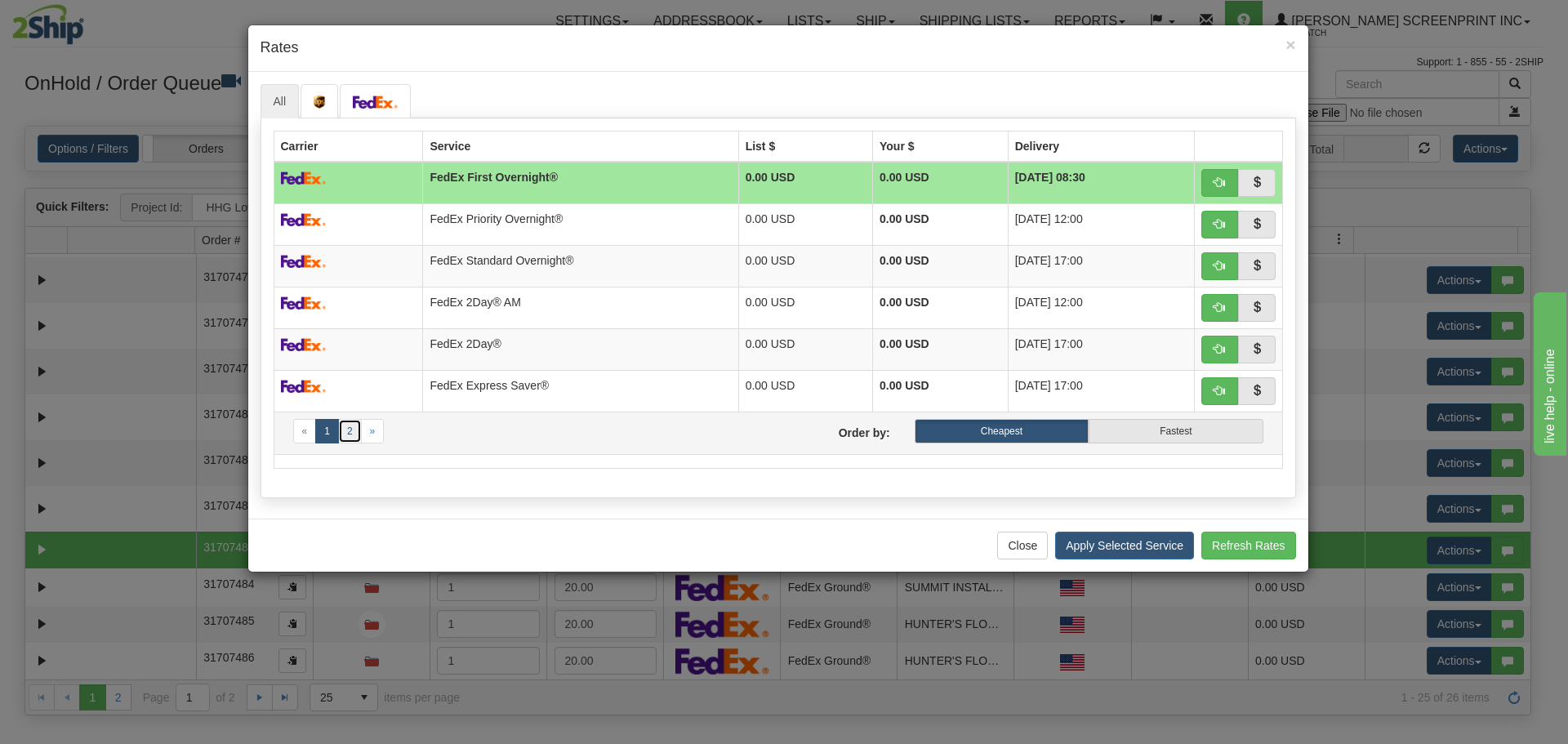
click at [346, 436] on link "2" at bounding box center [350, 431] width 24 height 25
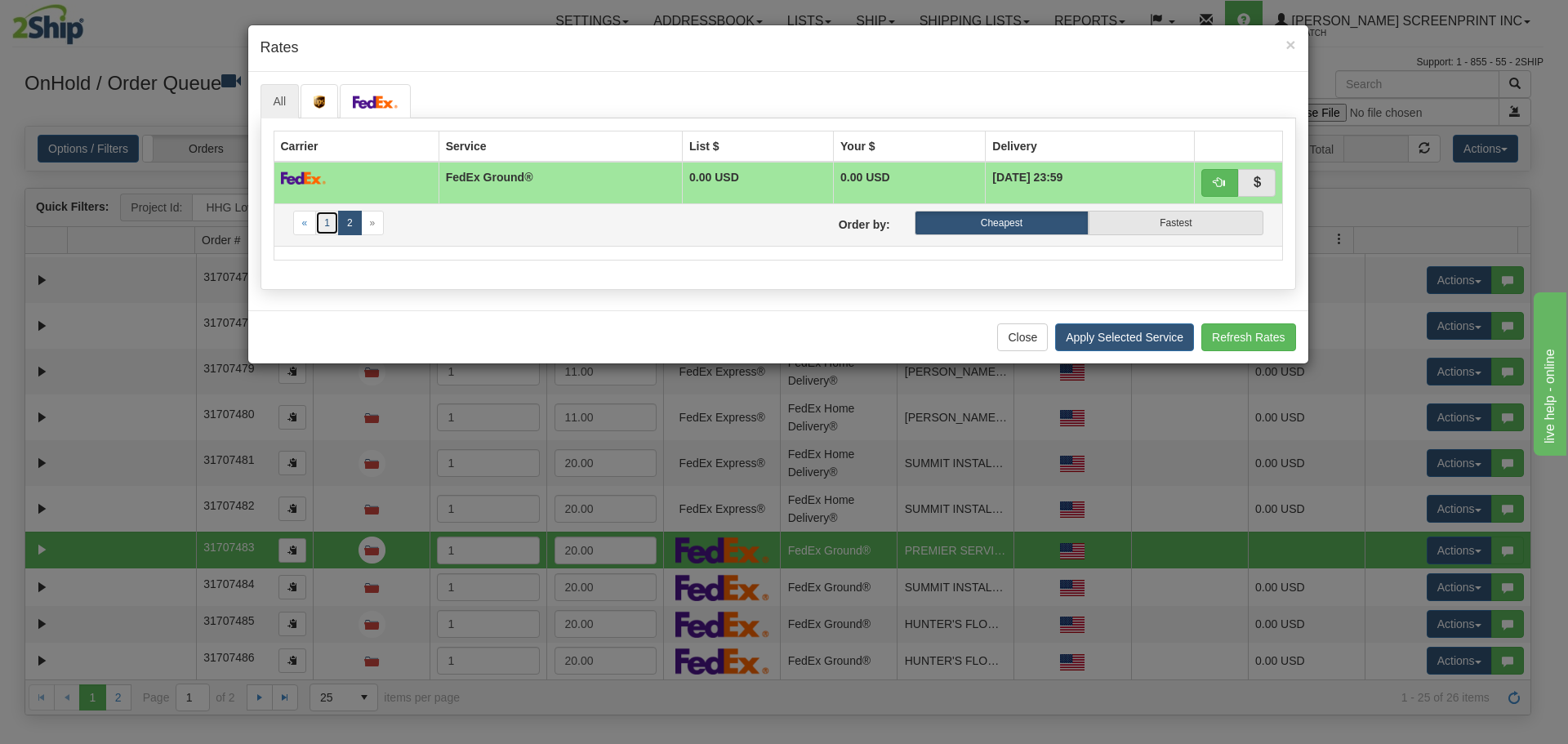
click at [331, 228] on link "1" at bounding box center [327, 223] width 24 height 25
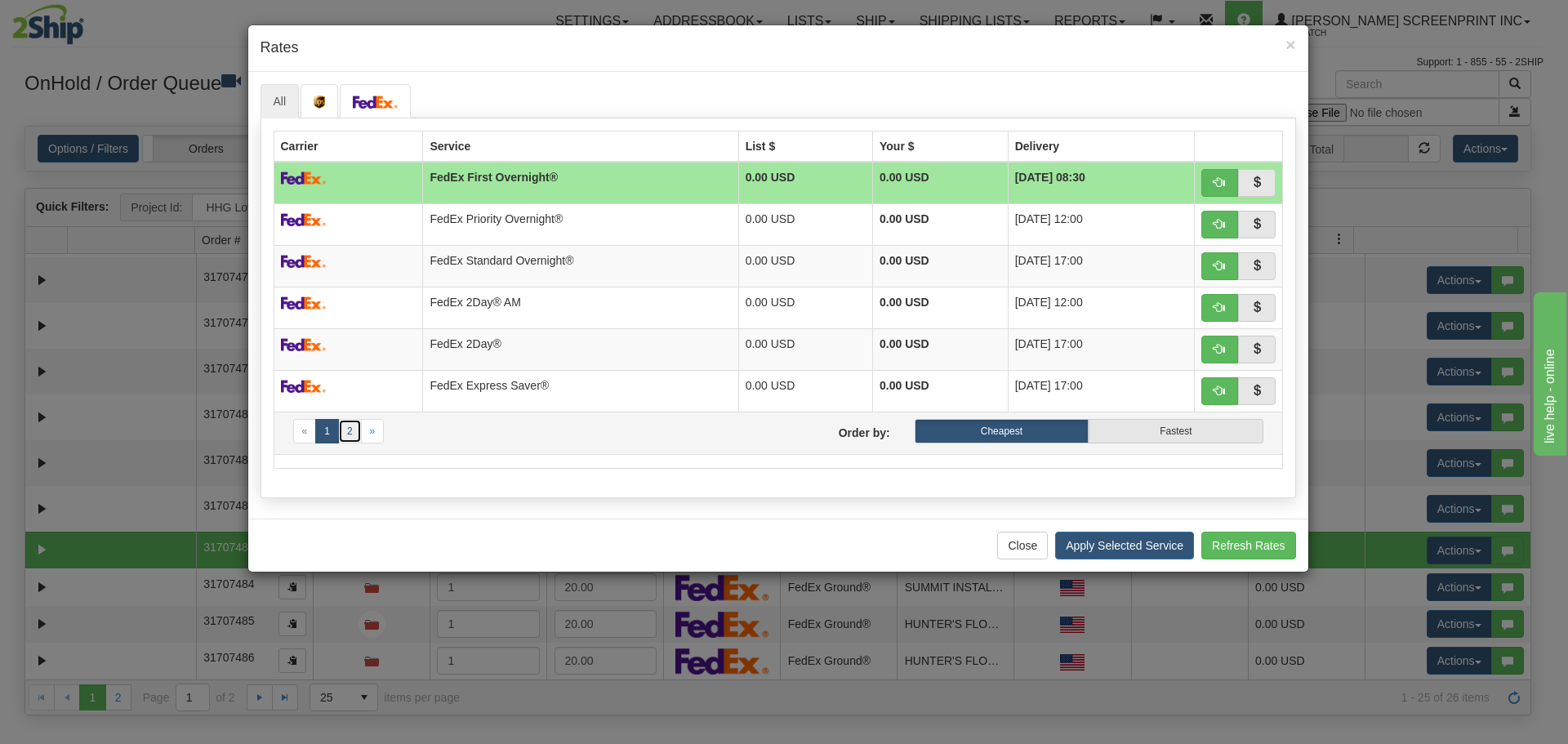
click at [351, 436] on link "2" at bounding box center [350, 431] width 24 height 25
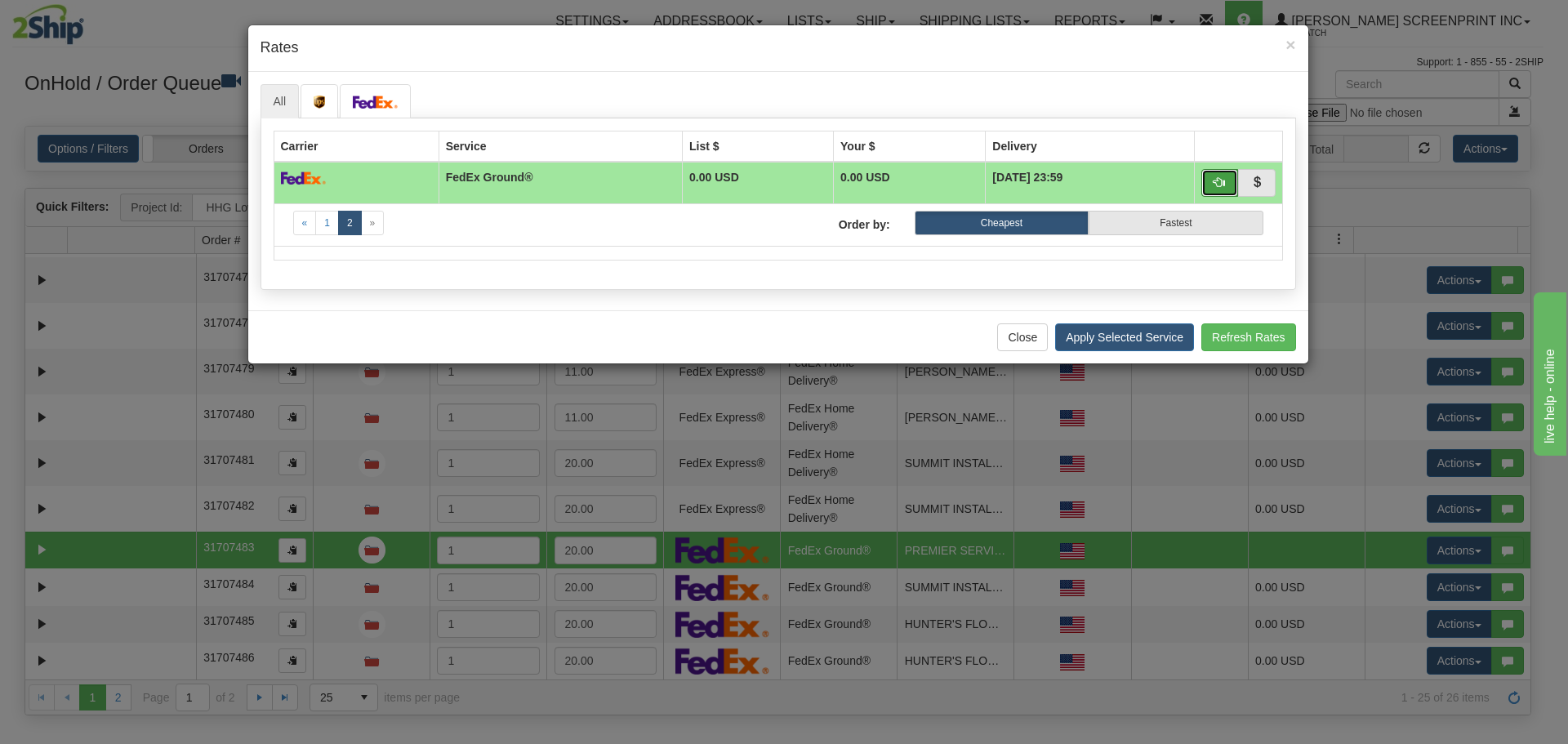
click at [1217, 186] on span "button" at bounding box center [1219, 181] width 11 height 11
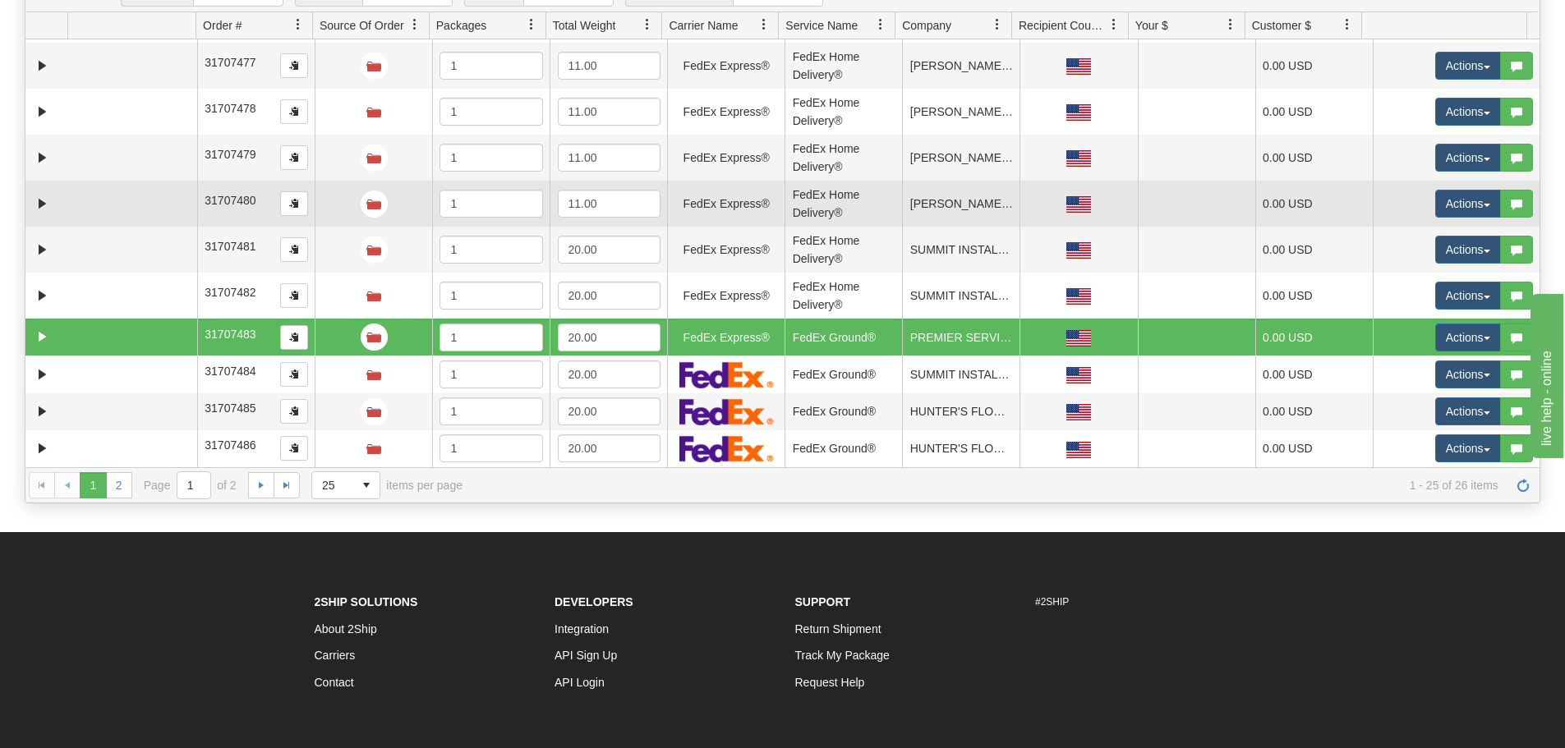
scroll to position [246, 0]
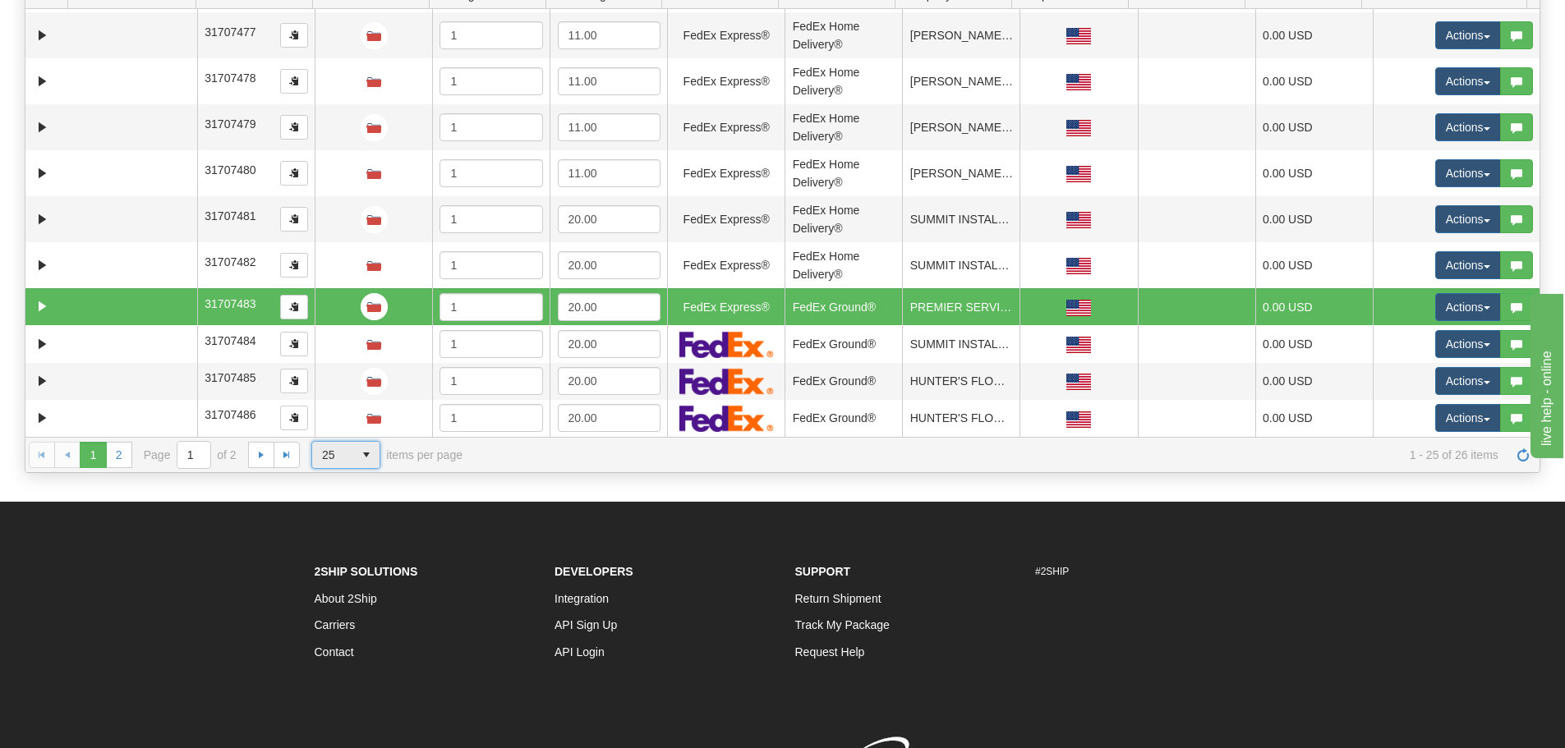
click at [368, 453] on span "select" at bounding box center [366, 455] width 26 height 26
click at [359, 525] on li "50" at bounding box center [345, 527] width 67 height 23
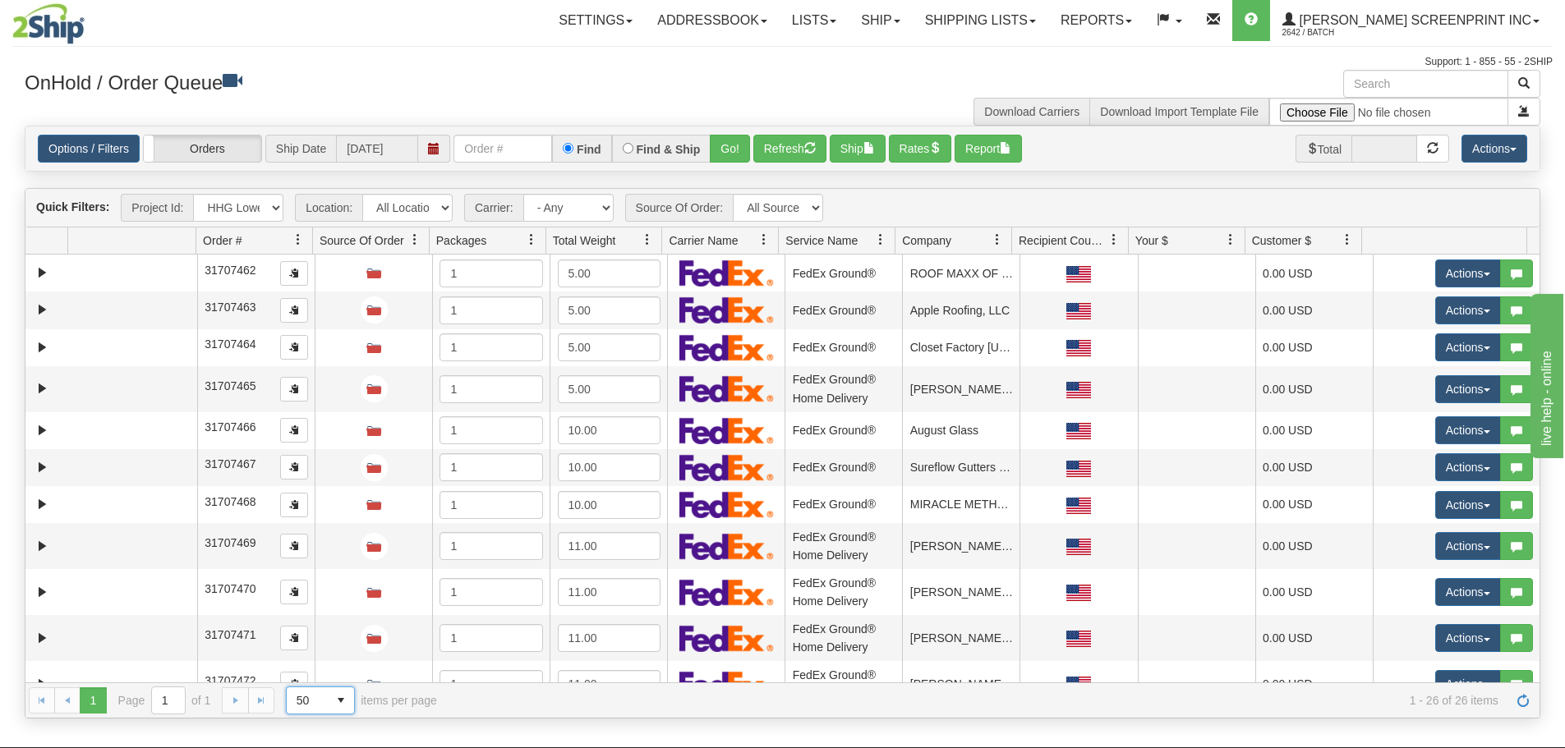
scroll to position [0, 0]
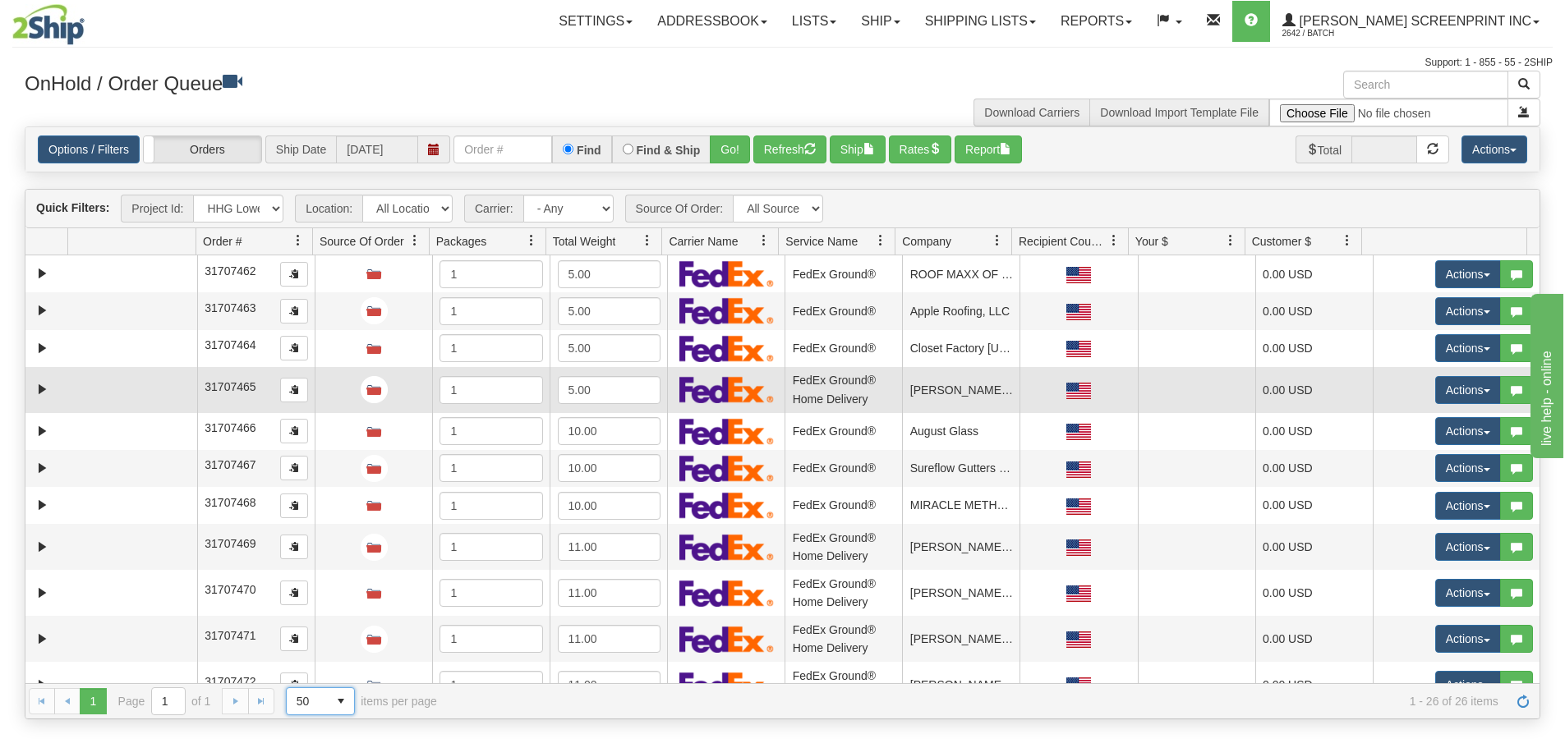
drag, startPoint x: 138, startPoint y: 279, endPoint x: 115, endPoint y: 380, distance: 103.6
click at [138, 279] on td at bounding box center [132, 273] width 129 height 37
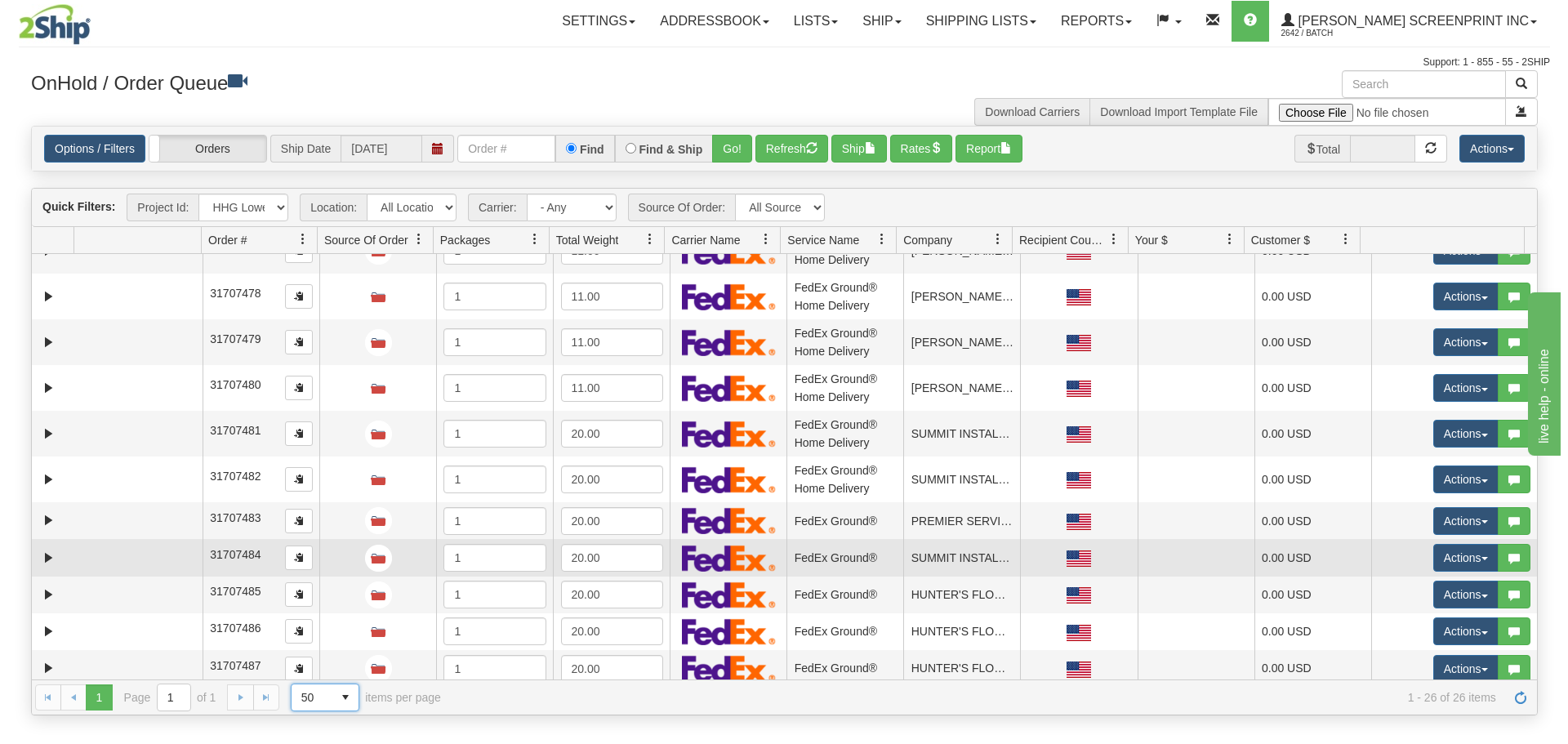
scroll to position [666, 0]
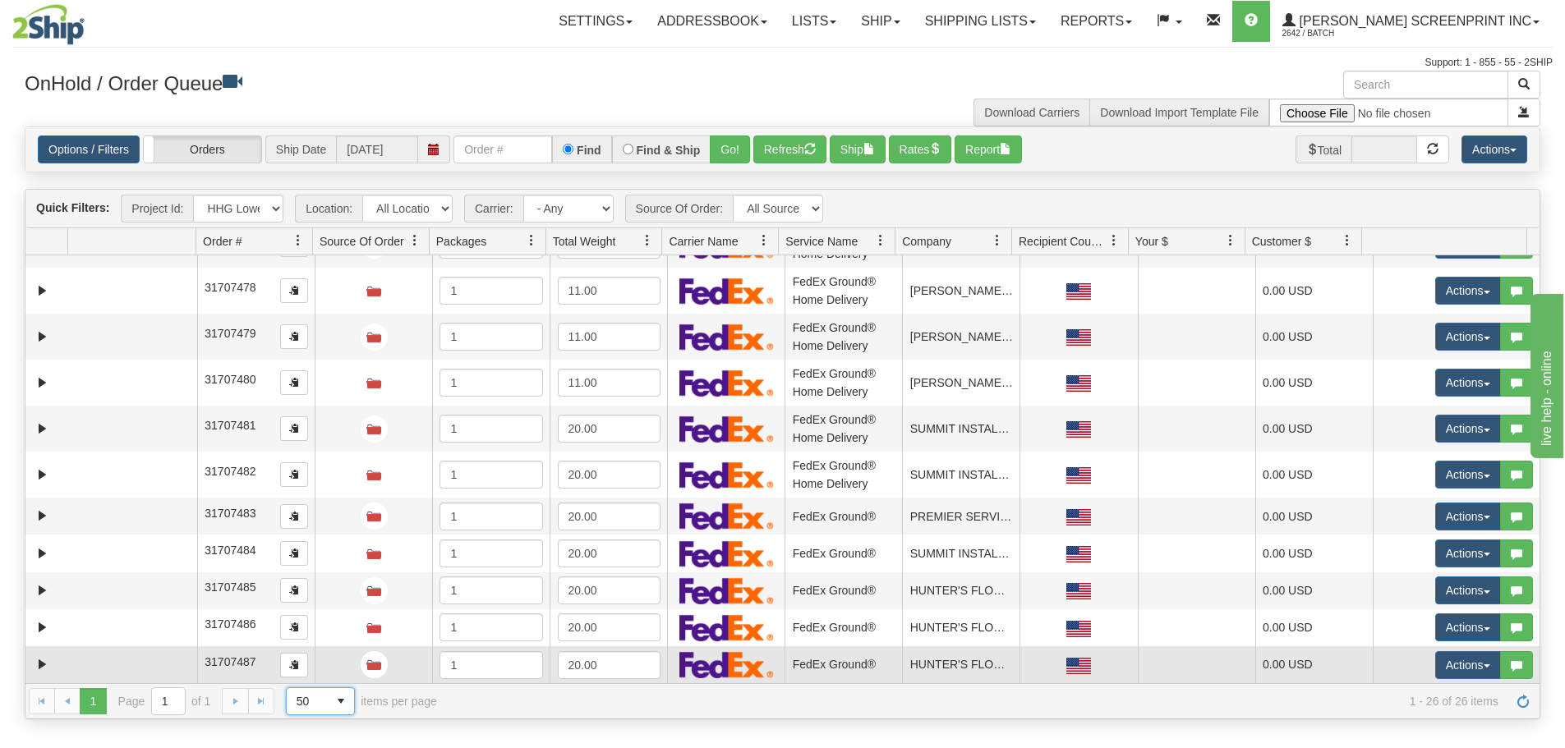
click at [126, 654] on td at bounding box center [132, 664] width 129 height 37
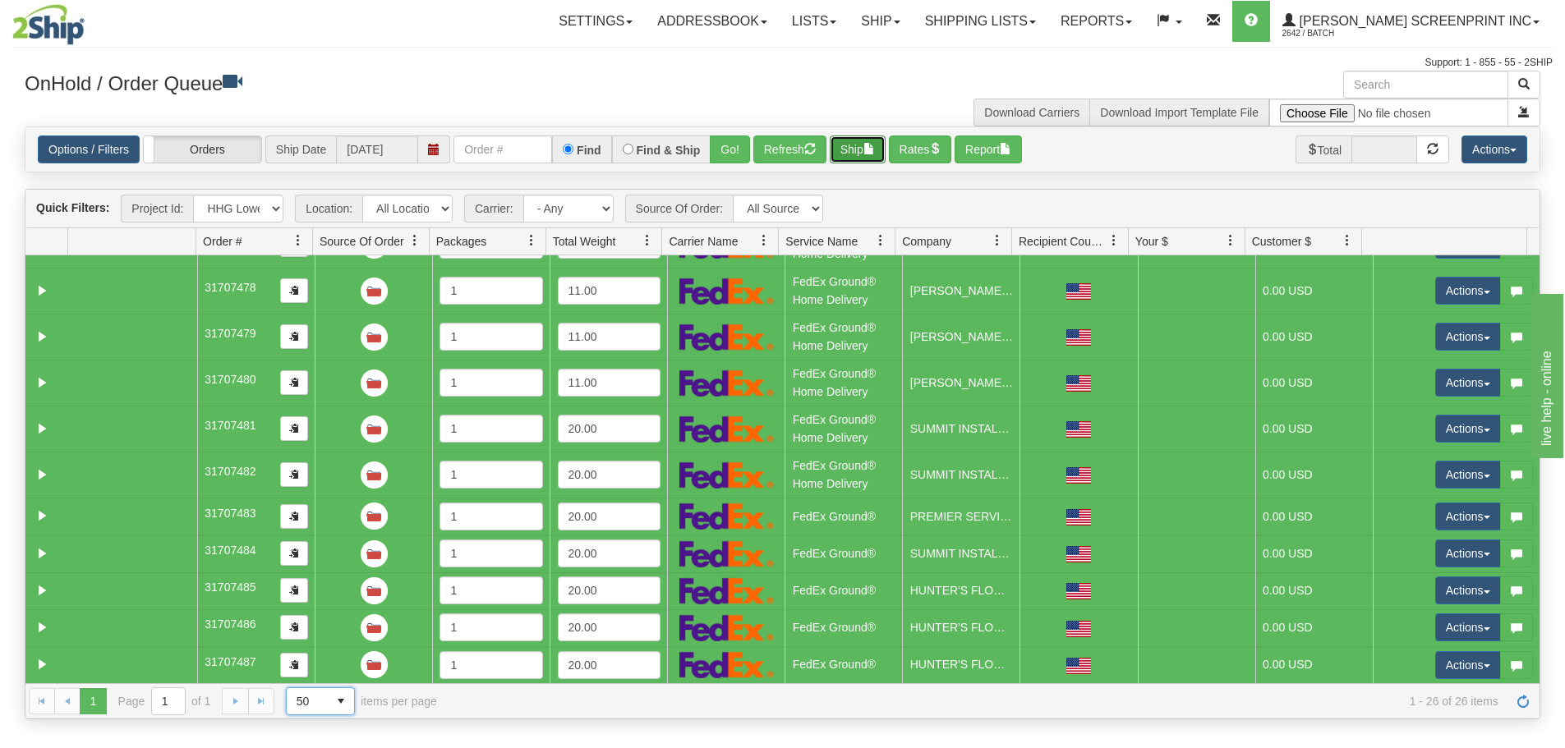
click at [874, 149] on span "button" at bounding box center [868, 148] width 11 height 11
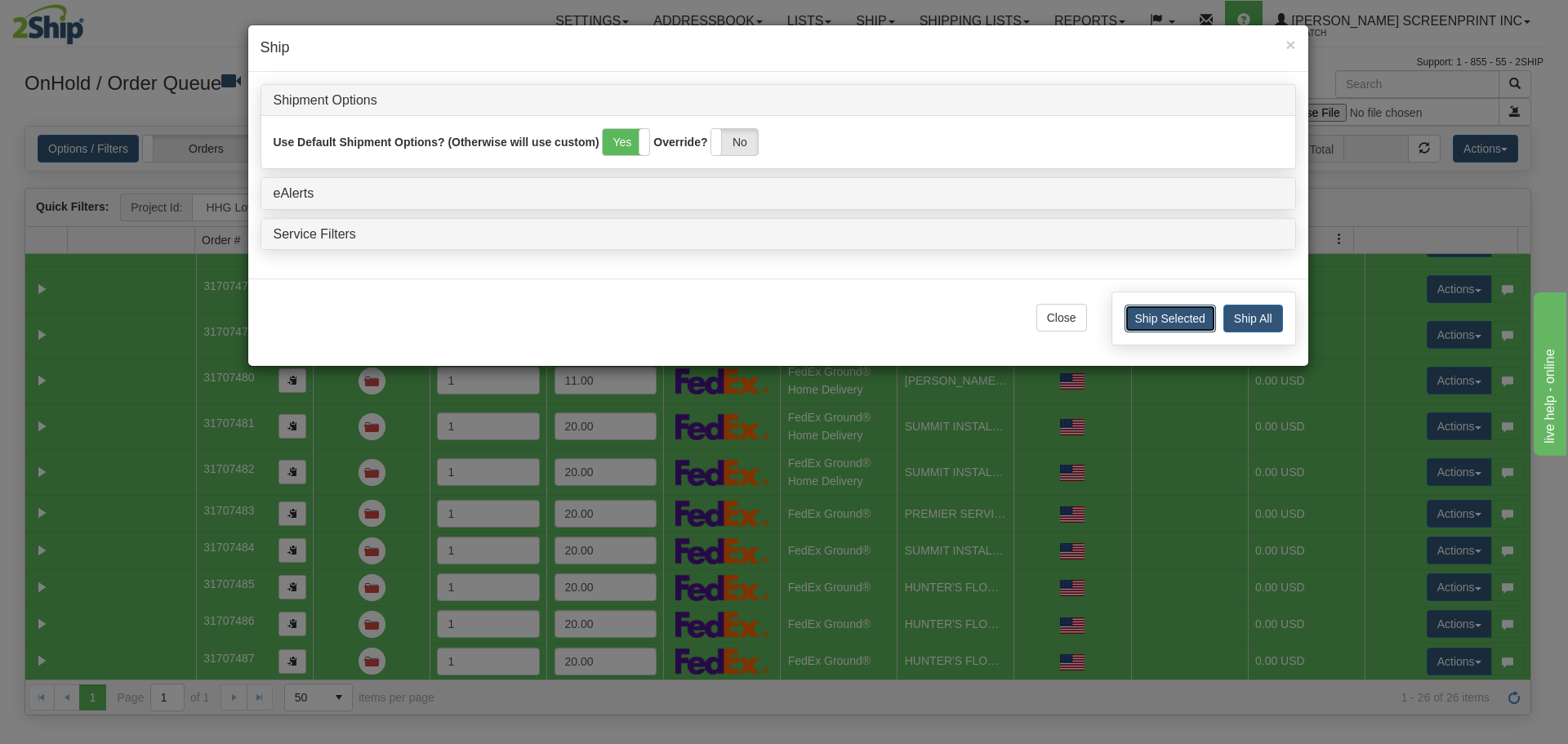
click at [1151, 320] on button "Ship Selected" at bounding box center [1170, 318] width 91 height 28
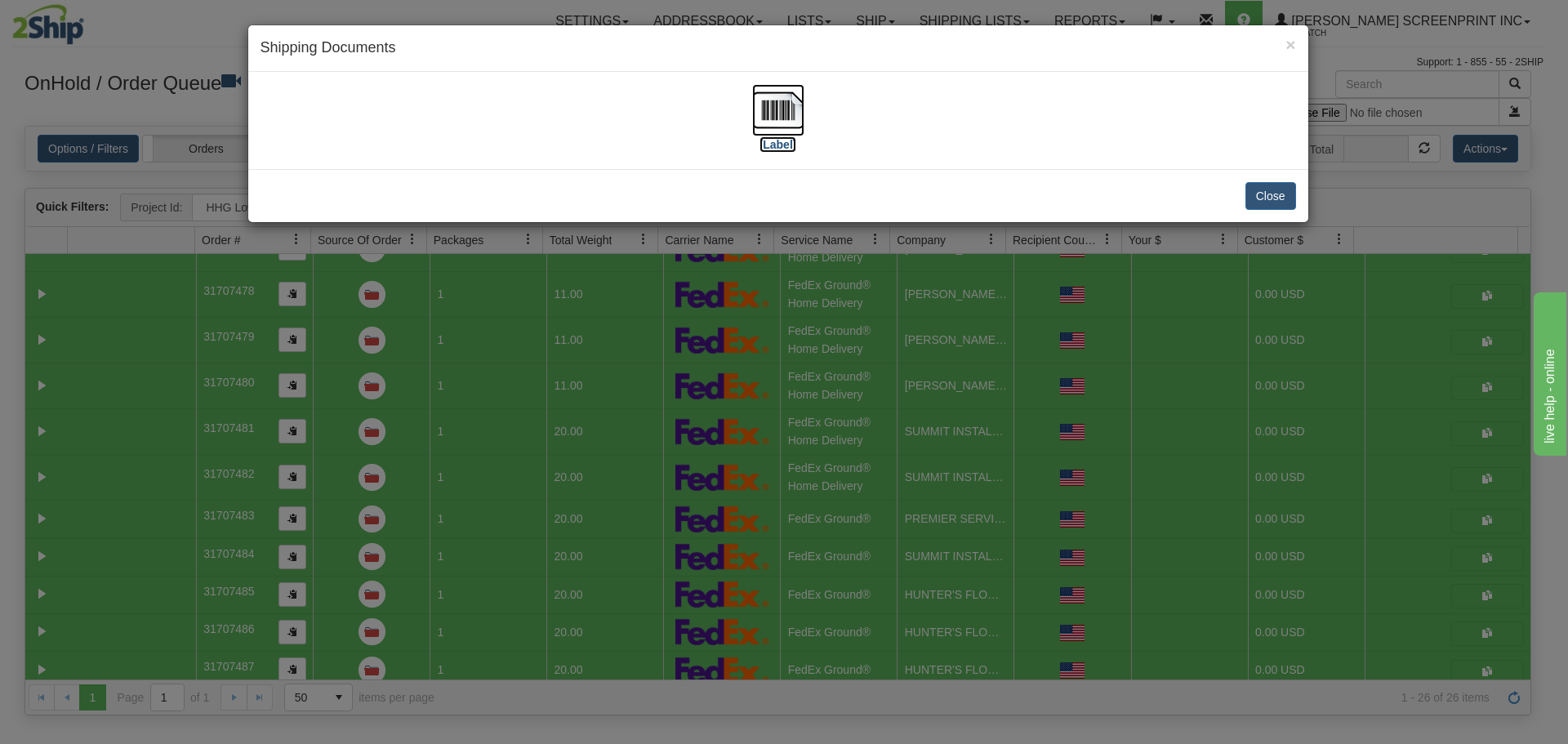
click at [777, 117] on img at bounding box center [778, 110] width 53 height 53
